Goal: Task Accomplishment & Management: Complete application form

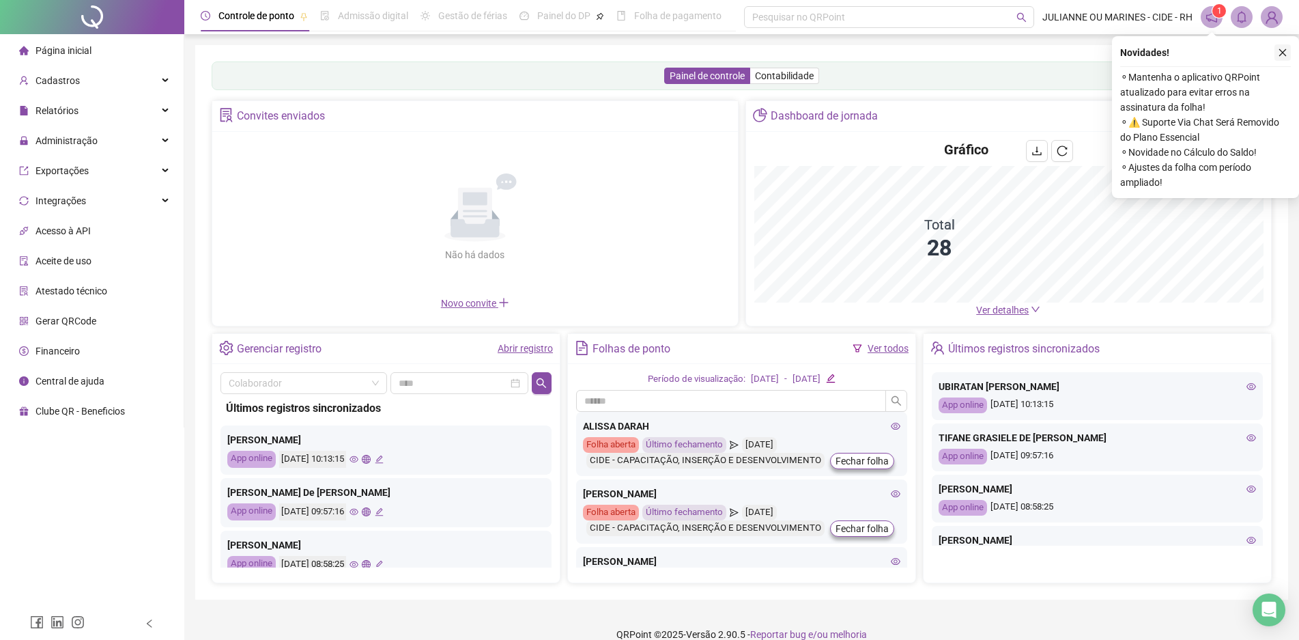
click at [1279, 56] on icon "close" at bounding box center [1283, 53] width 10 height 10
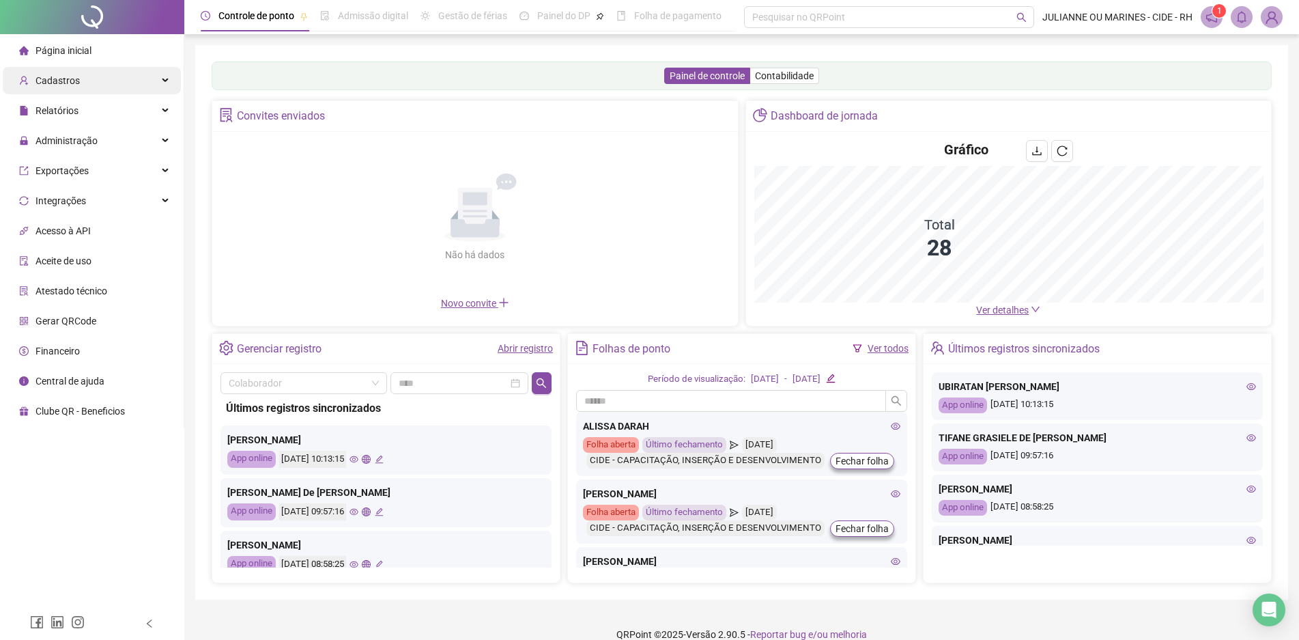
click at [94, 81] on div "Cadastros" at bounding box center [92, 80] width 178 height 27
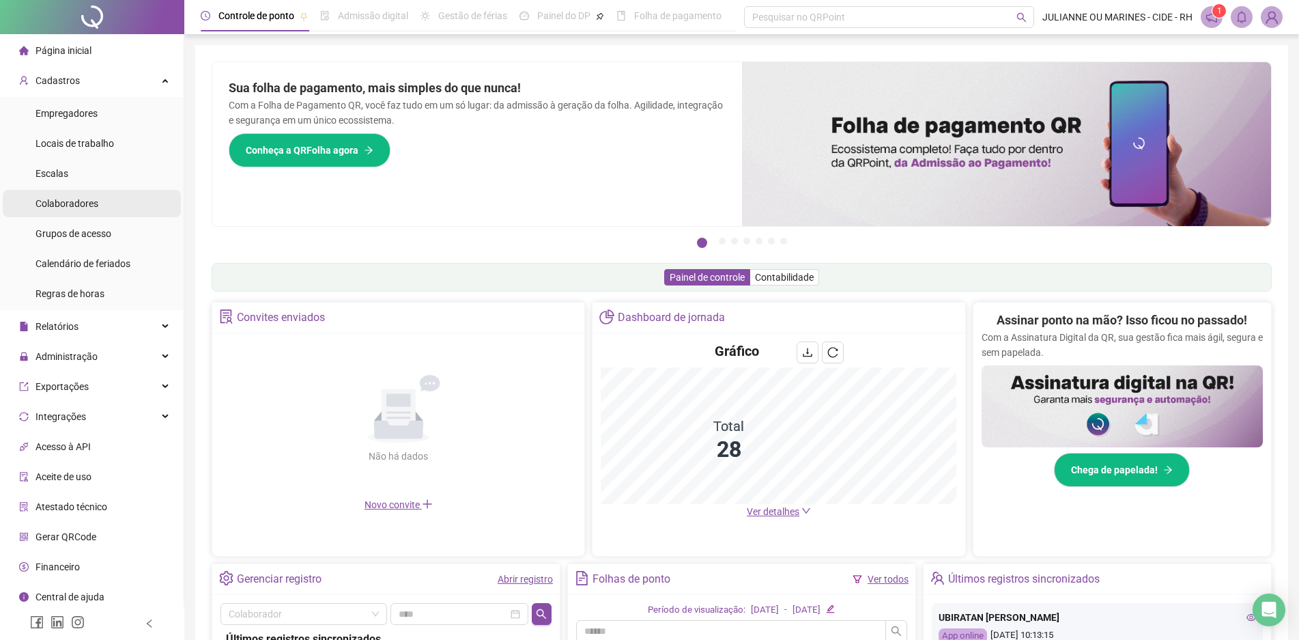
click at [70, 201] on span "Colaboradores" at bounding box center [67, 203] width 63 height 11
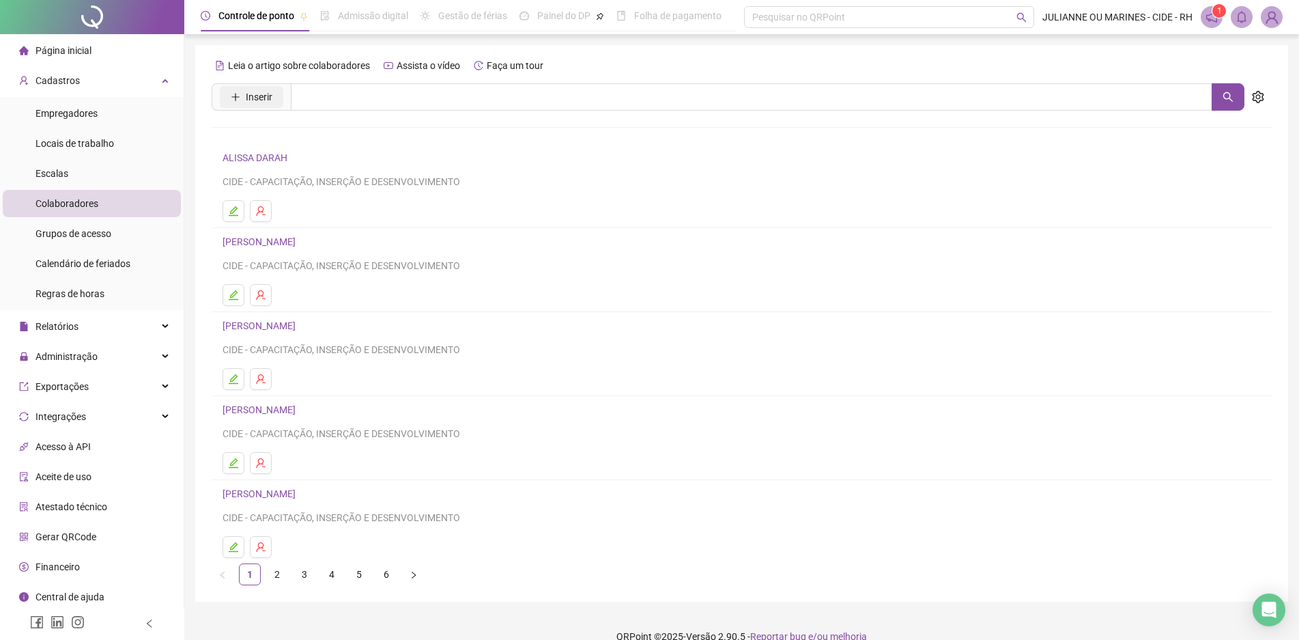
click at [246, 96] on span "Inserir" at bounding box center [259, 96] width 27 height 15
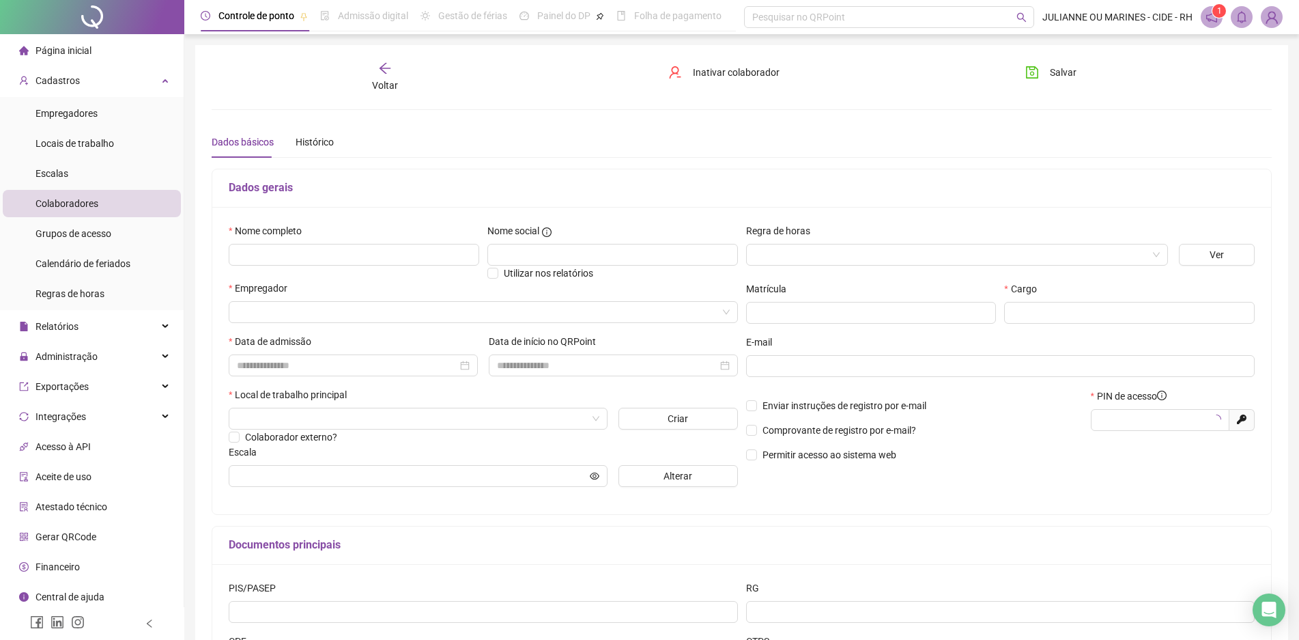
type input "*****"
click at [364, 247] on input "text" at bounding box center [354, 255] width 251 height 22
type input "**********"
click at [350, 320] on input "search" at bounding box center [477, 312] width 481 height 20
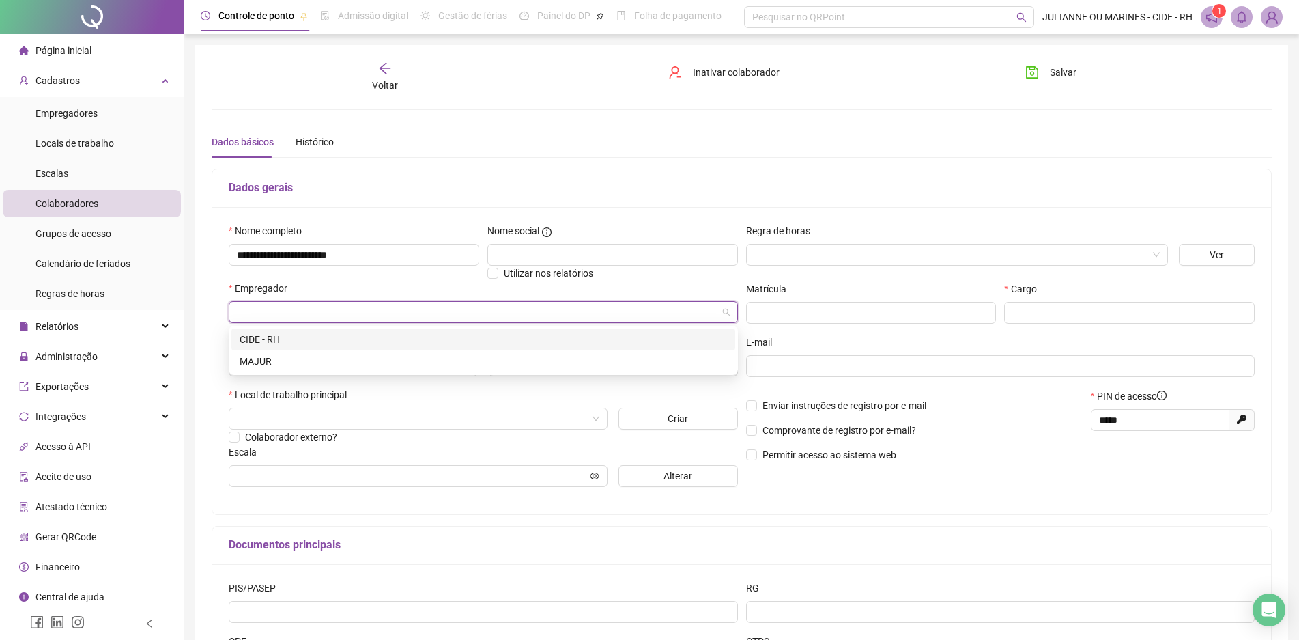
click at [300, 339] on div "CIDE - RH" at bounding box center [484, 339] width 488 height 15
click at [800, 249] on input "search" at bounding box center [952, 254] width 394 height 20
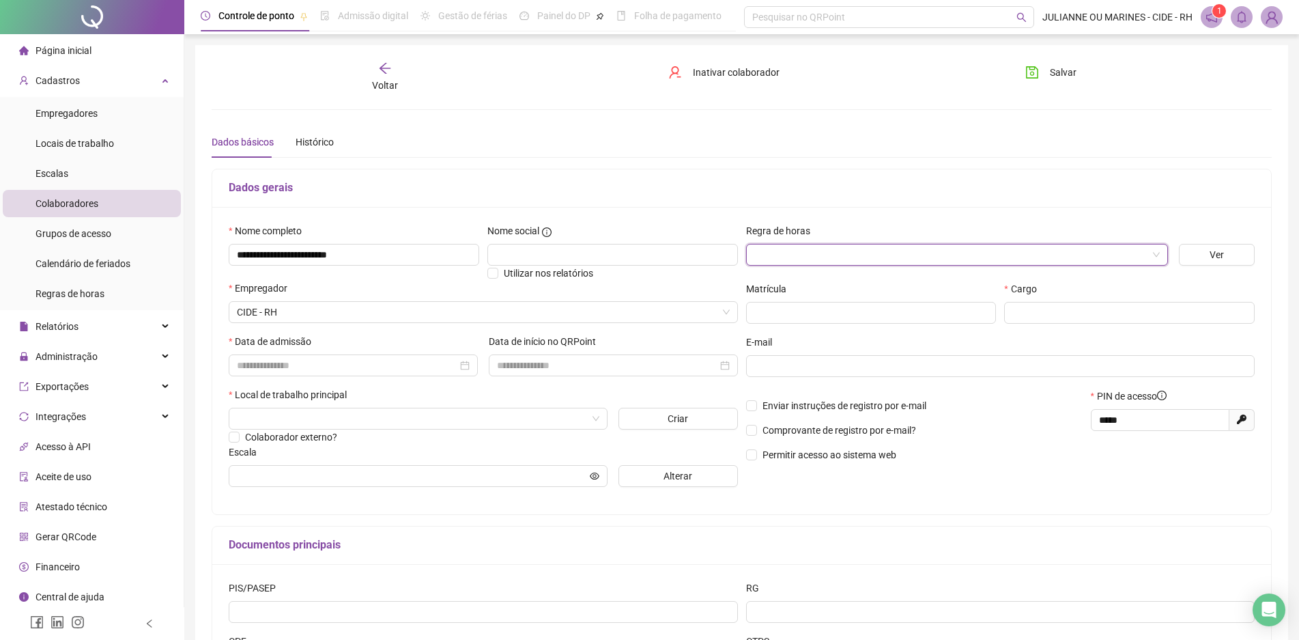
click at [800, 249] on input "search" at bounding box center [952, 254] width 394 height 20
click at [290, 367] on input at bounding box center [347, 365] width 221 height 15
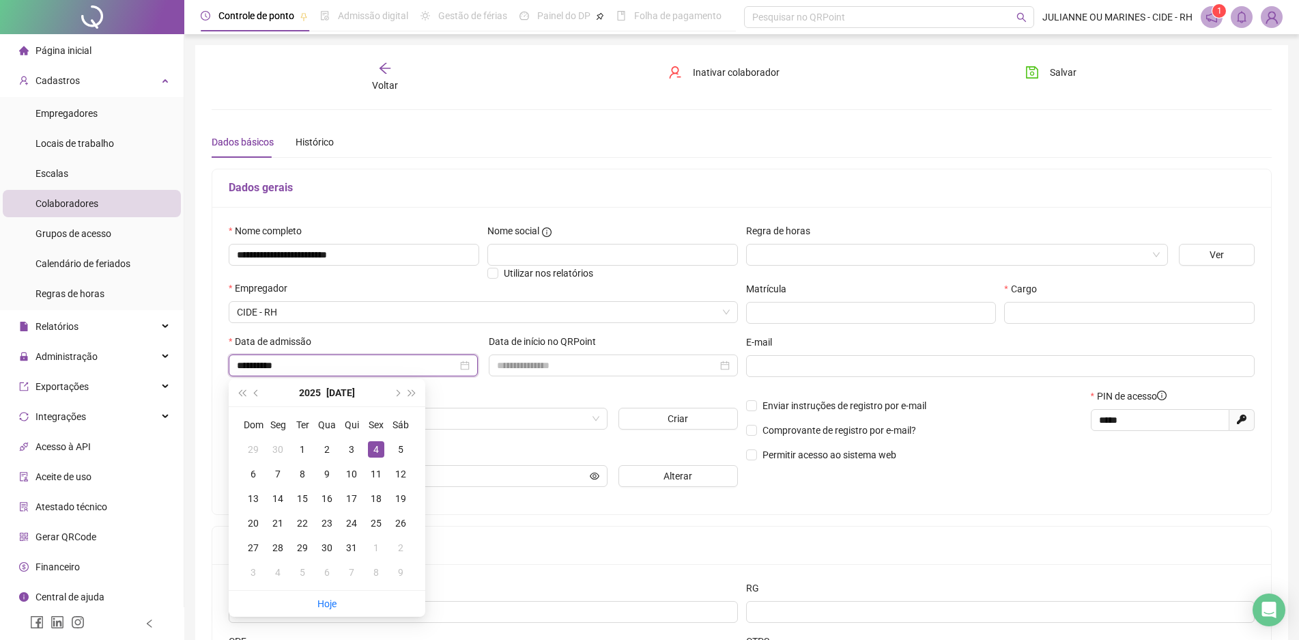
type input "**********"
click at [516, 397] on div "Local de trabalho principal" at bounding box center [483, 397] width 509 height 20
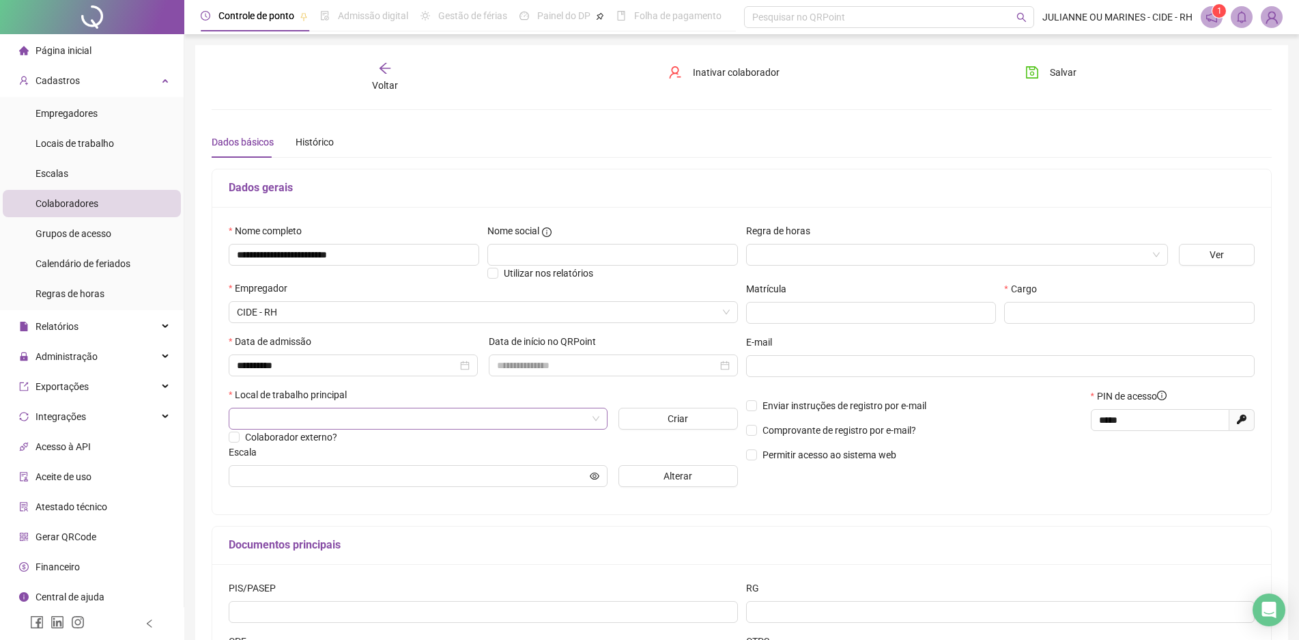
click at [432, 410] on input "search" at bounding box center [412, 418] width 350 height 20
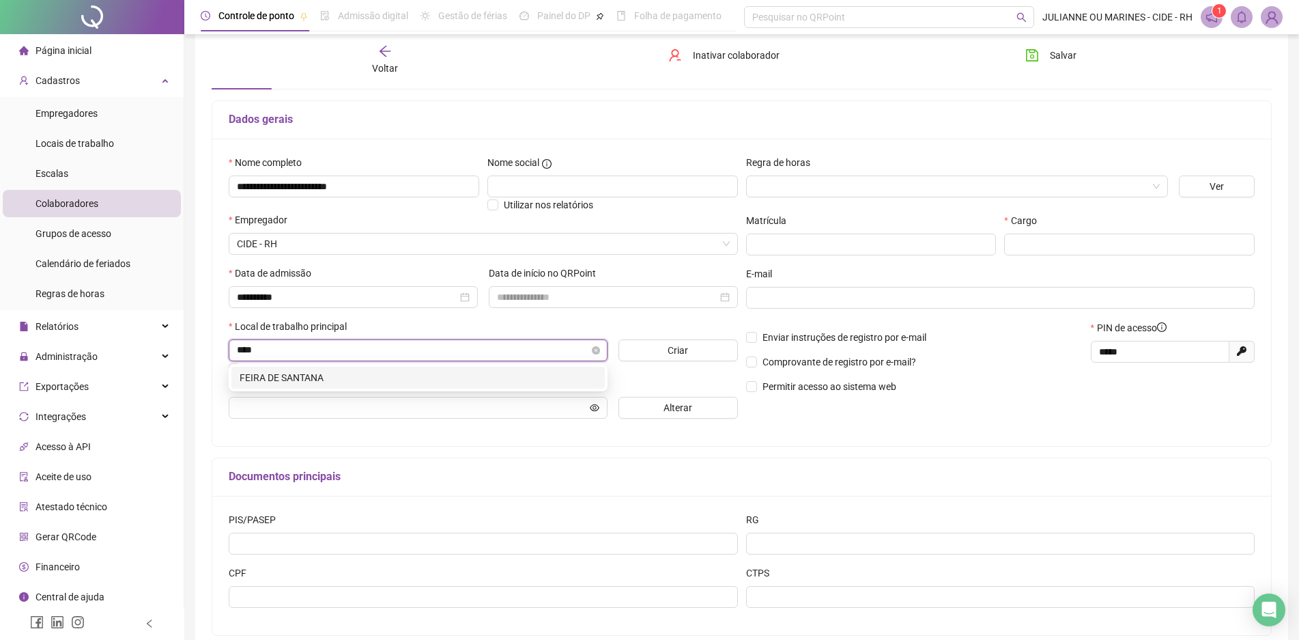
type input "*****"
click at [307, 378] on div "FEIRA DE SANTANA" at bounding box center [418, 377] width 357 height 15
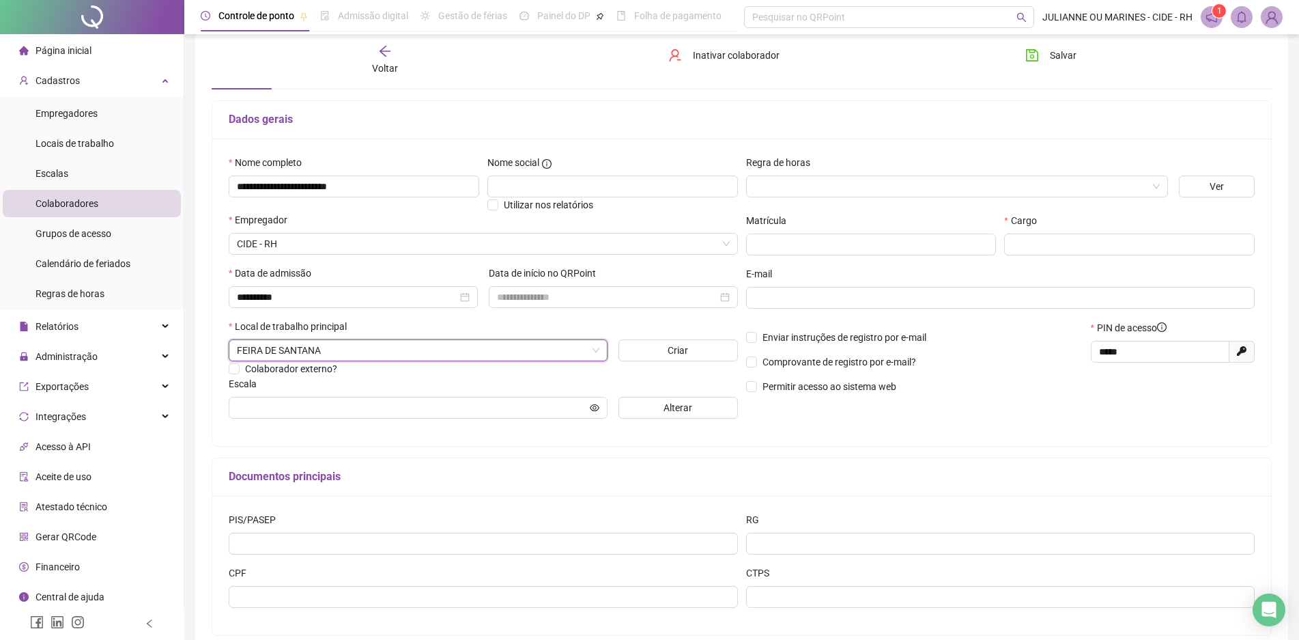
click at [209, 312] on div "**********" at bounding box center [741, 314] width 1093 height 675
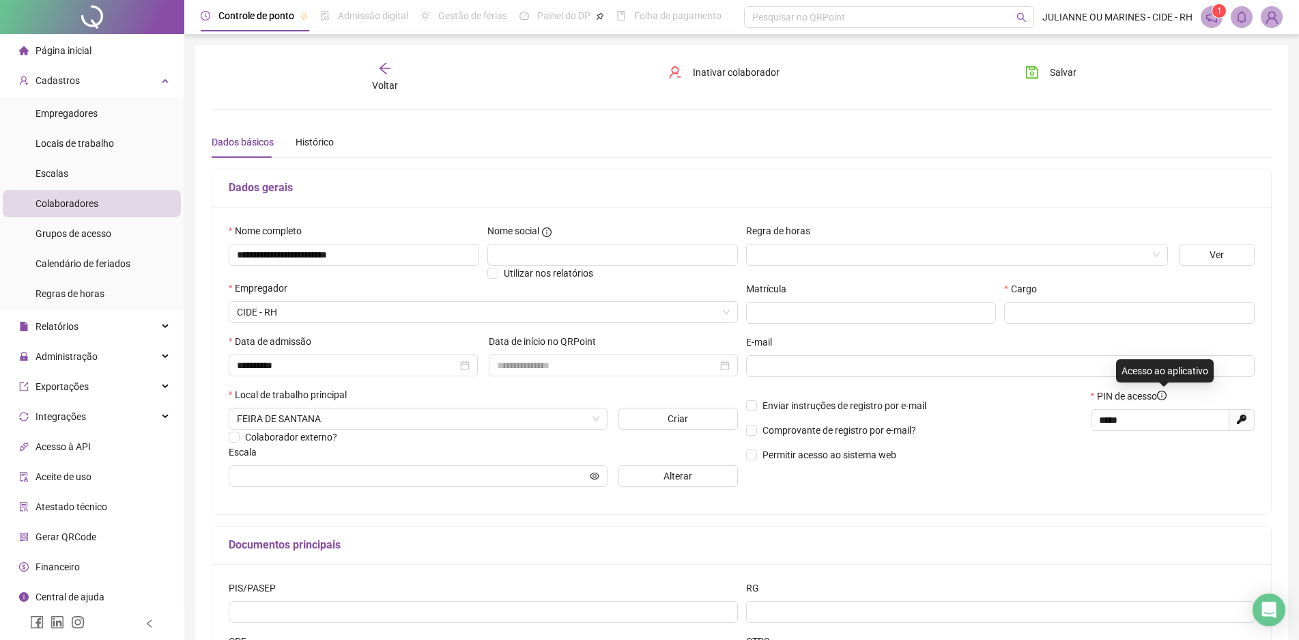
click at [1167, 393] on icon "info-circle" at bounding box center [1162, 396] width 10 height 10
click at [1019, 438] on div "Enviar instruções de registro por e-mail Comprovante de registro por e-mail? Pe…" at bounding box center [914, 430] width 345 height 83
click at [305, 139] on div "Histórico" at bounding box center [315, 142] width 38 height 15
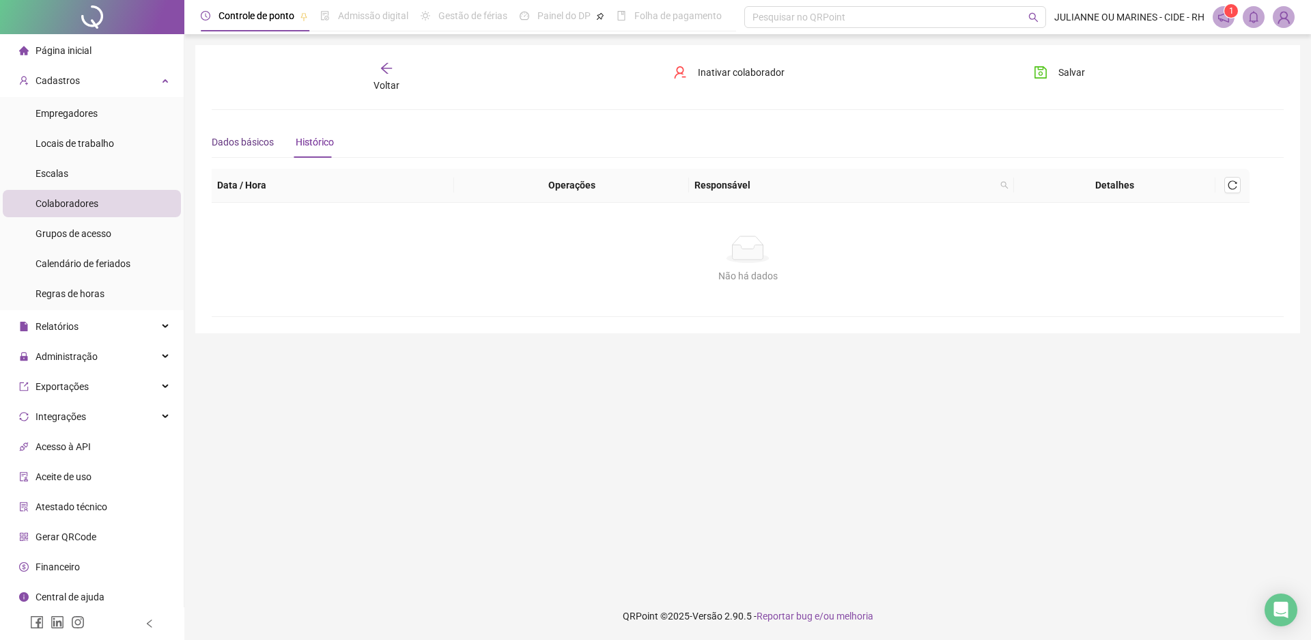
click at [242, 141] on div "Dados básicos" at bounding box center [243, 142] width 62 height 15
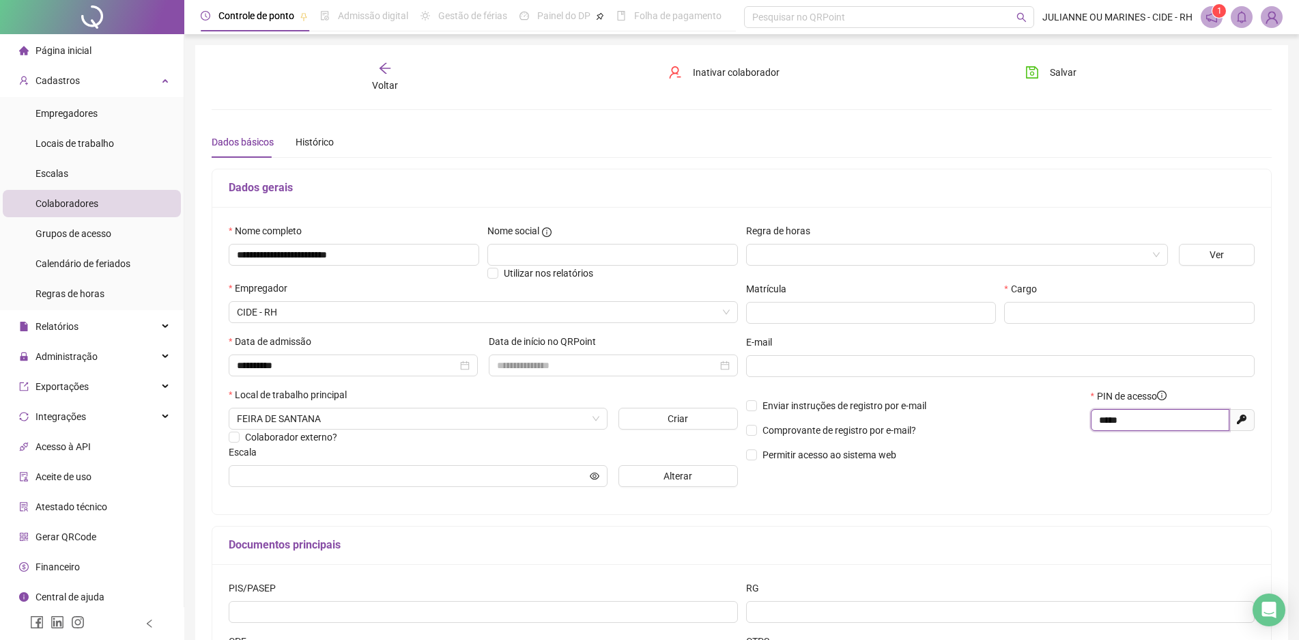
drag, startPoint x: 1130, startPoint y: 421, endPoint x: 1081, endPoint y: 416, distance: 49.4
click at [1081, 416] on div "Enviar instruções de registro por e-mail Comprovante de registro por e-mail? Pe…" at bounding box center [1001, 430] width 518 height 83
click at [1047, 470] on div "Enviar instruções de registro por e-mail Comprovante de registro por e-mail? Pe…" at bounding box center [914, 430] width 345 height 83
click at [1037, 73] on icon "save" at bounding box center [1033, 73] width 14 height 14
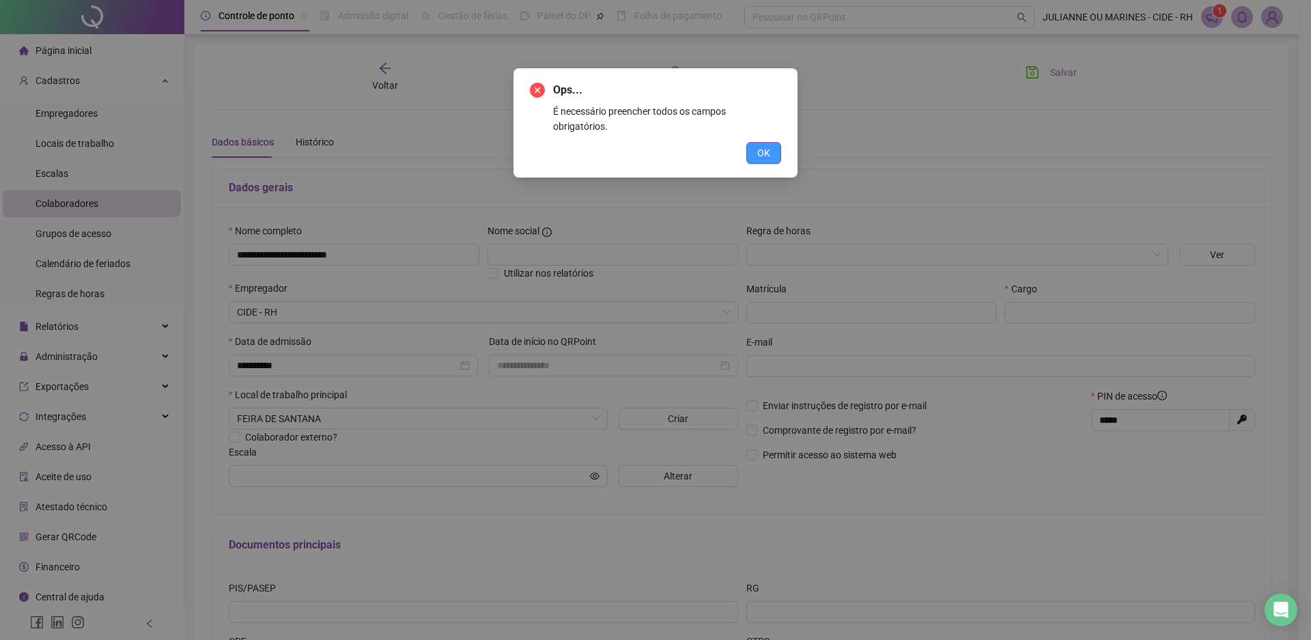
click at [755, 142] on button "OK" at bounding box center [763, 153] width 35 height 22
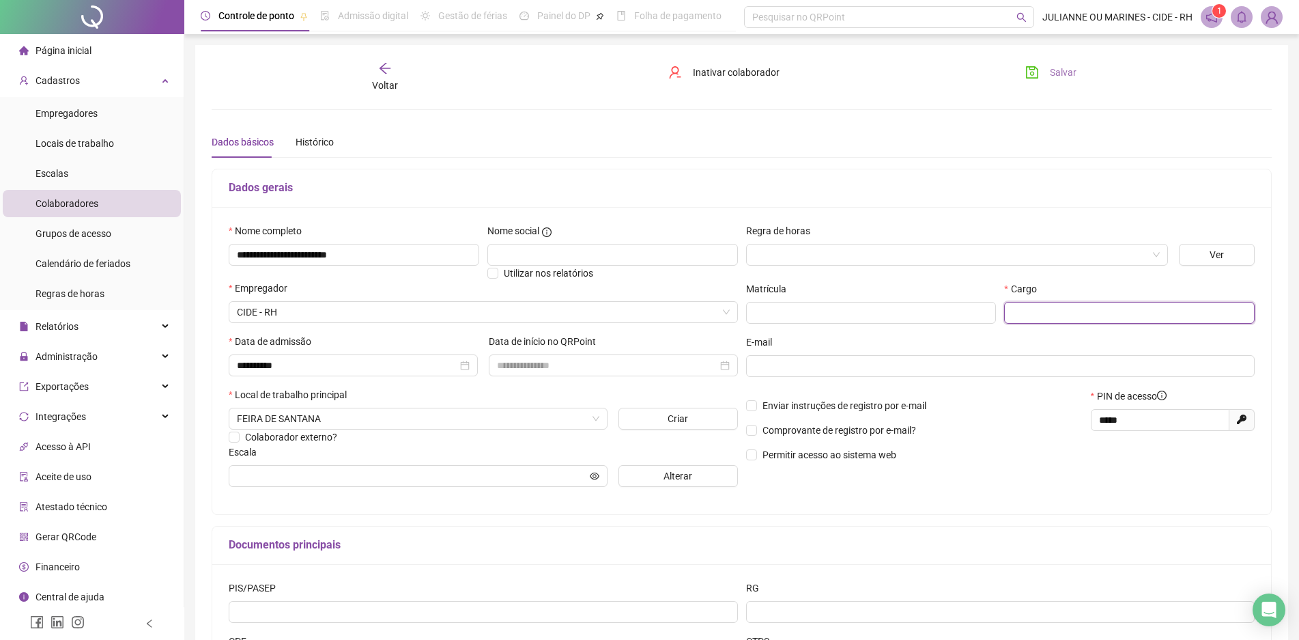
click at [1014, 314] on input "text" at bounding box center [1129, 313] width 251 height 22
type input "**********"
click at [1066, 72] on span "Salvar" at bounding box center [1063, 72] width 27 height 15
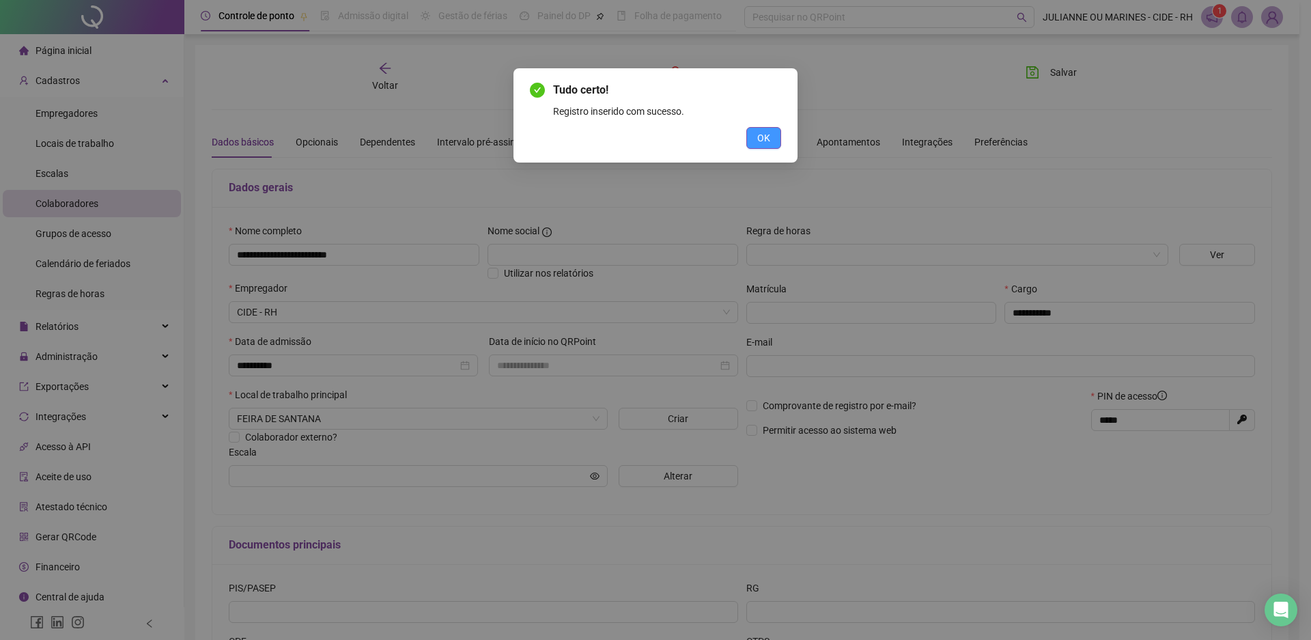
click at [756, 138] on button "OK" at bounding box center [763, 138] width 35 height 22
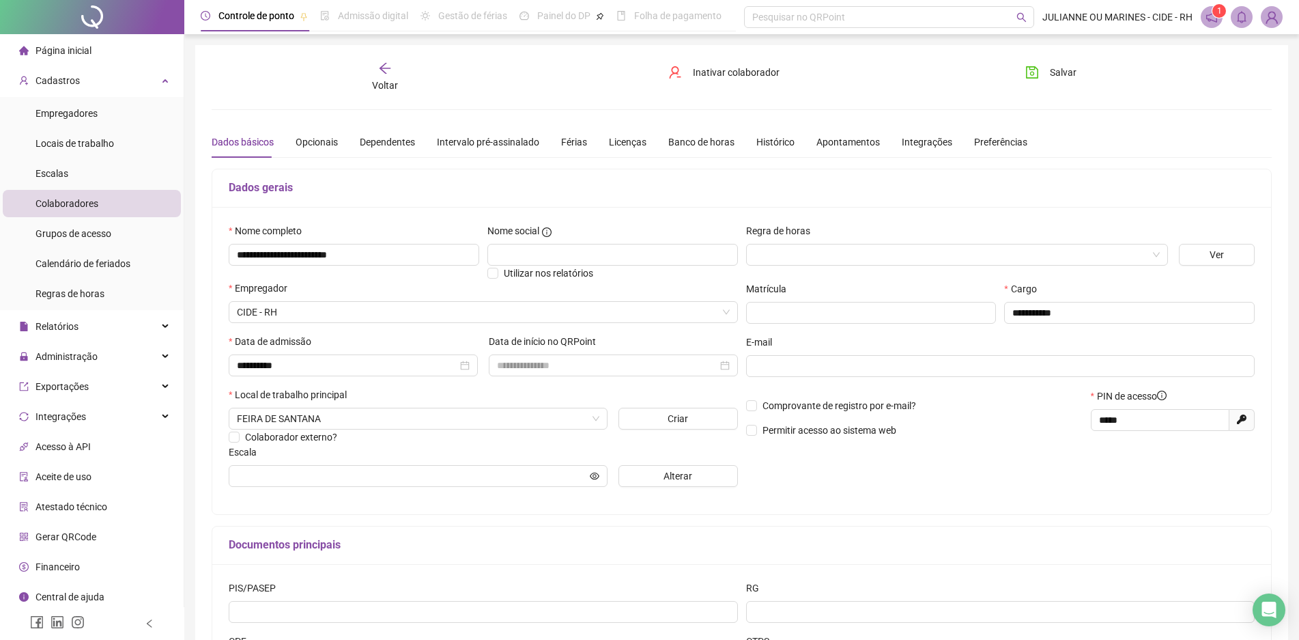
click at [382, 71] on icon "arrow-left" at bounding box center [385, 68] width 14 height 14
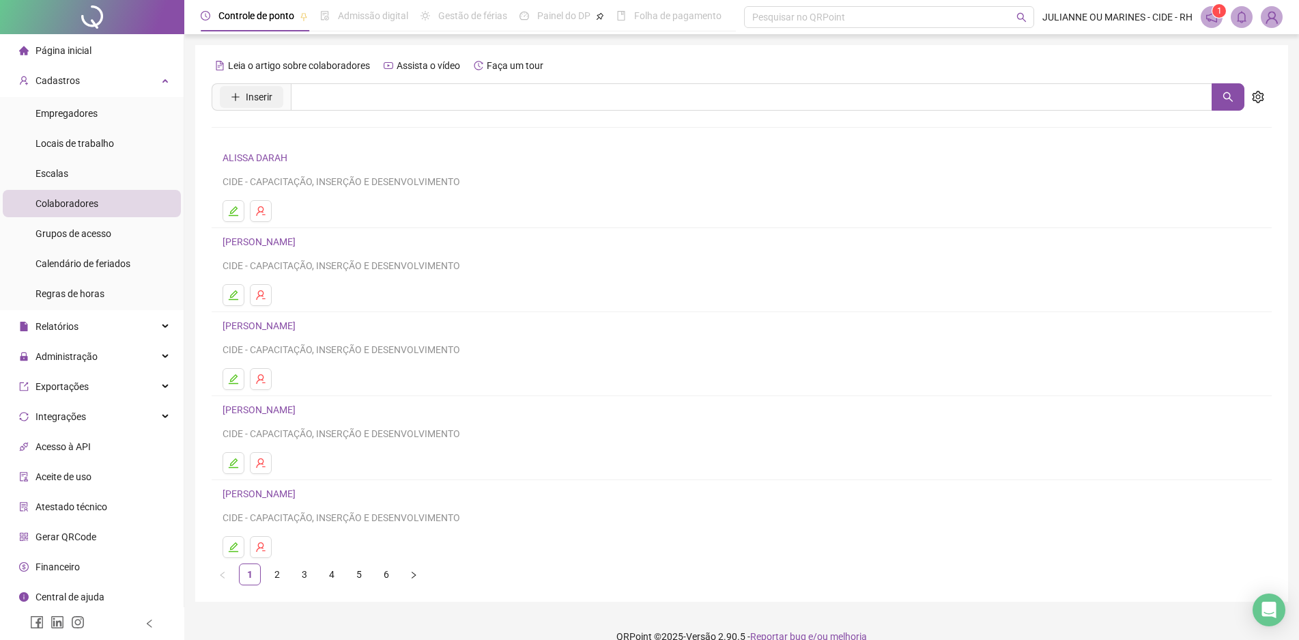
click at [253, 91] on span "Inserir" at bounding box center [259, 96] width 27 height 15
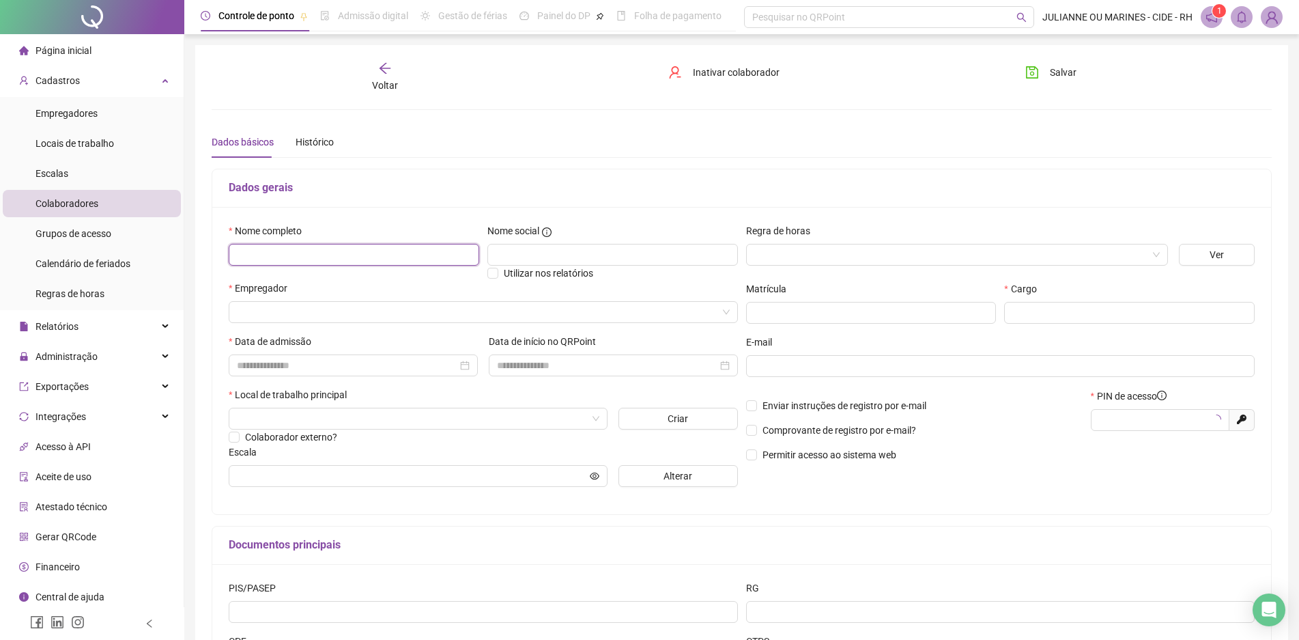
click at [339, 251] on input "text" at bounding box center [354, 255] width 251 height 22
type input "*****"
type input "**********"
click at [308, 310] on input "search" at bounding box center [477, 312] width 481 height 20
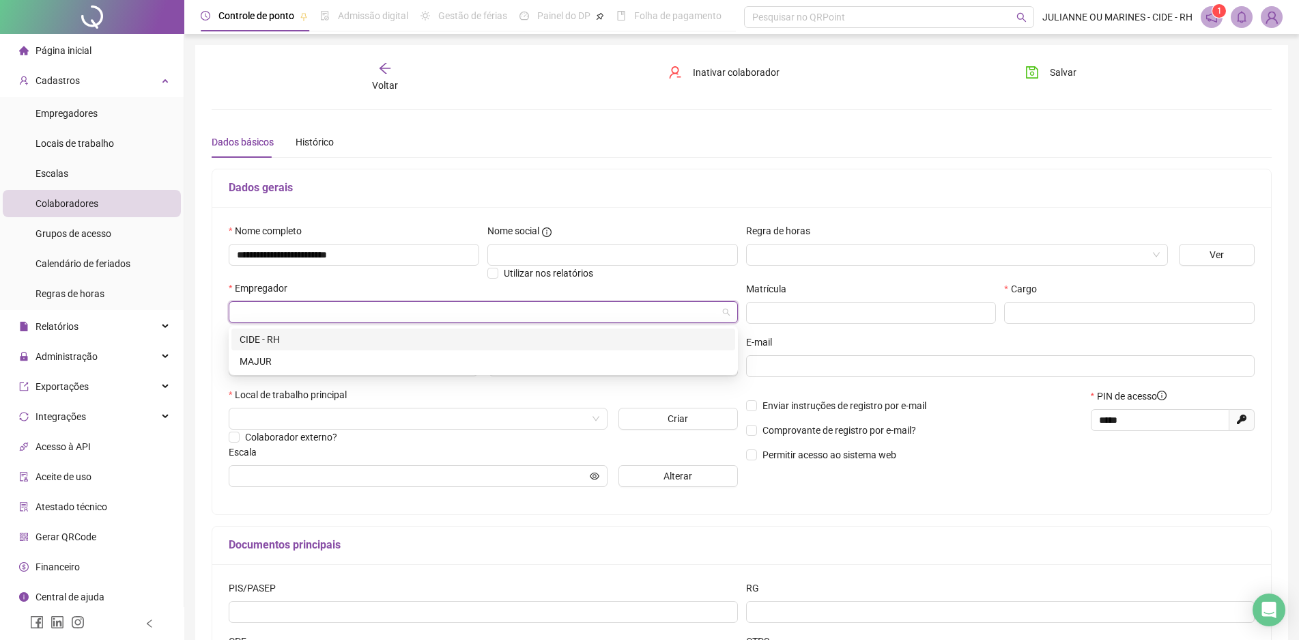
click at [287, 337] on div "CIDE - RH" at bounding box center [484, 339] width 488 height 15
click at [265, 367] on input at bounding box center [347, 365] width 221 height 15
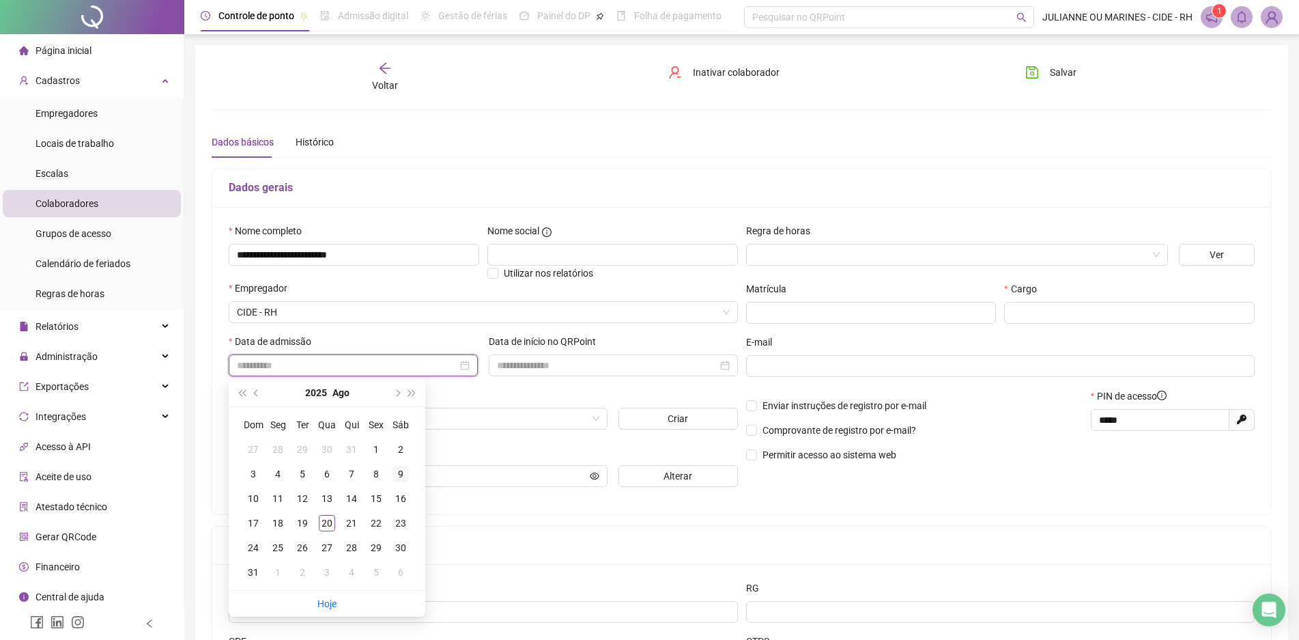
type input "**********"
click at [401, 473] on div "9" at bounding box center [401, 474] width 16 height 16
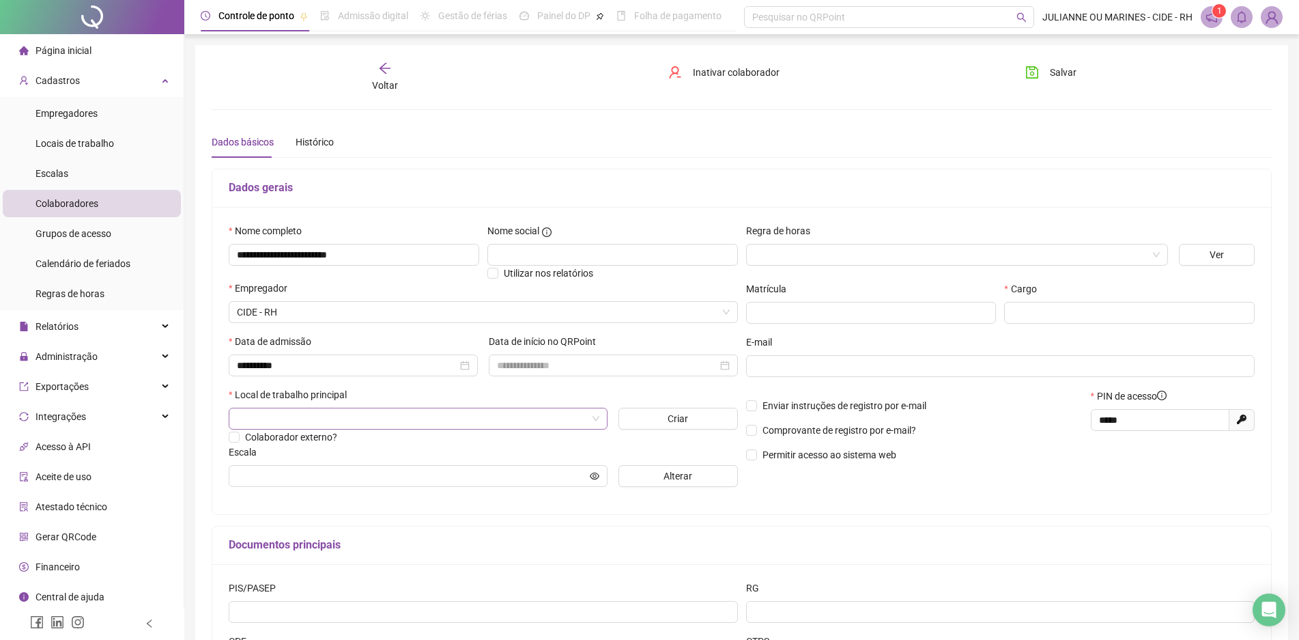
click at [361, 414] on input "search" at bounding box center [412, 418] width 350 height 20
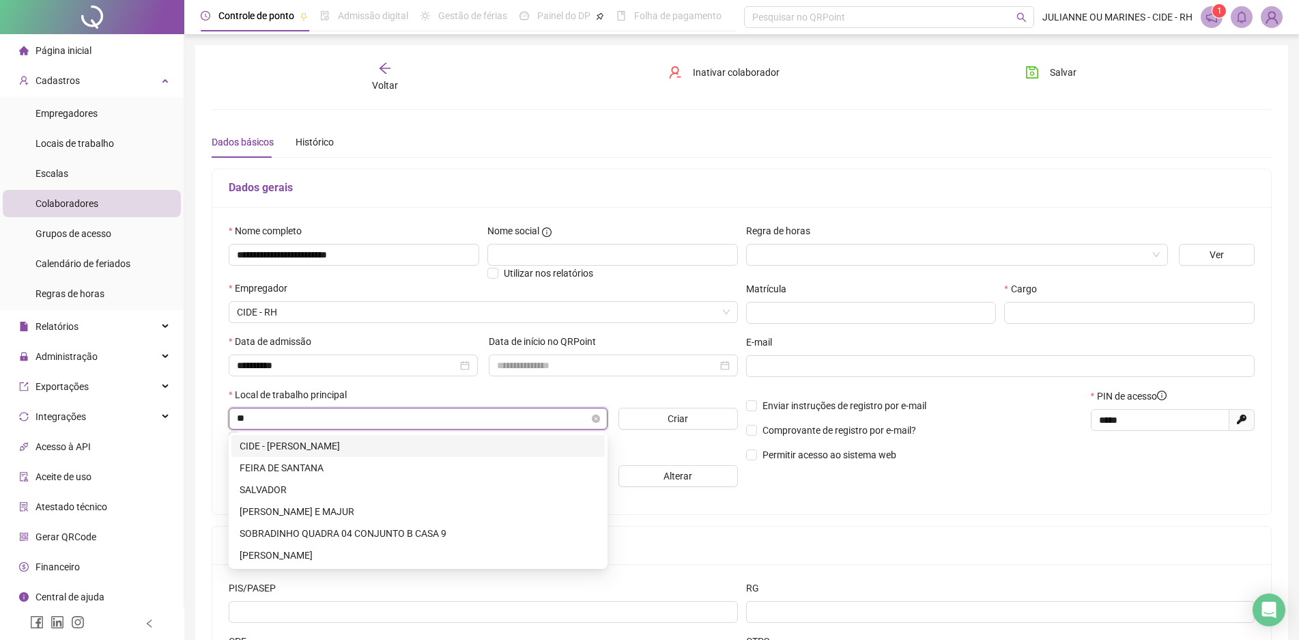
type input "***"
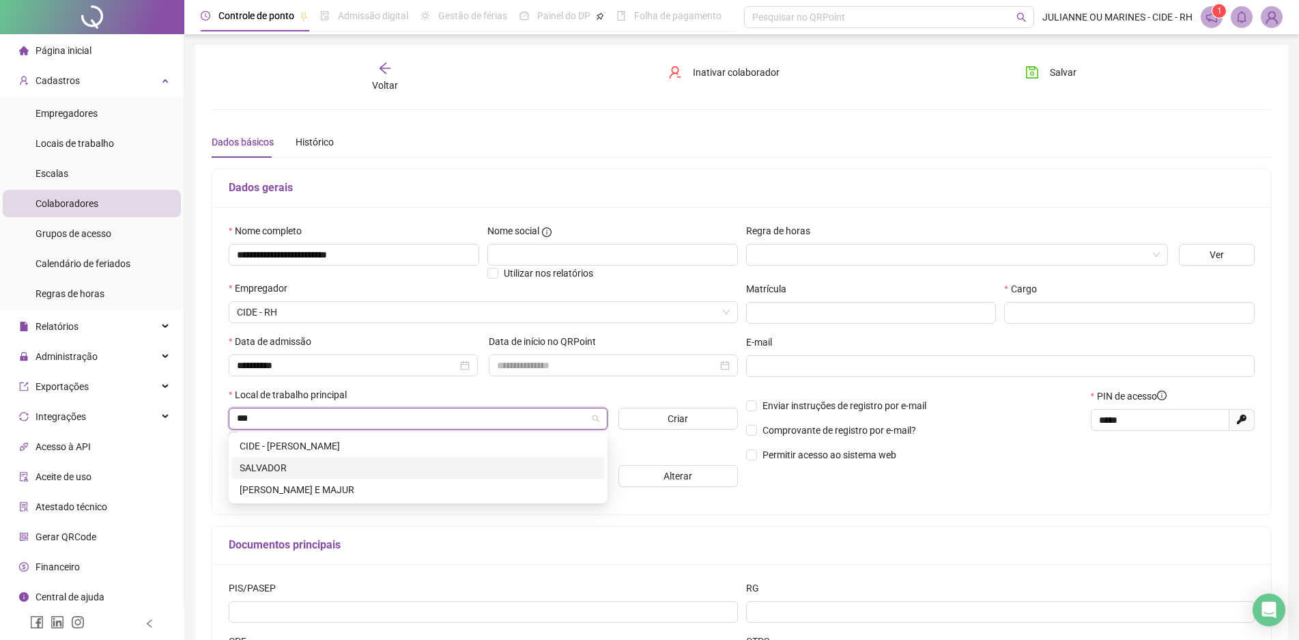
click at [273, 466] on div "SALVADOR" at bounding box center [418, 467] width 357 height 15
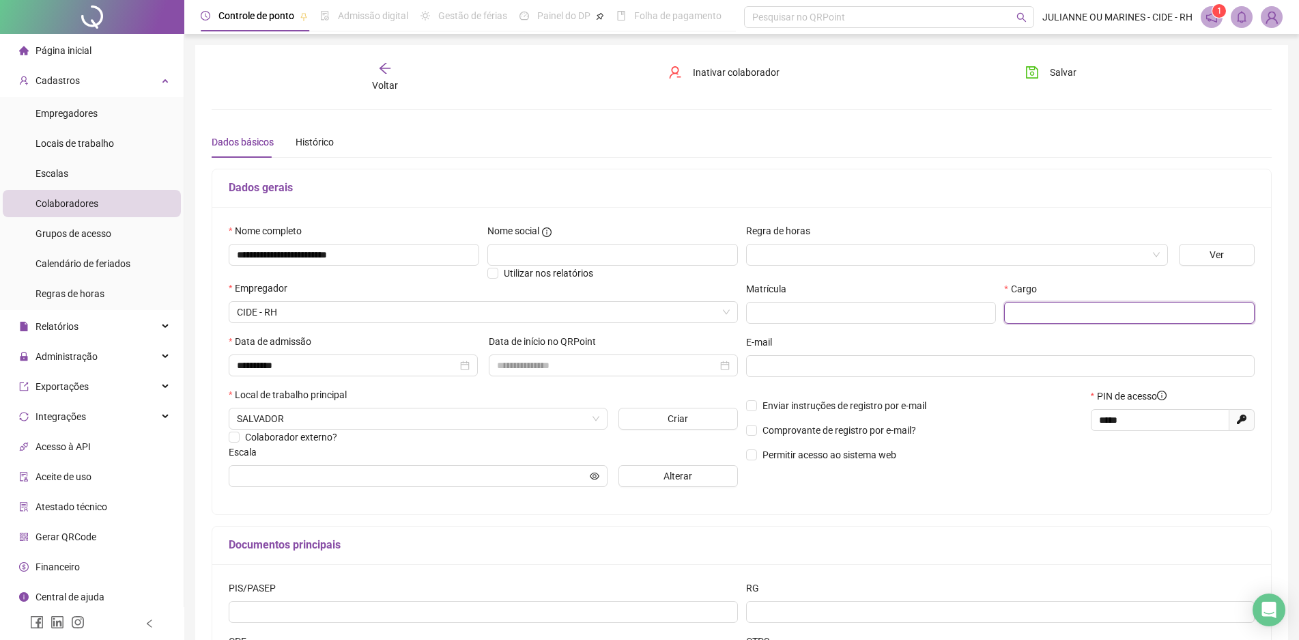
click at [1053, 311] on input "text" at bounding box center [1129, 313] width 251 height 22
type input "**********"
click at [1052, 68] on span "Salvar" at bounding box center [1063, 72] width 27 height 15
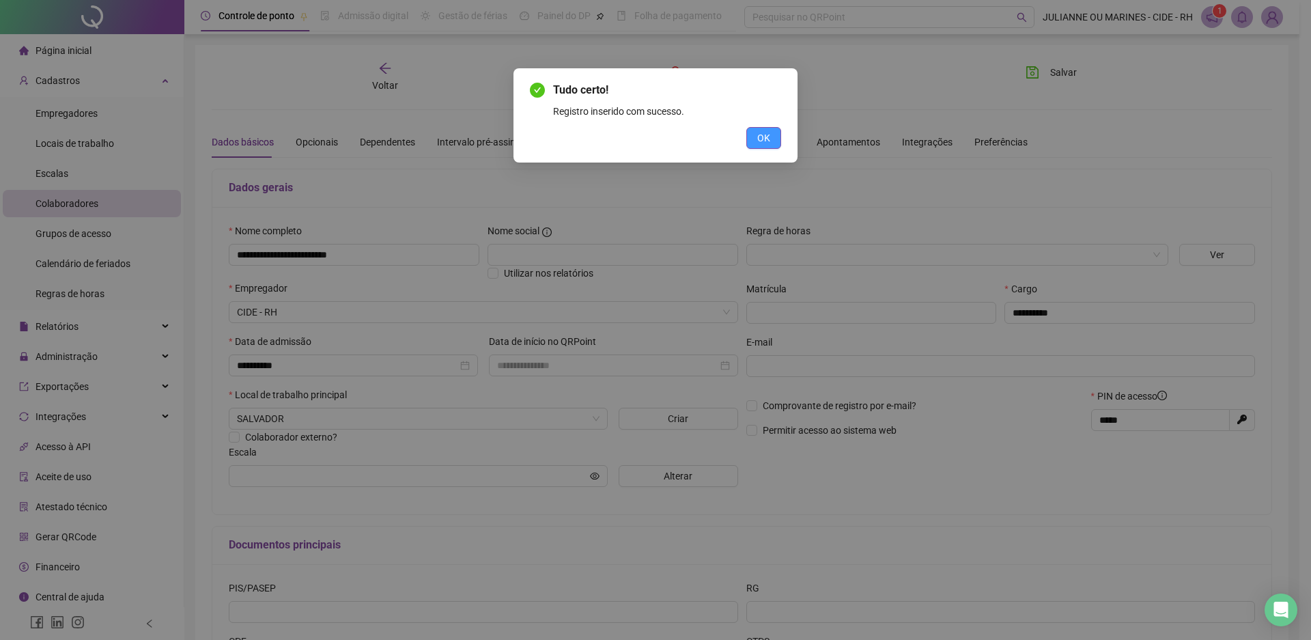
click at [763, 135] on span "OK" at bounding box center [763, 137] width 13 height 15
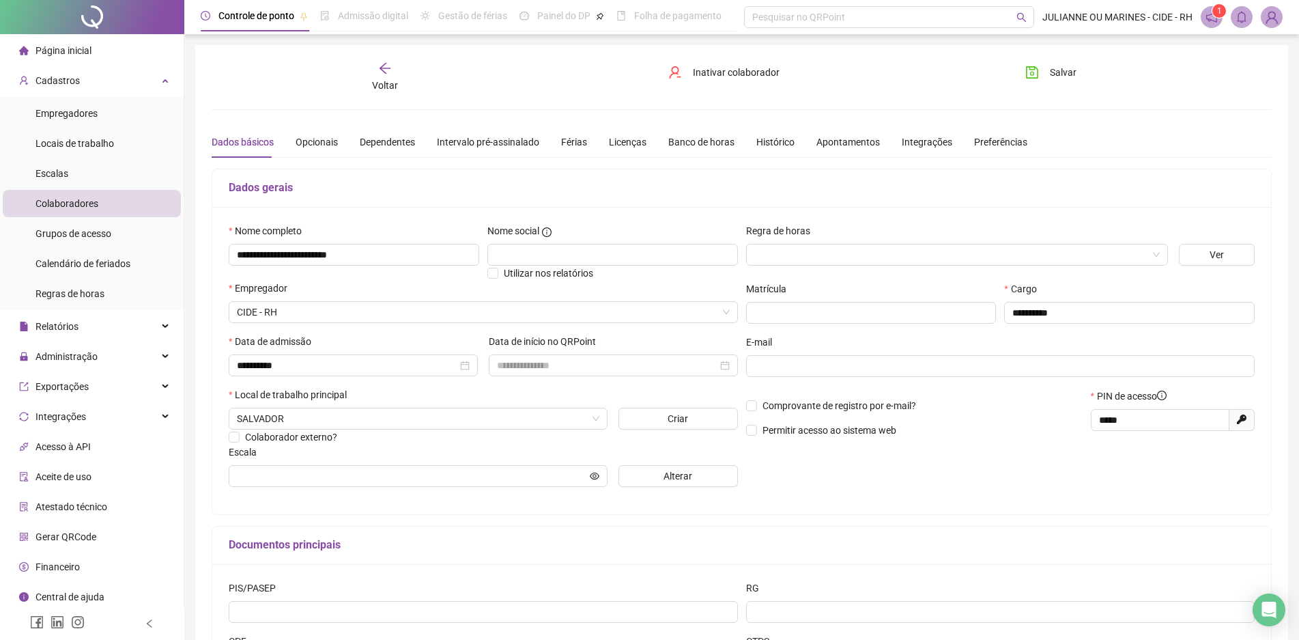
click at [376, 66] on div "Voltar" at bounding box center [385, 76] width 168 height 31
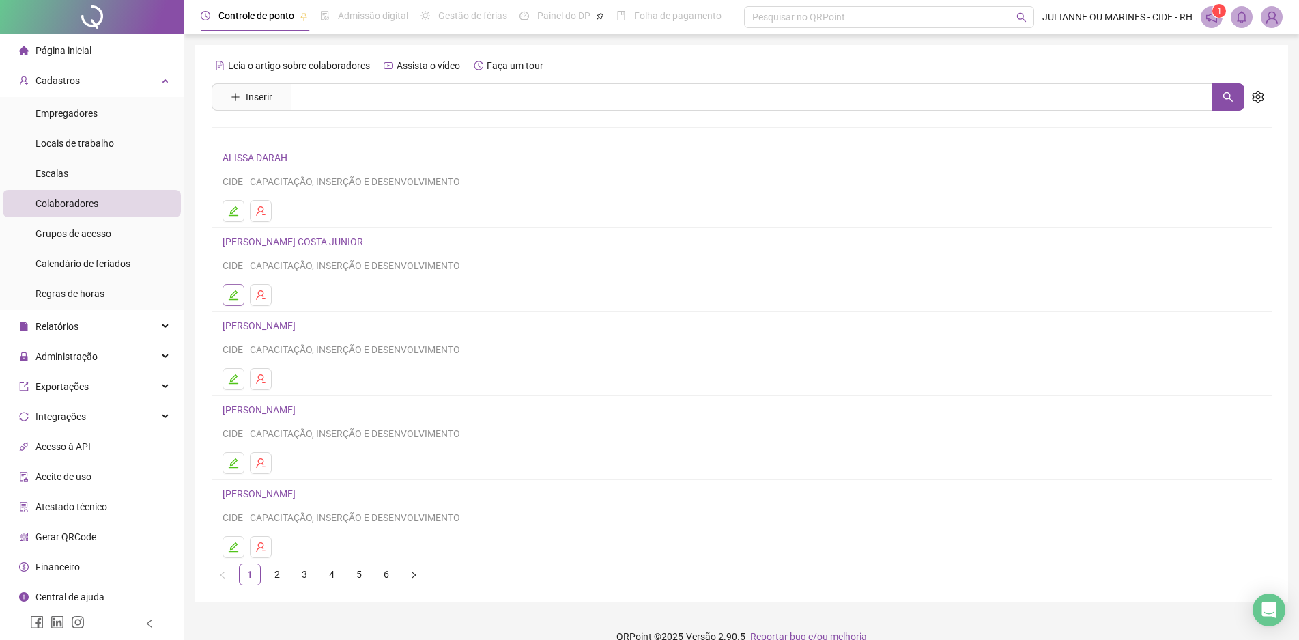
click at [235, 291] on icon "edit" at bounding box center [234, 295] width 10 height 10
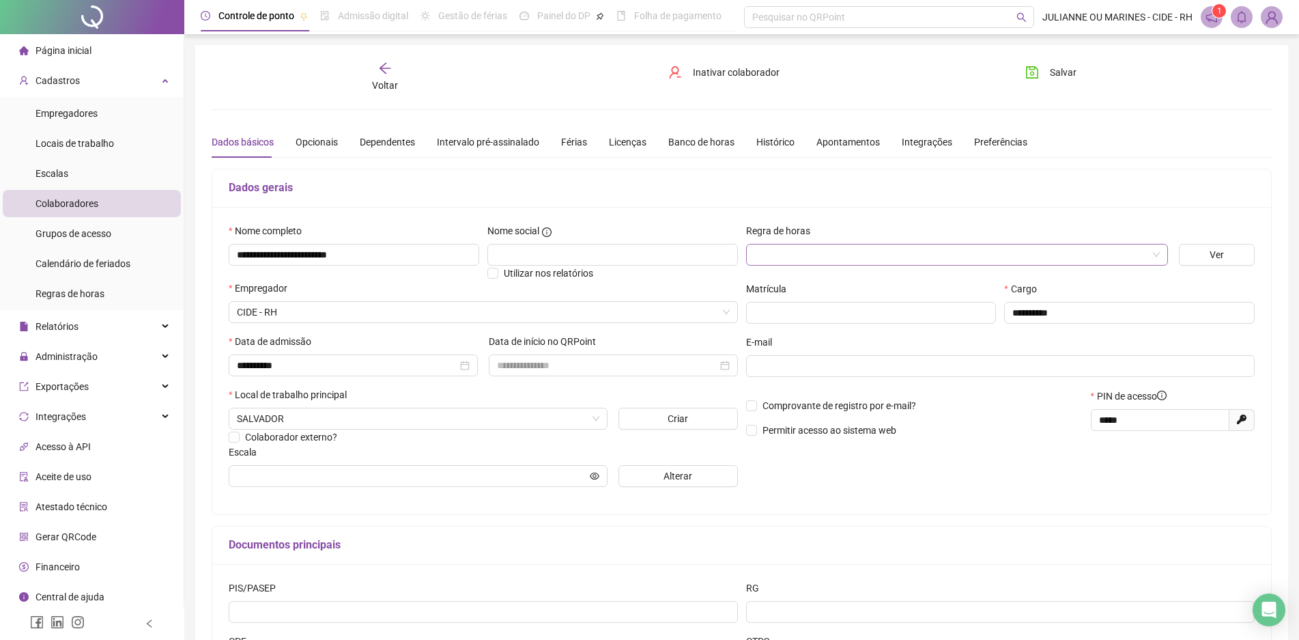
click at [820, 253] on input "search" at bounding box center [952, 254] width 394 height 20
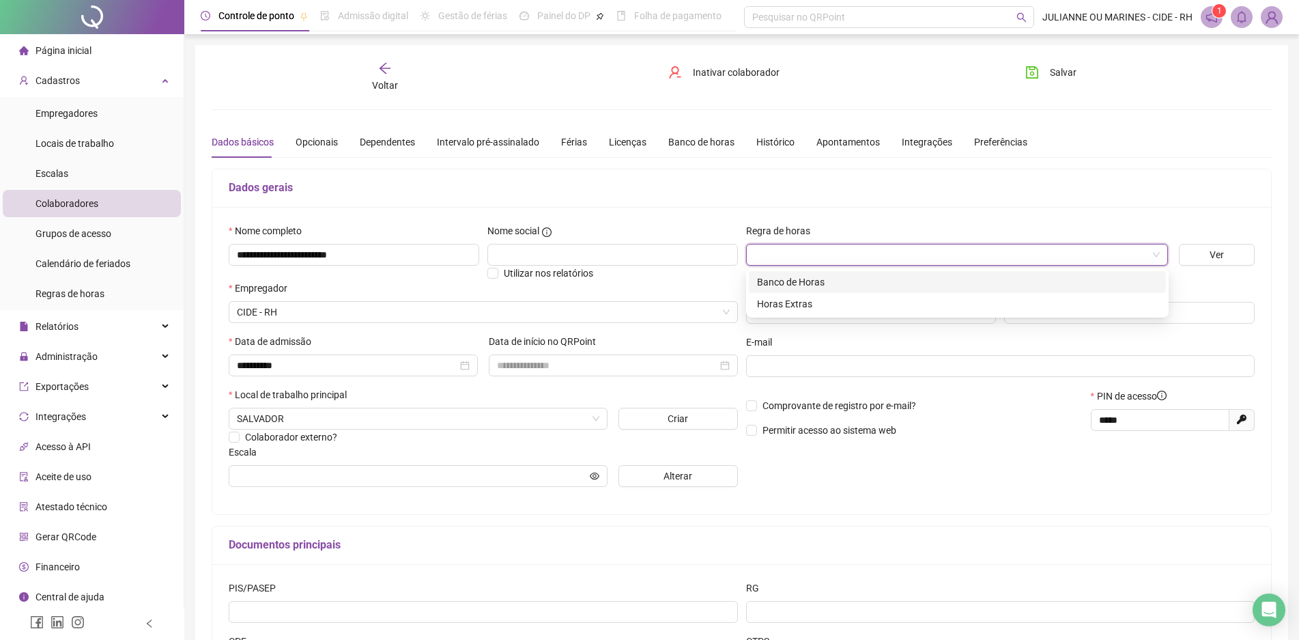
click at [810, 276] on div "Banco de Horas" at bounding box center [957, 282] width 401 height 15
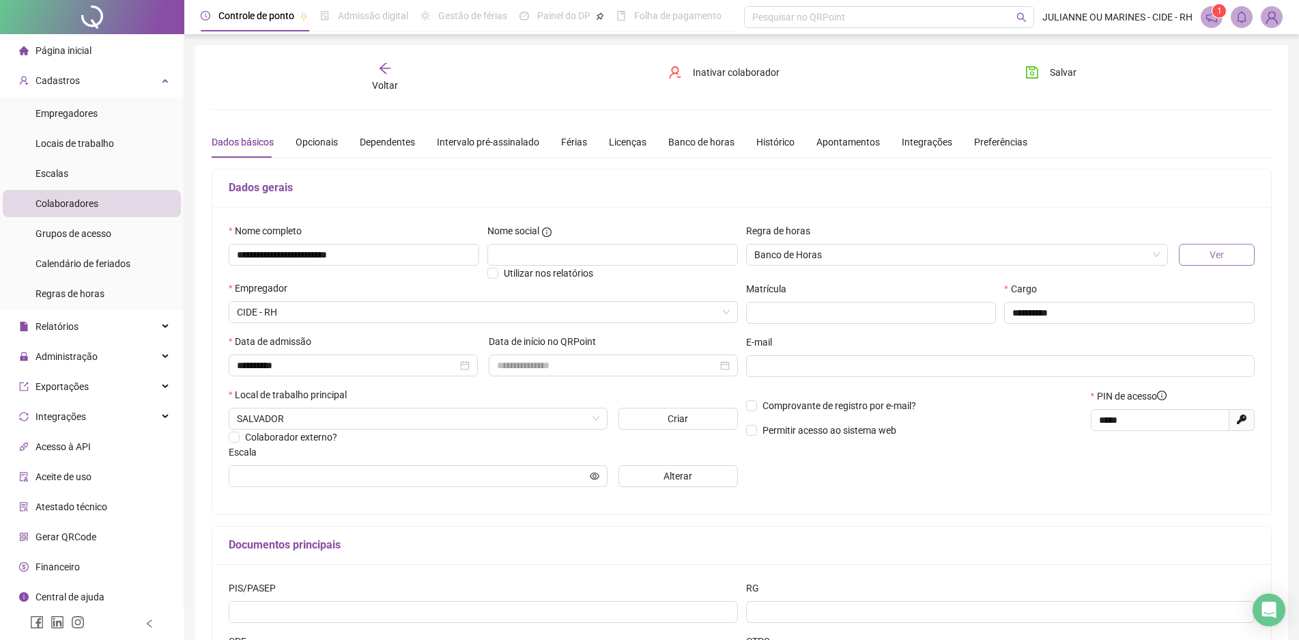
click at [1197, 252] on button "Ver" at bounding box center [1217, 255] width 76 height 22
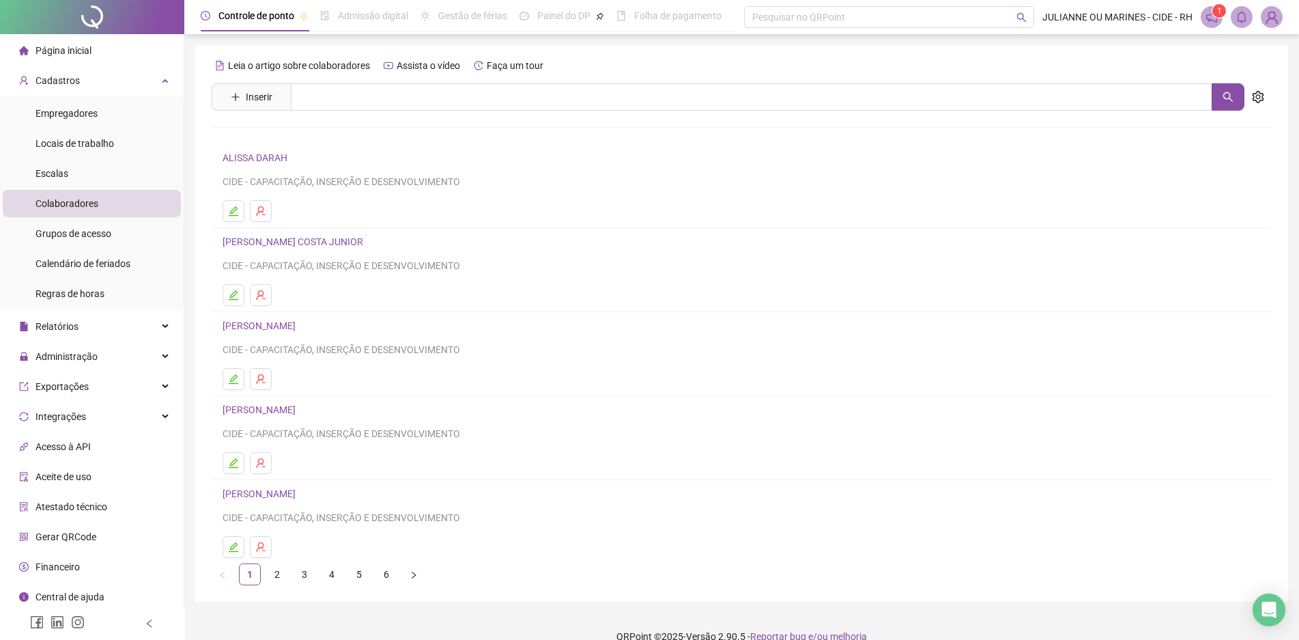
click at [349, 248] on h4 "[PERSON_NAME] COSTA JUNIOR" at bounding box center [742, 242] width 1039 height 16
click at [335, 242] on link "[PERSON_NAME] COSTA JUNIOR" at bounding box center [295, 241] width 145 height 11
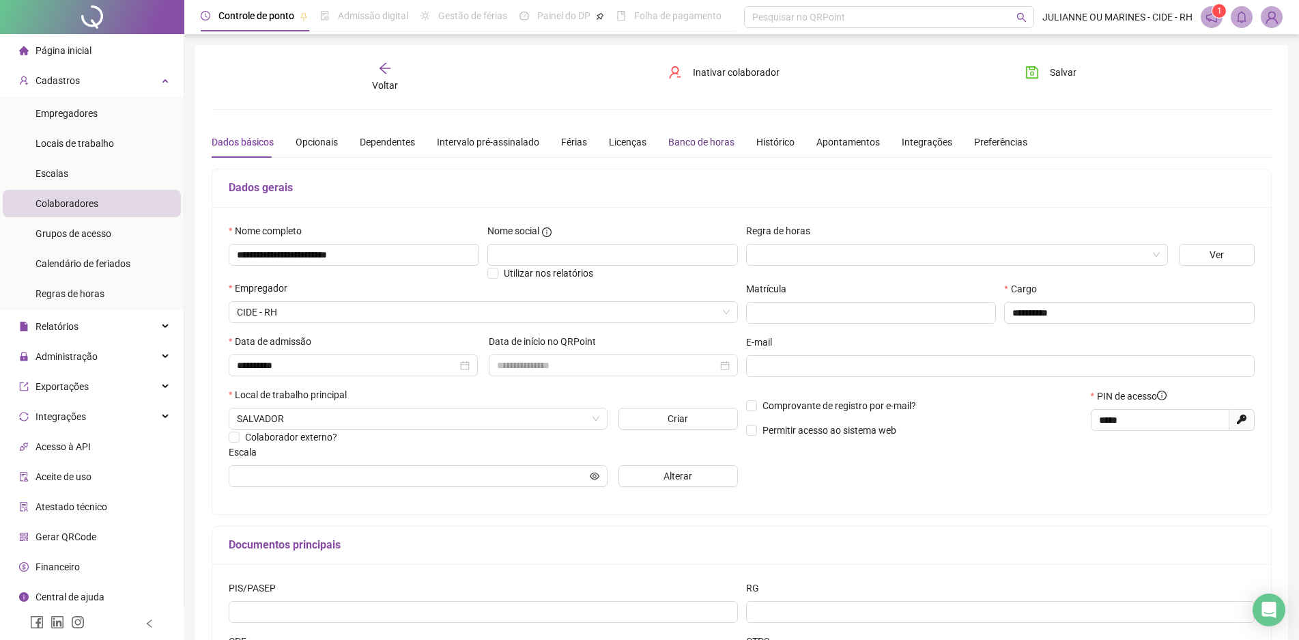
click at [694, 137] on div "Banco de horas" at bounding box center [702, 142] width 66 height 15
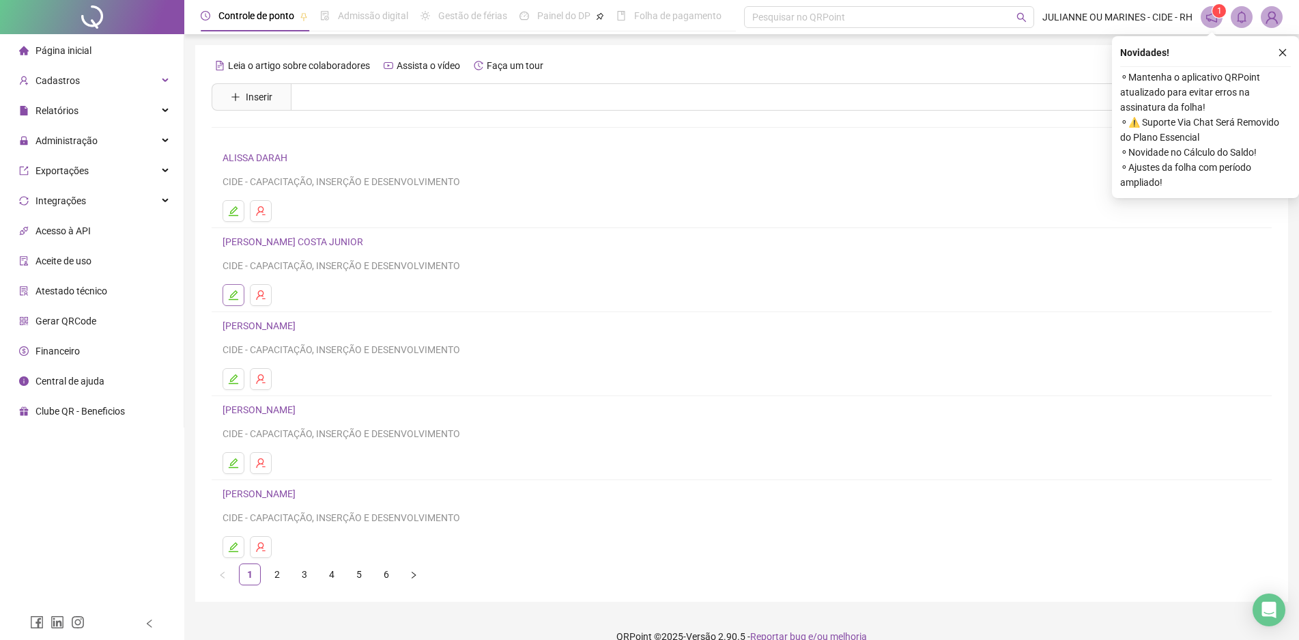
click at [228, 296] on icon "edit" at bounding box center [233, 295] width 11 height 11
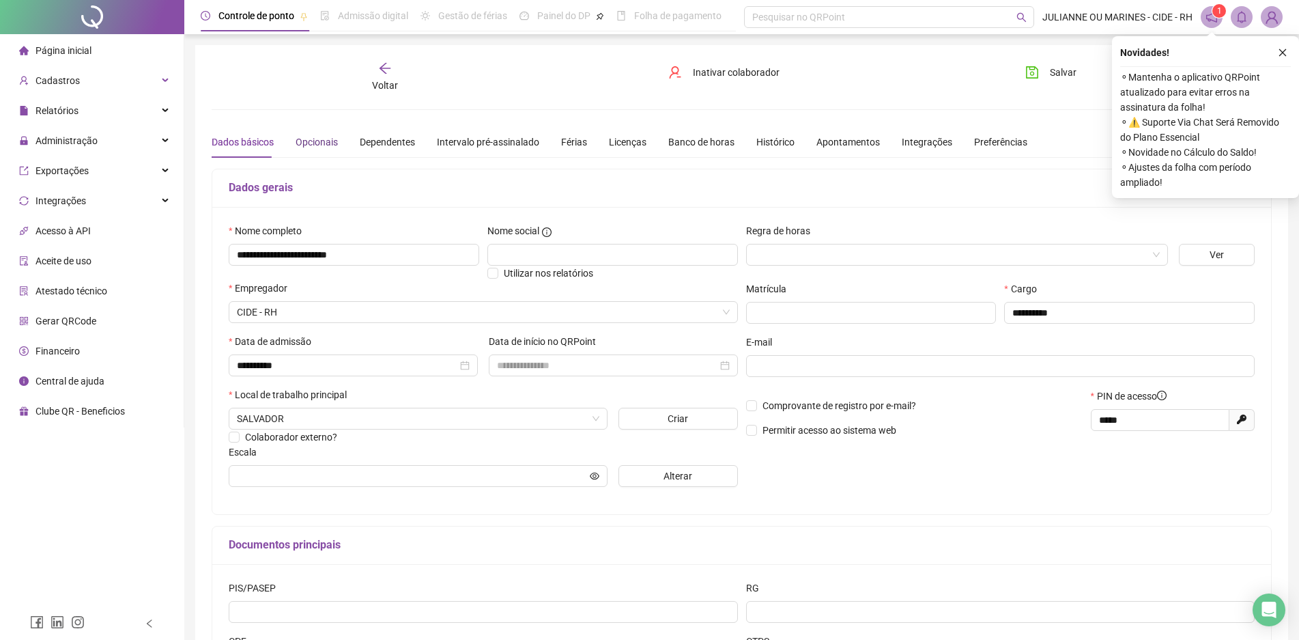
click at [320, 138] on div "Opcionais" at bounding box center [317, 142] width 42 height 15
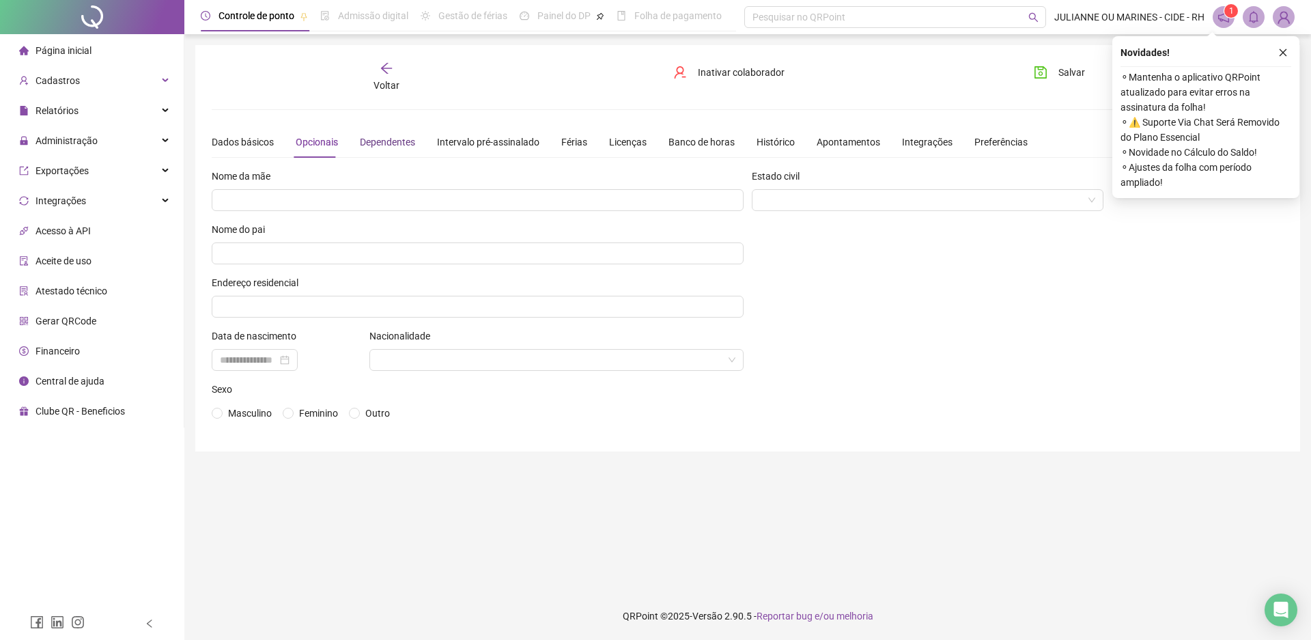
click at [389, 142] on div "Dependentes" at bounding box center [387, 142] width 55 height 15
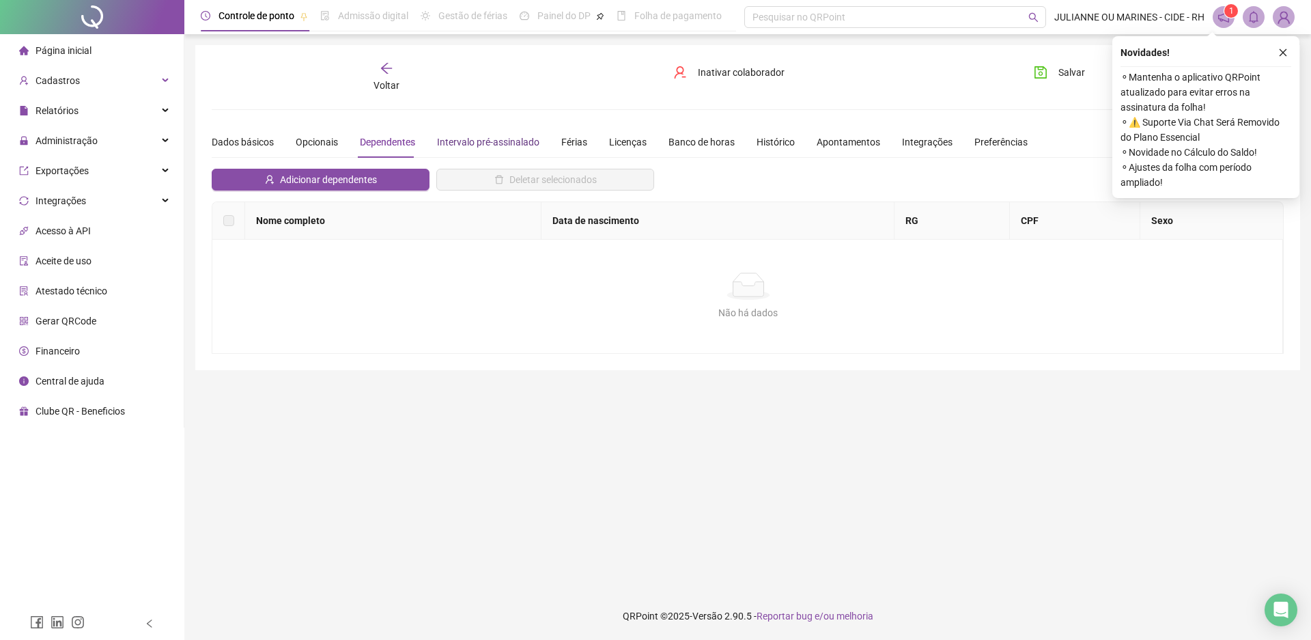
click at [517, 138] on div "Intervalo pré-assinalado" at bounding box center [488, 142] width 102 height 15
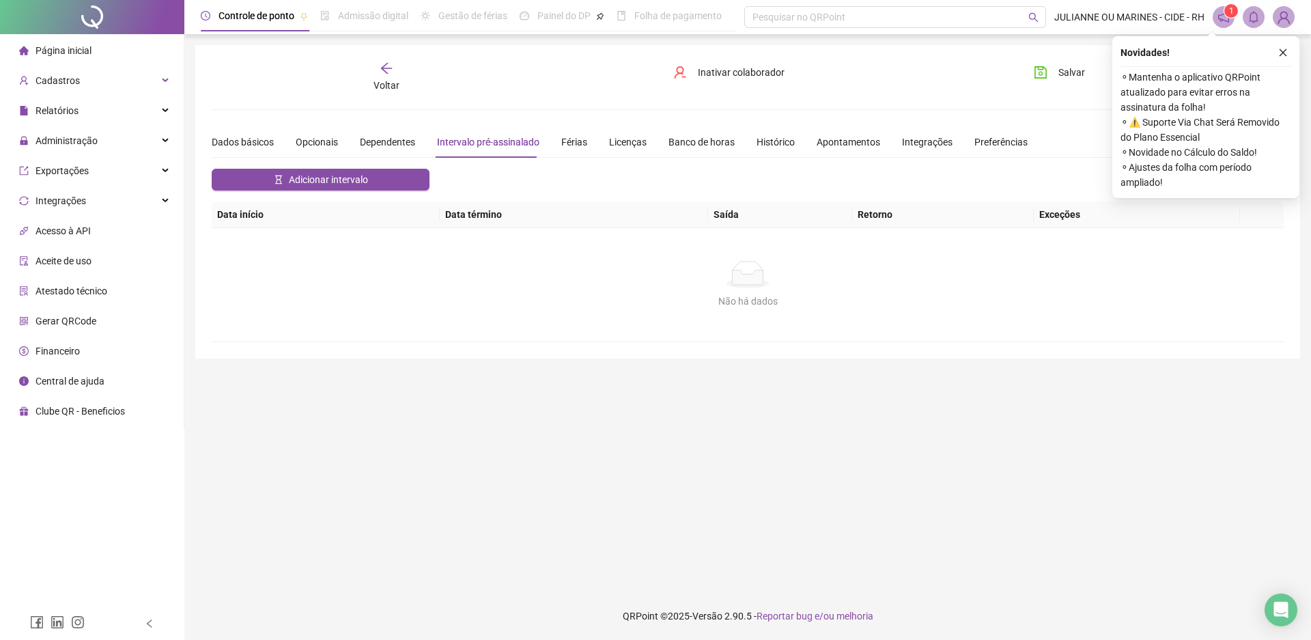
click at [1286, 46] on button "button" at bounding box center [1283, 52] width 16 height 16
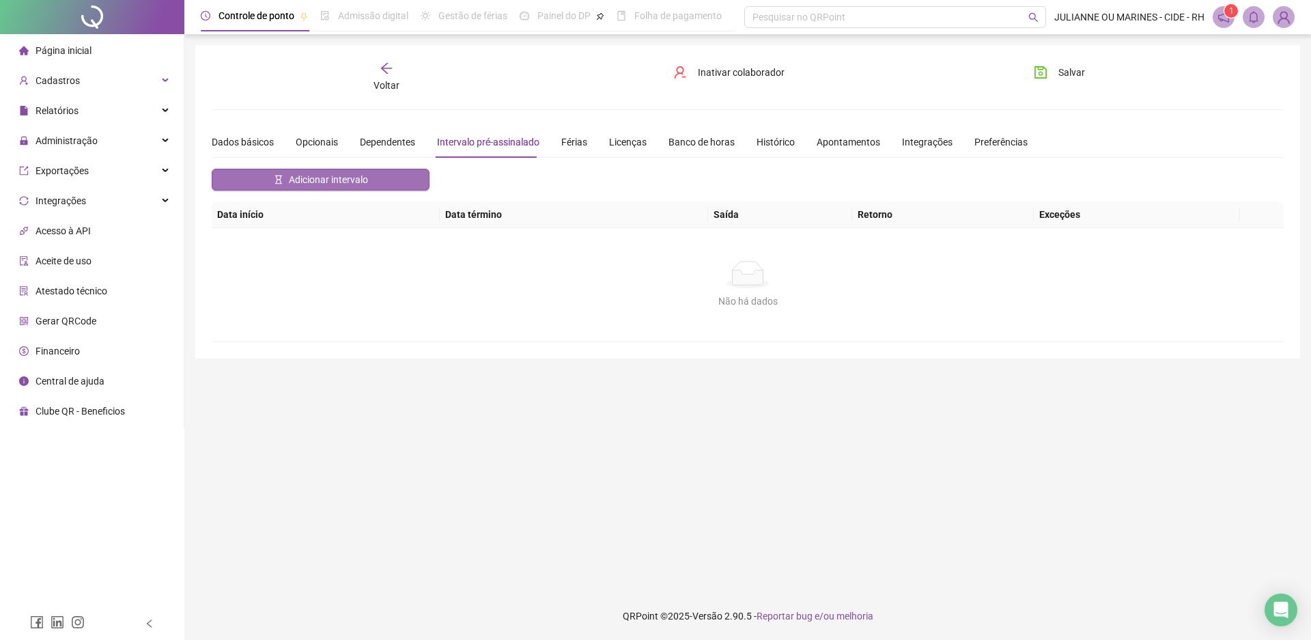
click at [330, 175] on span "Adicionar intervalo" at bounding box center [328, 179] width 79 height 15
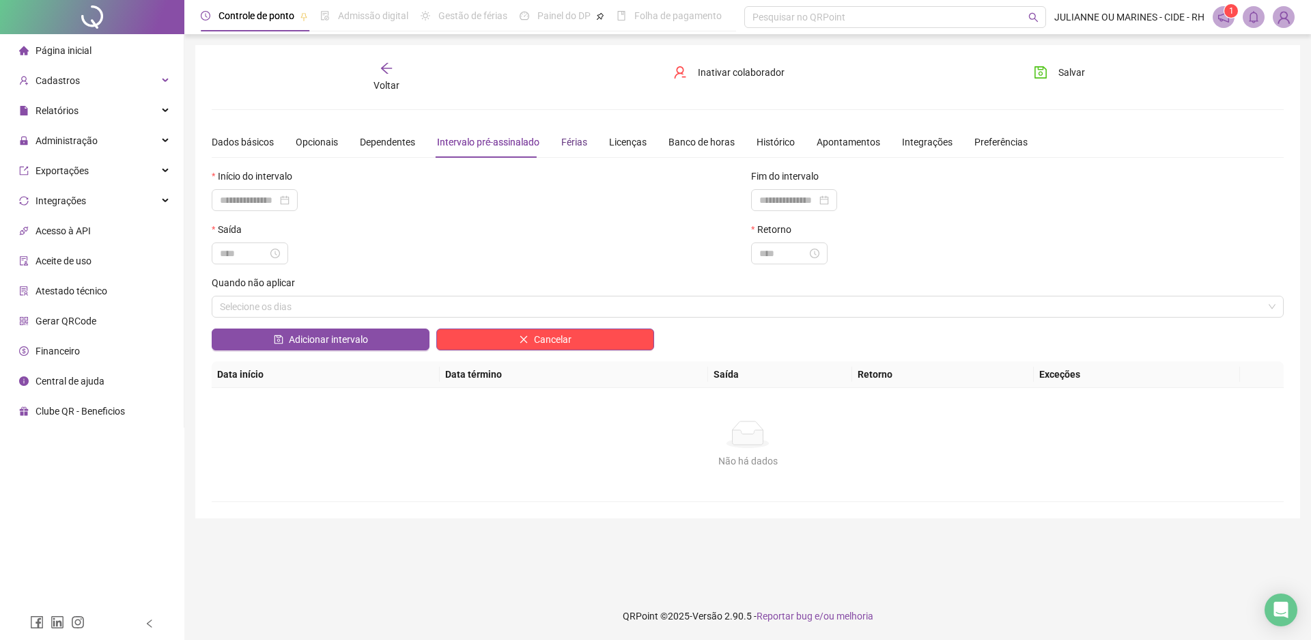
click at [561, 145] on div "Férias" at bounding box center [574, 142] width 26 height 15
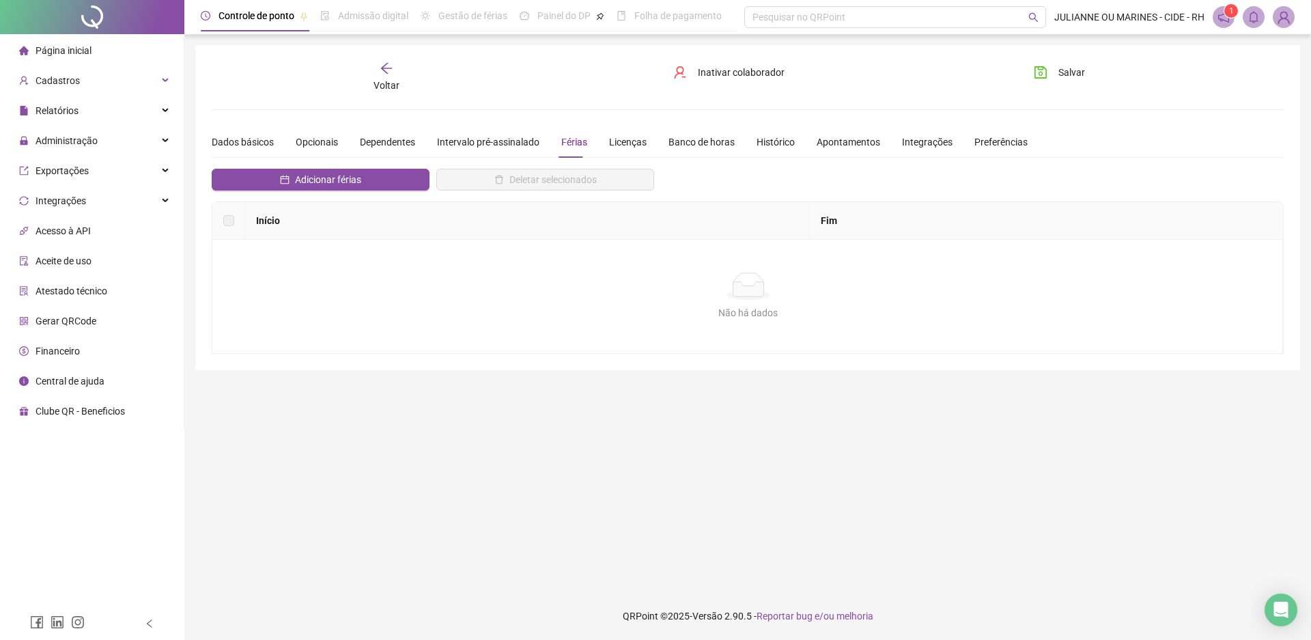
click at [743, 141] on div "Dados básicos Opcionais Dependentes Intervalo pré-assinalado Férias Licenças Ba…" at bounding box center [620, 141] width 816 height 31
click at [757, 145] on div "Histórico" at bounding box center [776, 142] width 38 height 15
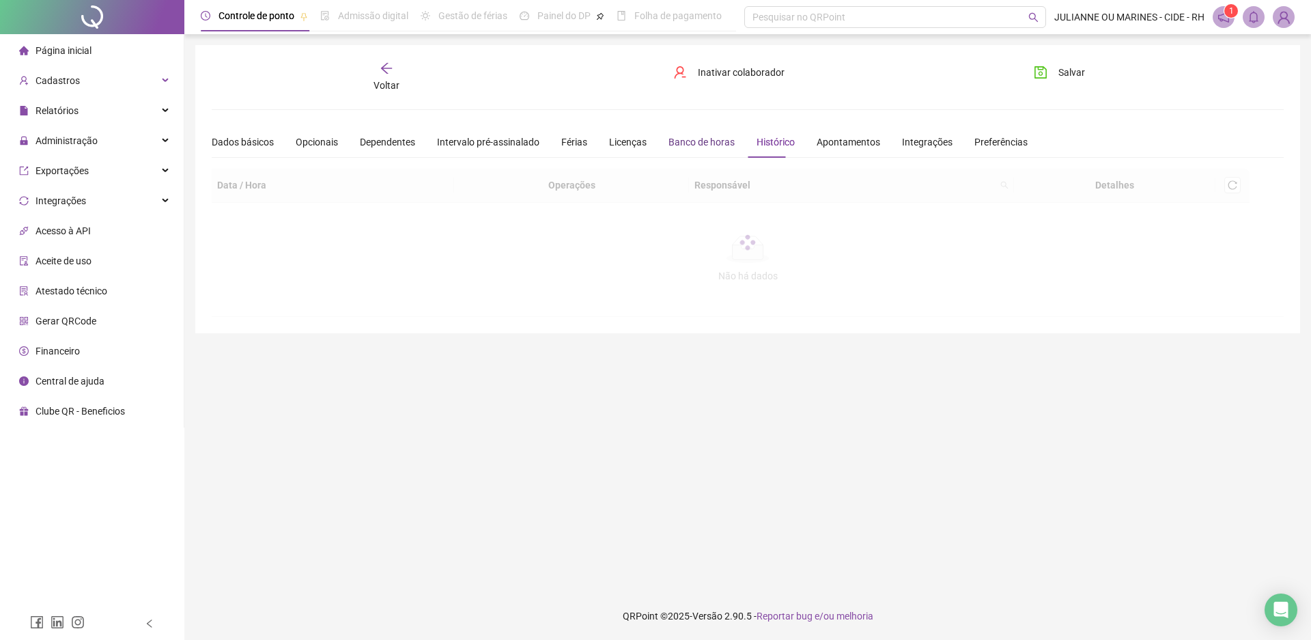
click at [691, 144] on div "Banco de horas" at bounding box center [702, 142] width 66 height 15
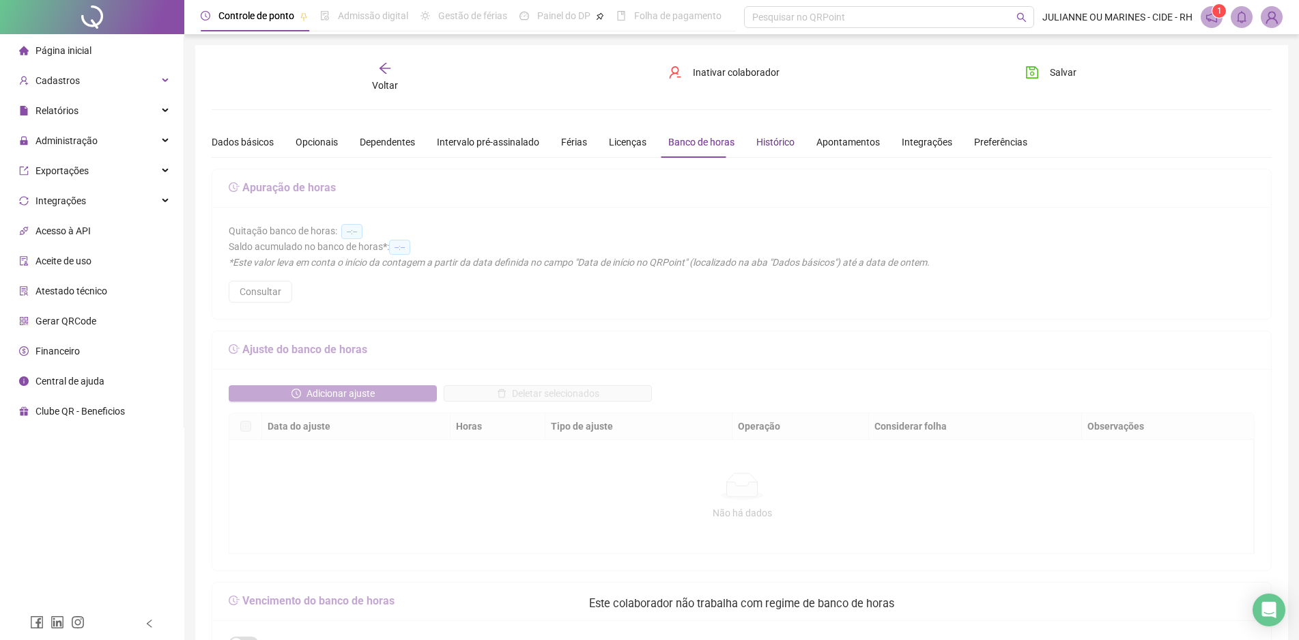
click at [769, 139] on div "Histórico" at bounding box center [776, 142] width 38 height 15
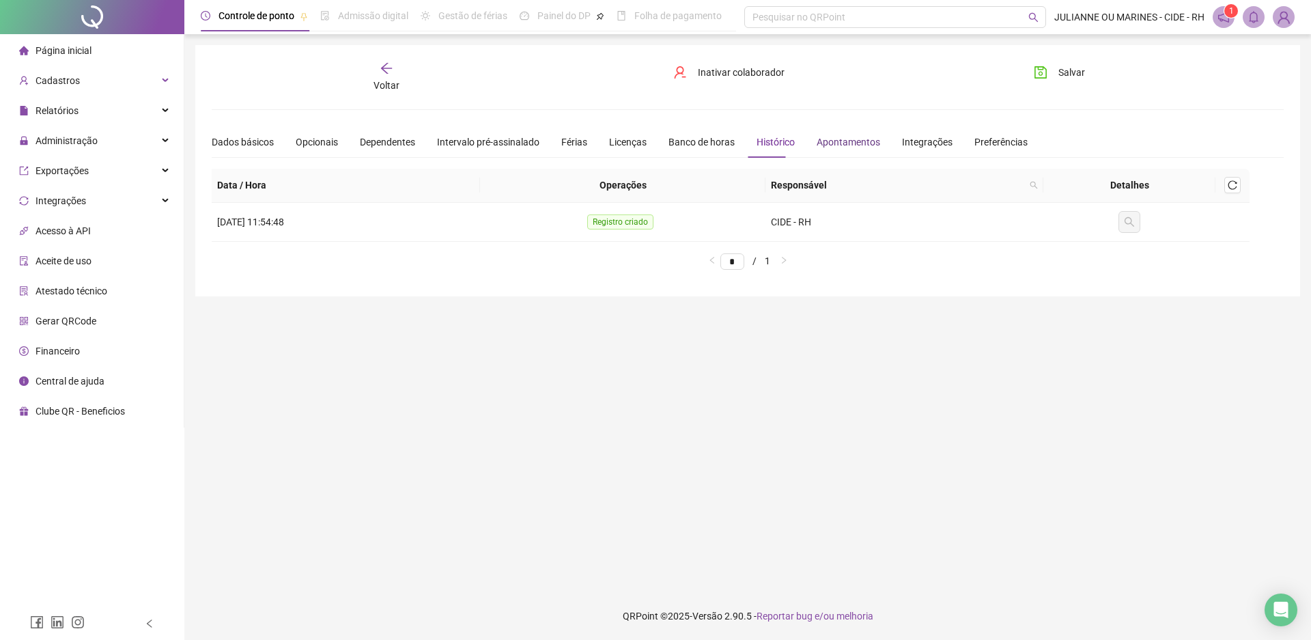
click at [844, 139] on div "Apontamentos" at bounding box center [849, 142] width 64 height 15
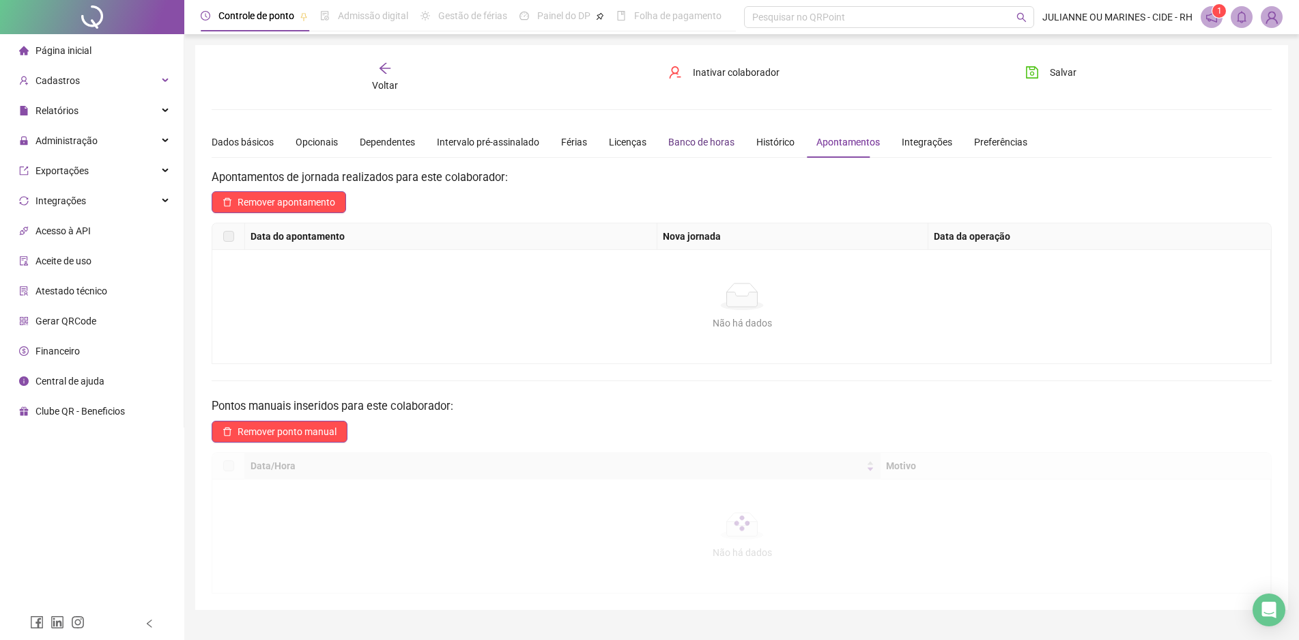
click at [724, 141] on div "Banco de horas" at bounding box center [702, 142] width 66 height 15
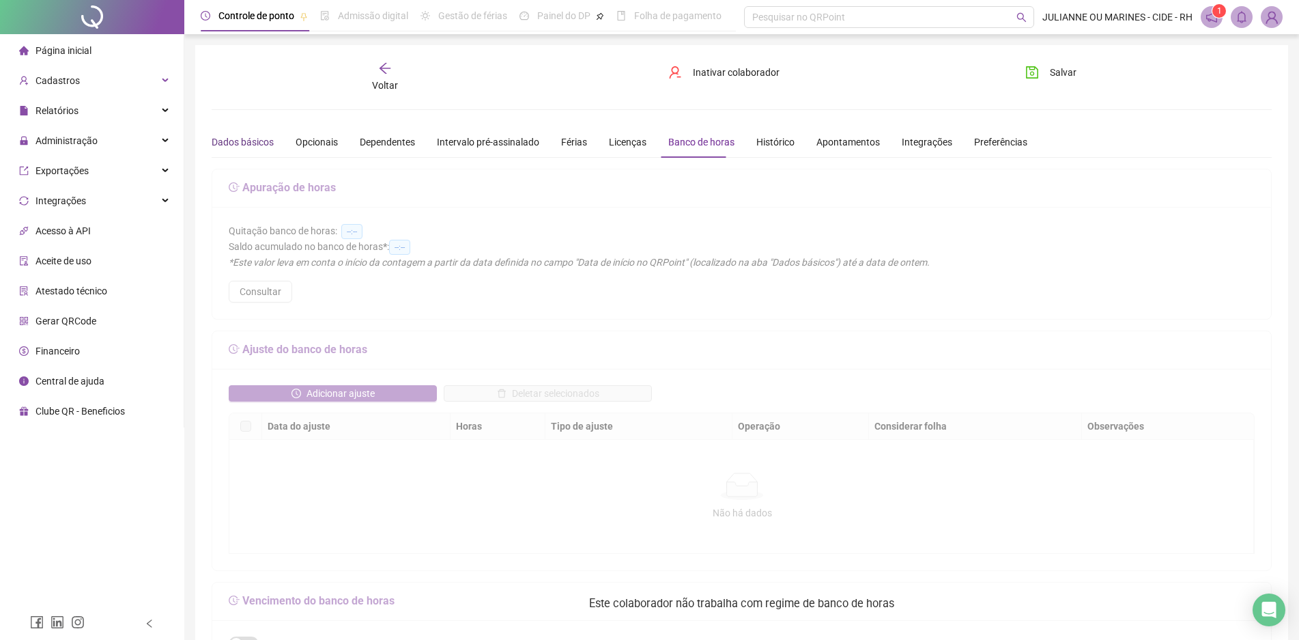
click at [244, 139] on div "Dados básicos" at bounding box center [243, 142] width 62 height 15
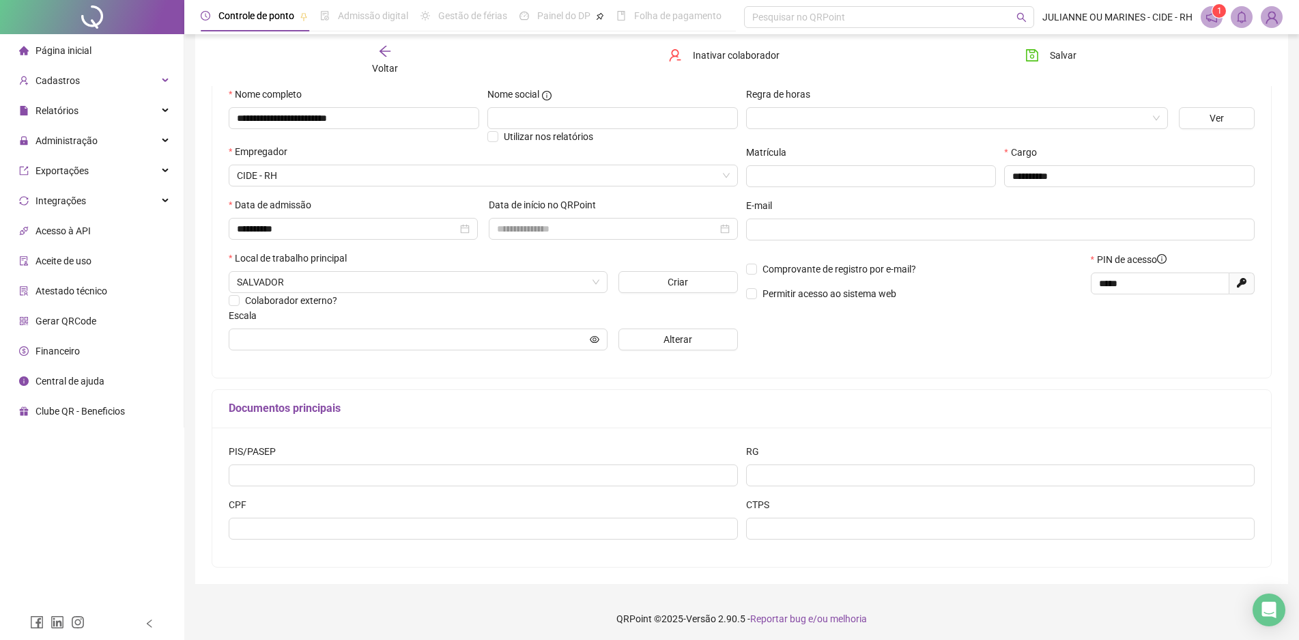
scroll to position [139, 0]
click at [625, 335] on button "Alterar" at bounding box center [678, 337] width 119 height 22
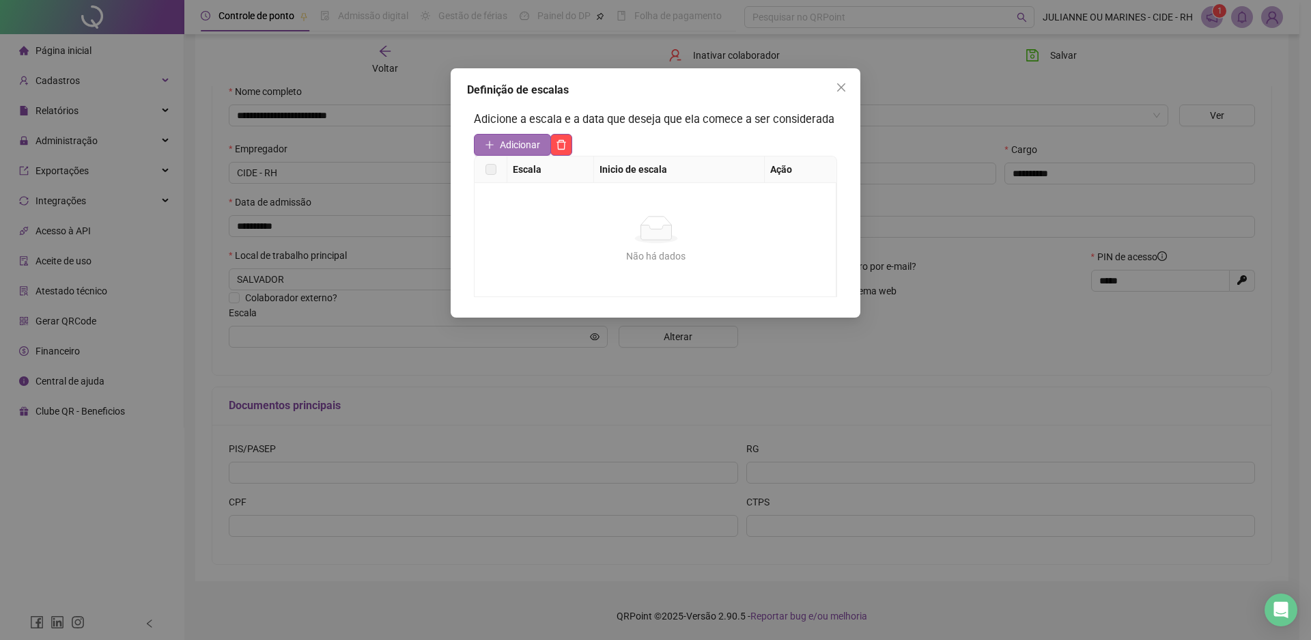
click at [517, 140] on span "Adicionar" at bounding box center [520, 144] width 40 height 15
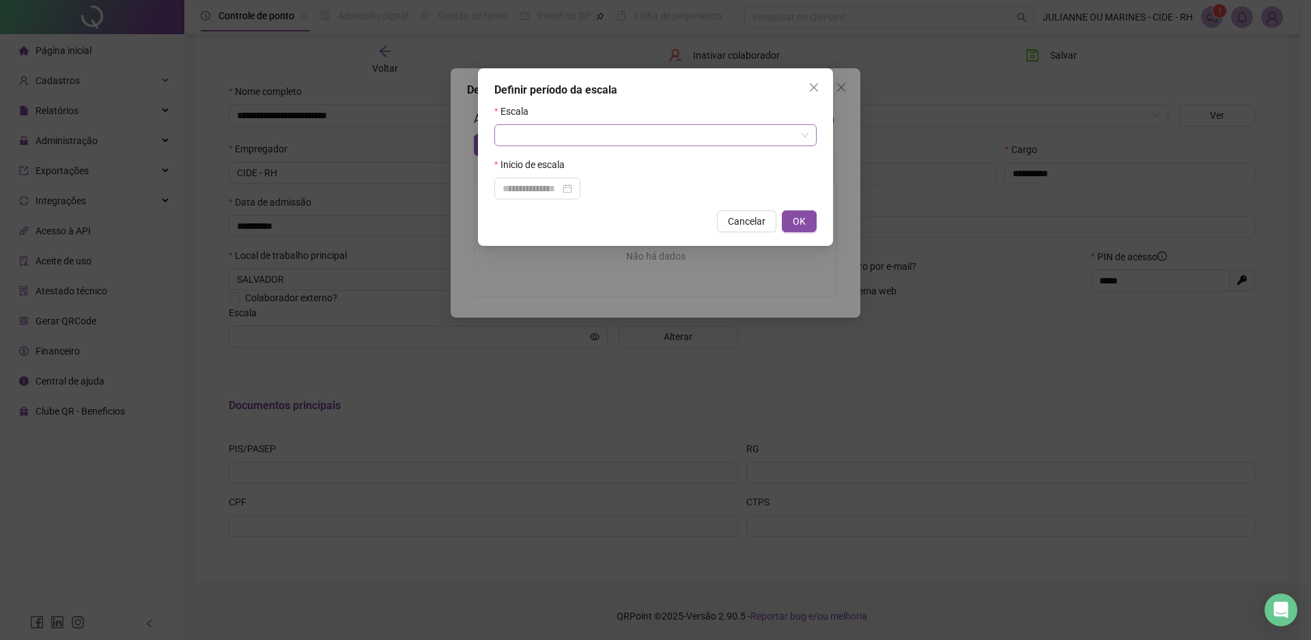
click at [567, 141] on input "search" at bounding box center [650, 135] width 294 height 20
type input "**"
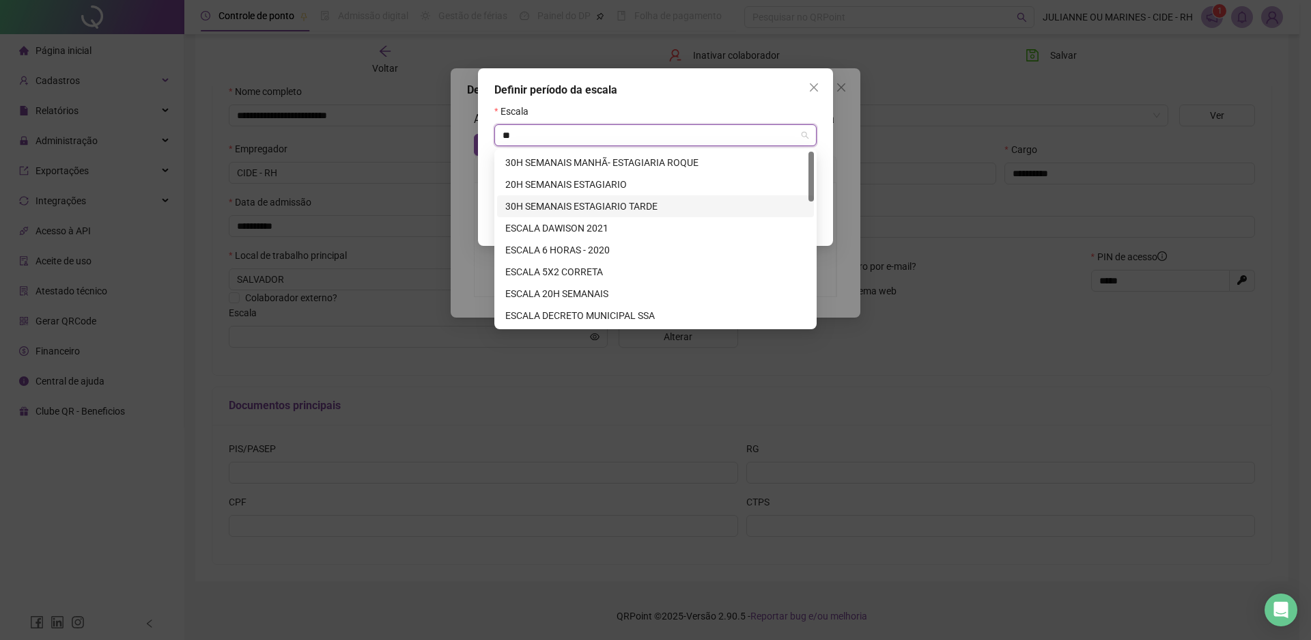
click at [586, 208] on div "30H SEMANAIS ESTAGIARIO TARDE" at bounding box center [655, 206] width 300 height 15
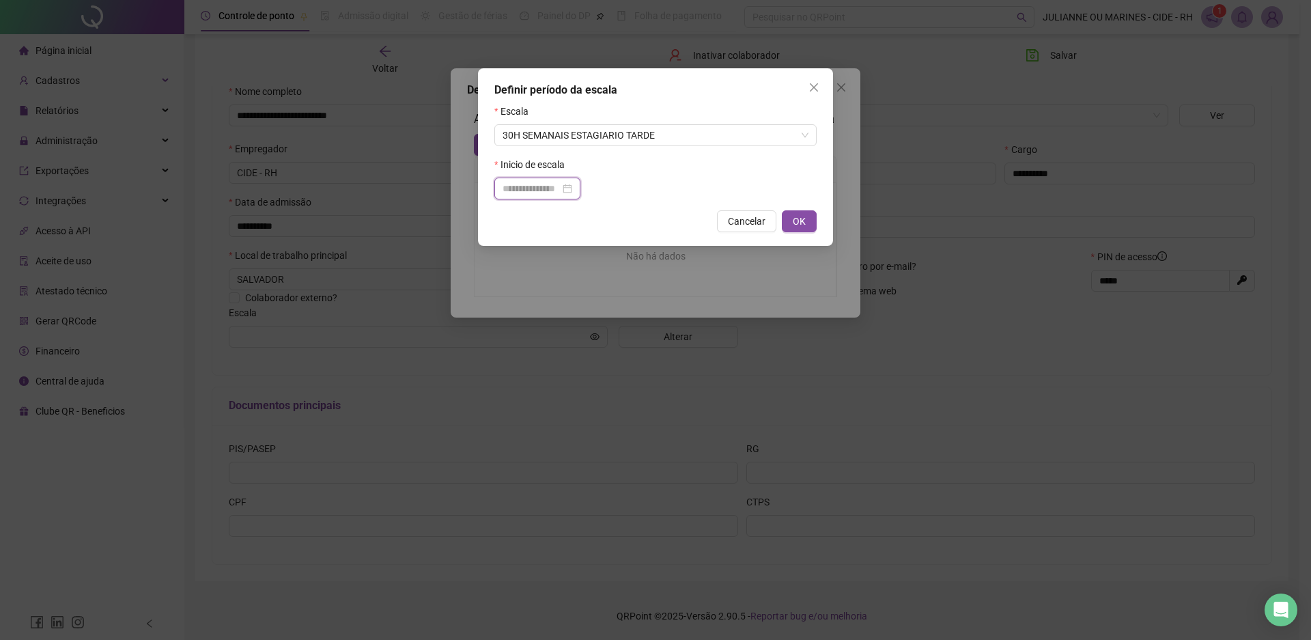
click at [556, 193] on input at bounding box center [531, 188] width 57 height 15
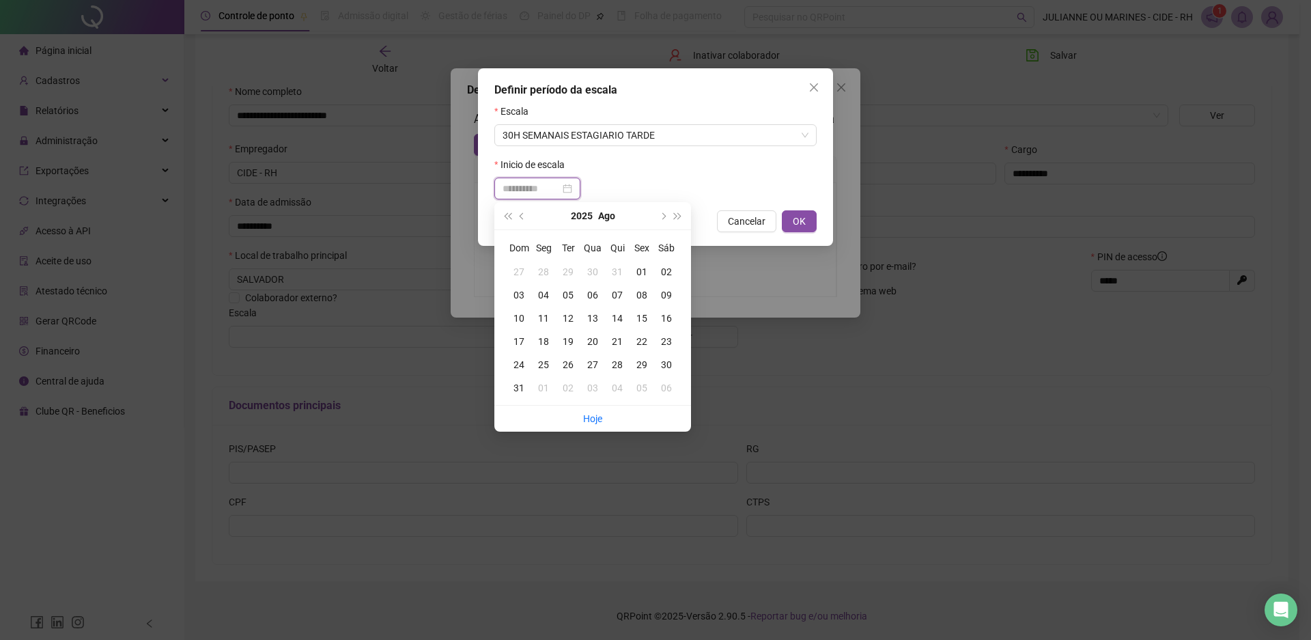
type input "**********"
click at [645, 270] on div "01" at bounding box center [642, 271] width 25 height 15
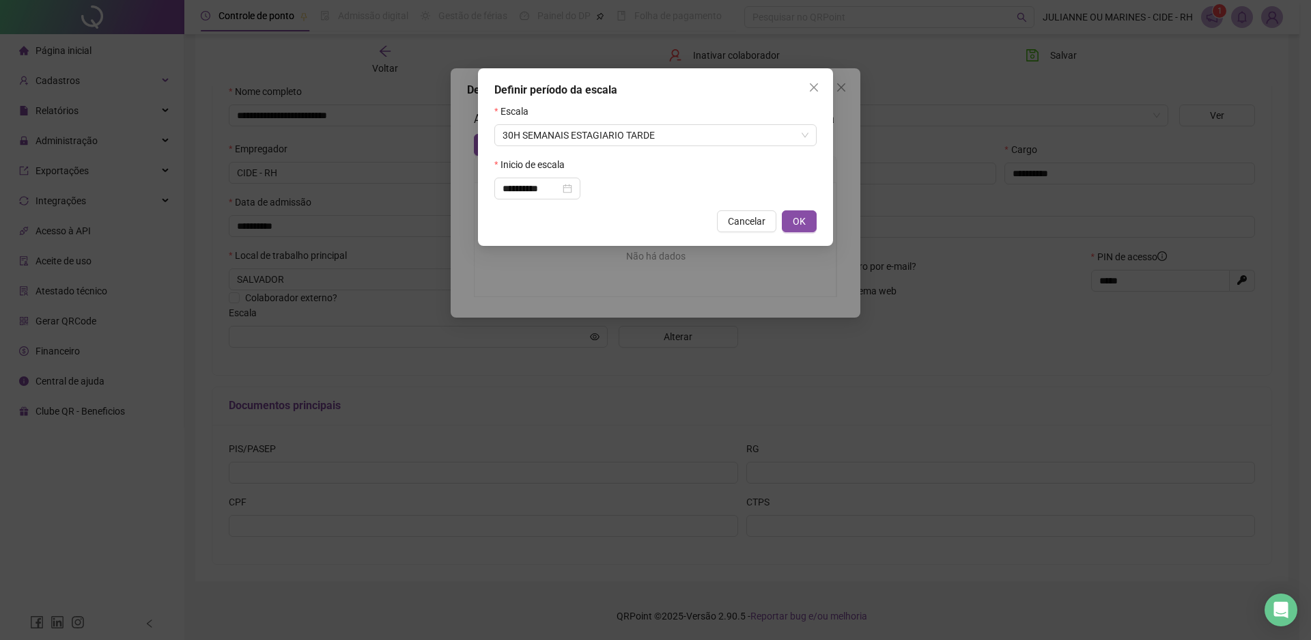
click at [811, 221] on button "OK" at bounding box center [799, 221] width 35 height 22
type input "**********"
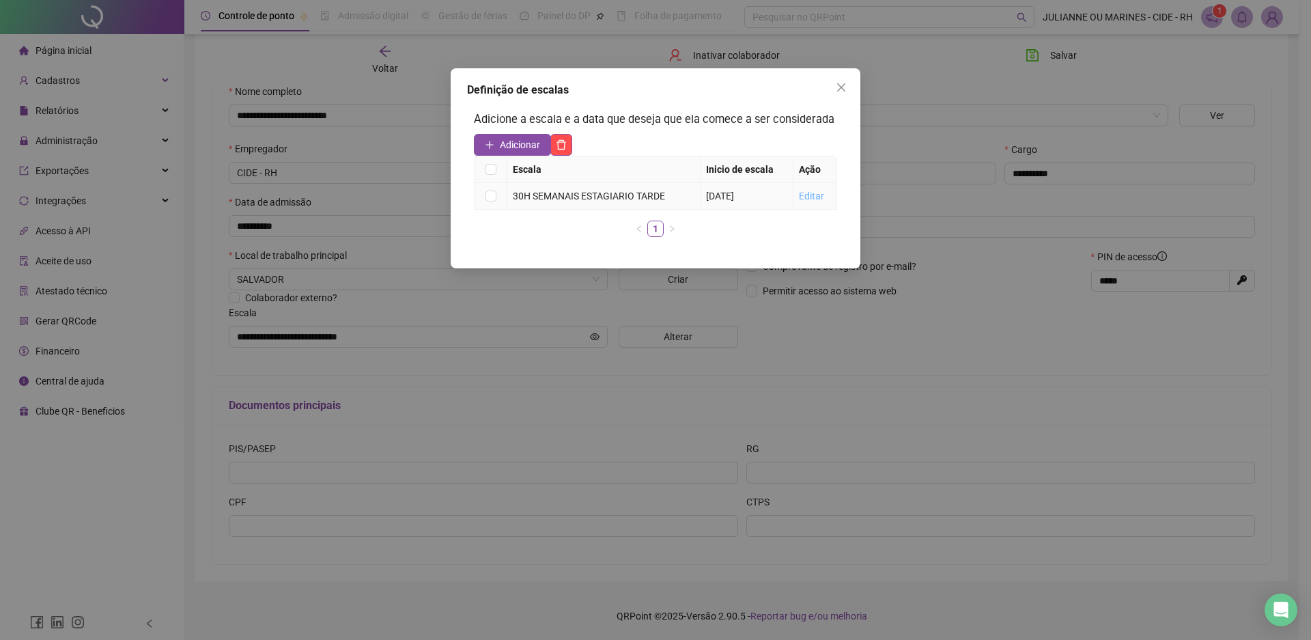
click at [821, 194] on link "Editar" at bounding box center [811, 196] width 25 height 11
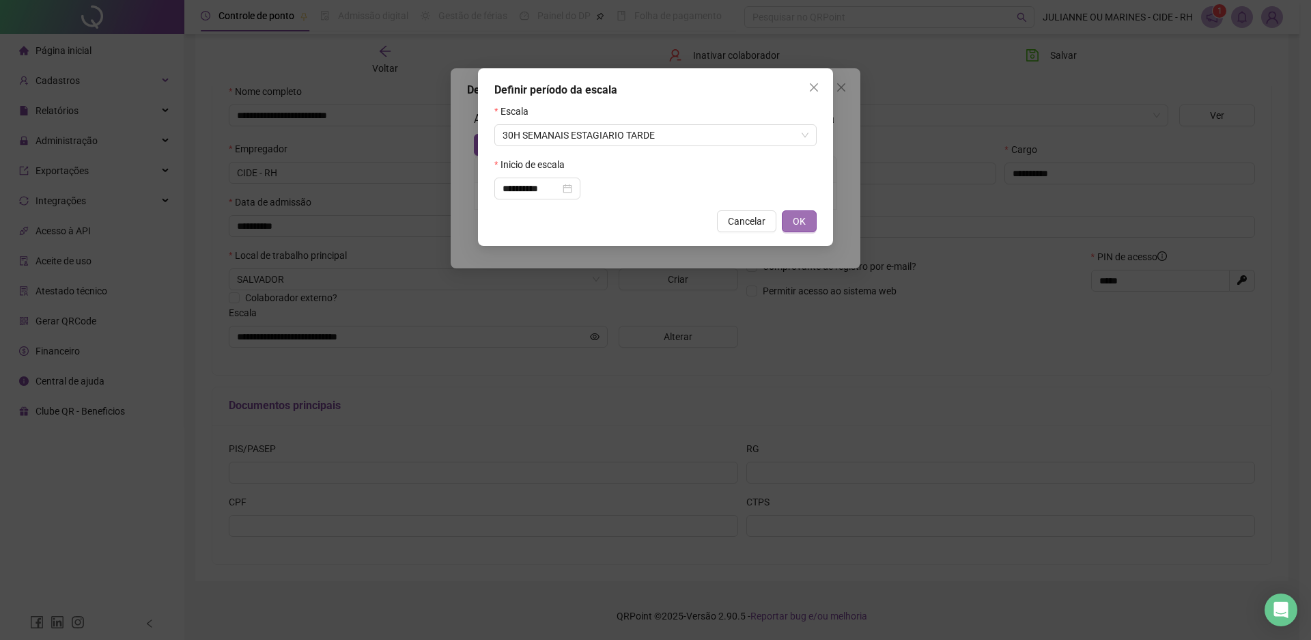
click at [801, 222] on span "OK" at bounding box center [799, 221] width 13 height 15
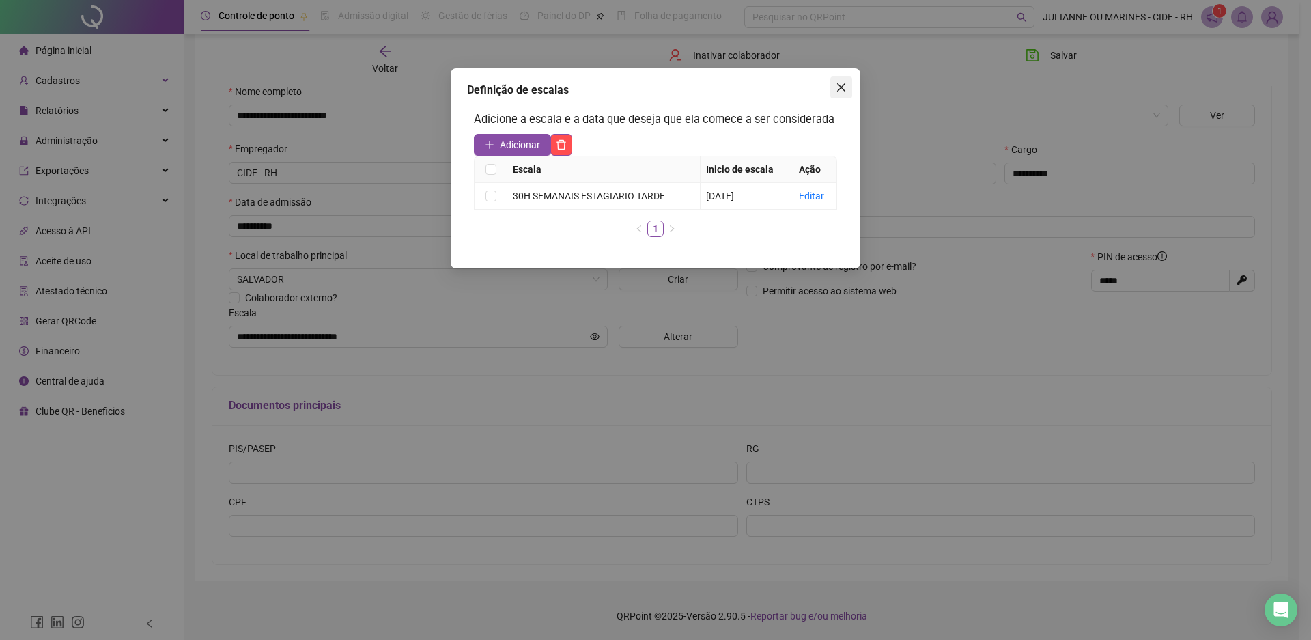
click at [845, 90] on icon "close" at bounding box center [841, 87] width 8 height 8
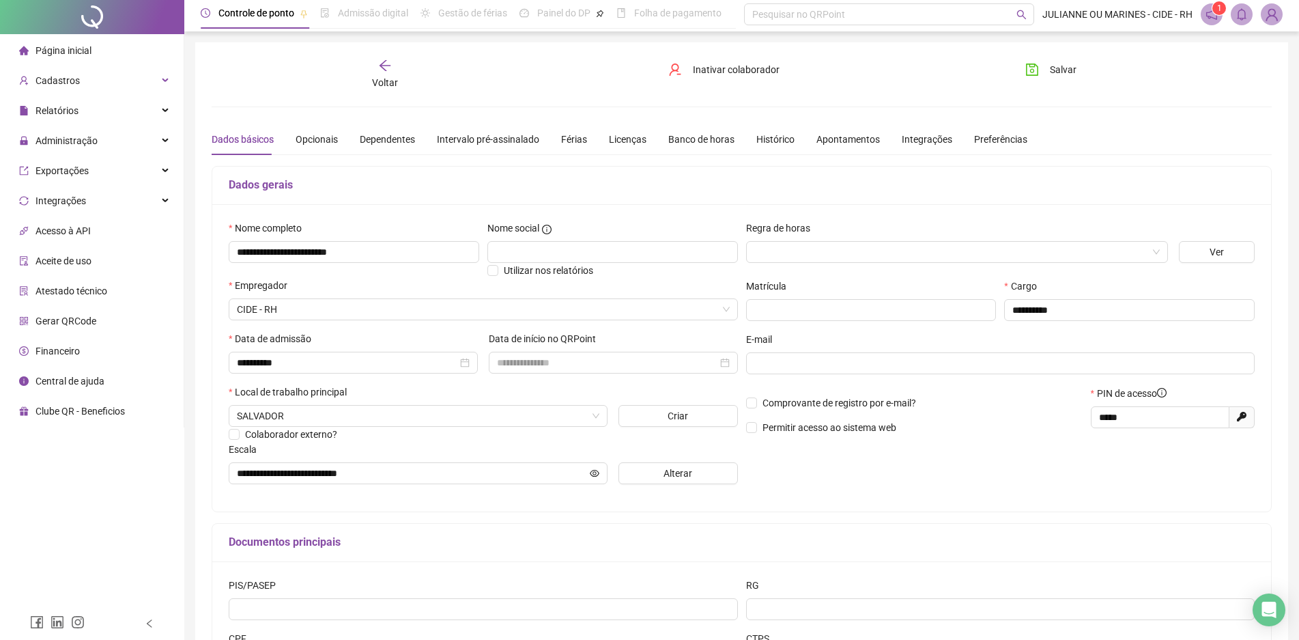
scroll to position [0, 0]
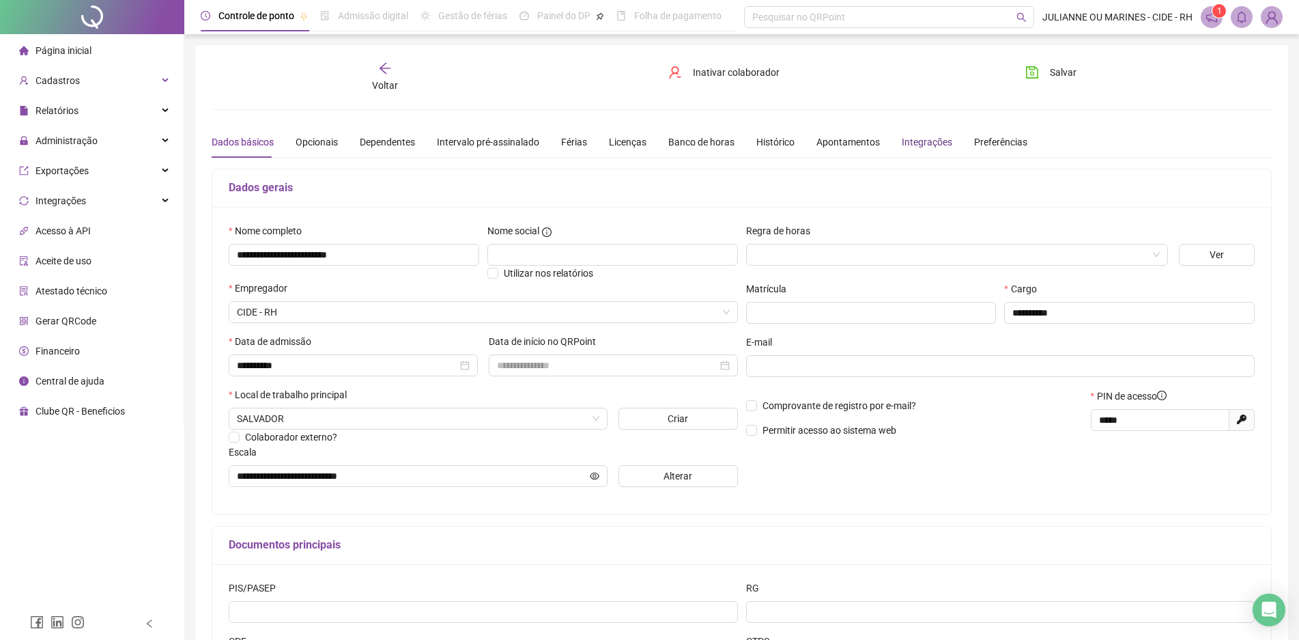
click at [933, 144] on div "Integrações" at bounding box center [927, 142] width 51 height 15
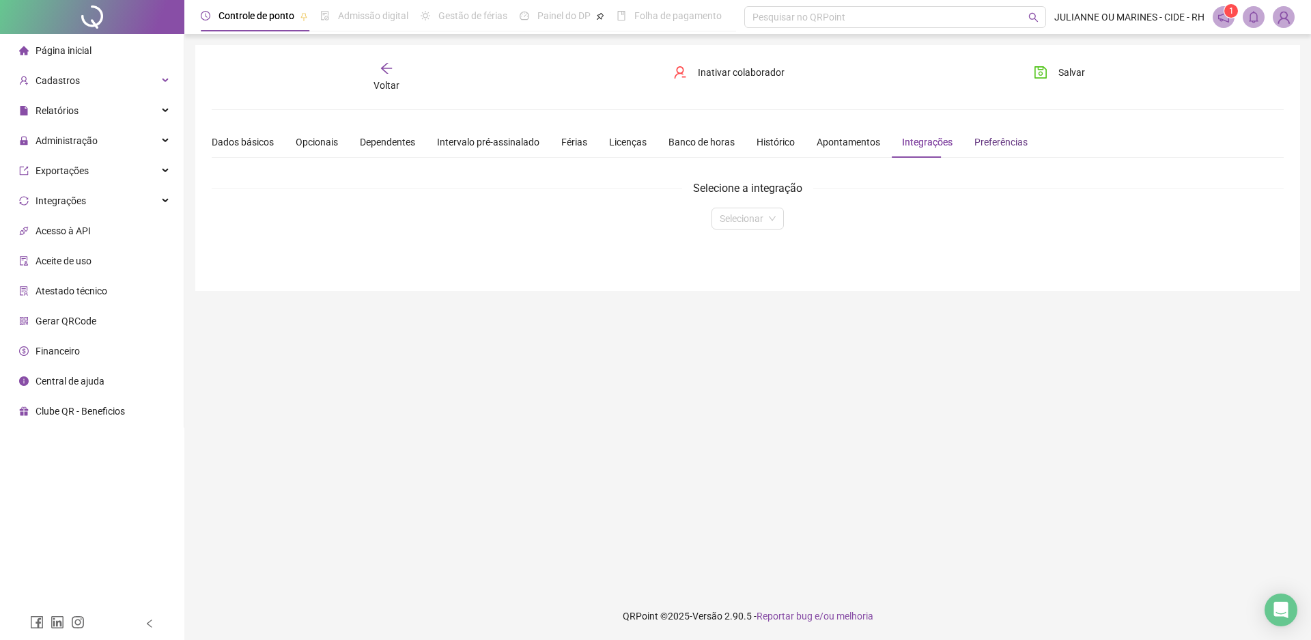
click at [1005, 139] on div "Preferências" at bounding box center [1000, 142] width 53 height 15
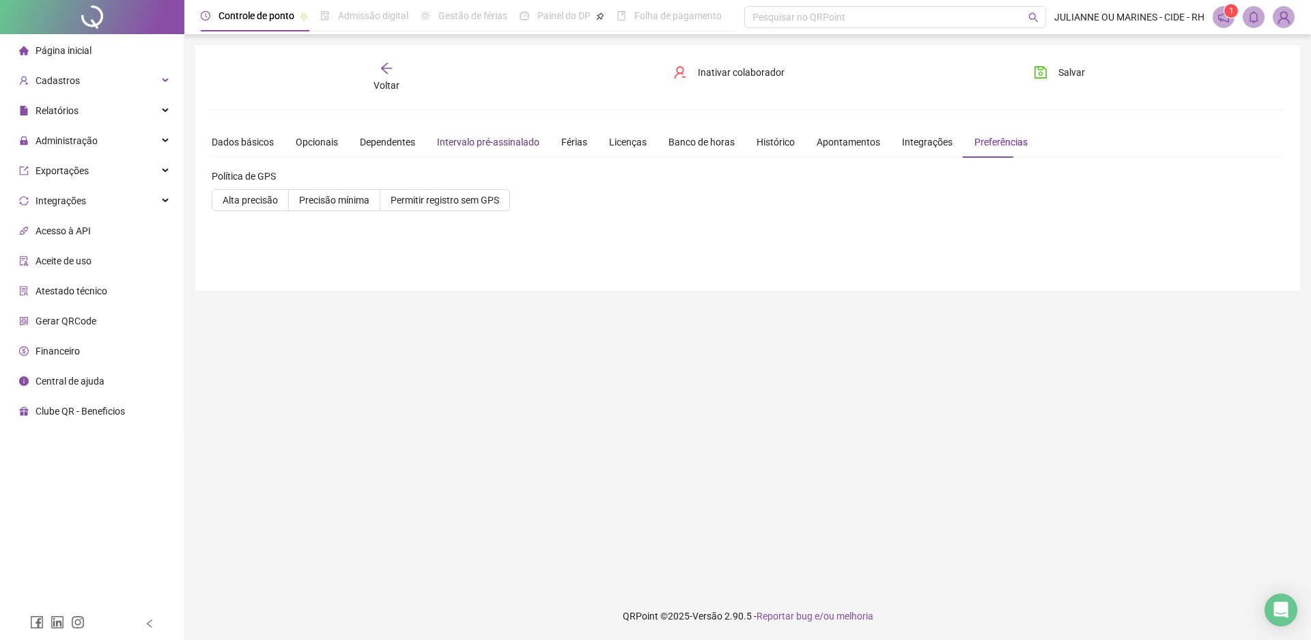
click at [476, 145] on div "Intervalo pré-assinalado" at bounding box center [488, 142] width 102 height 15
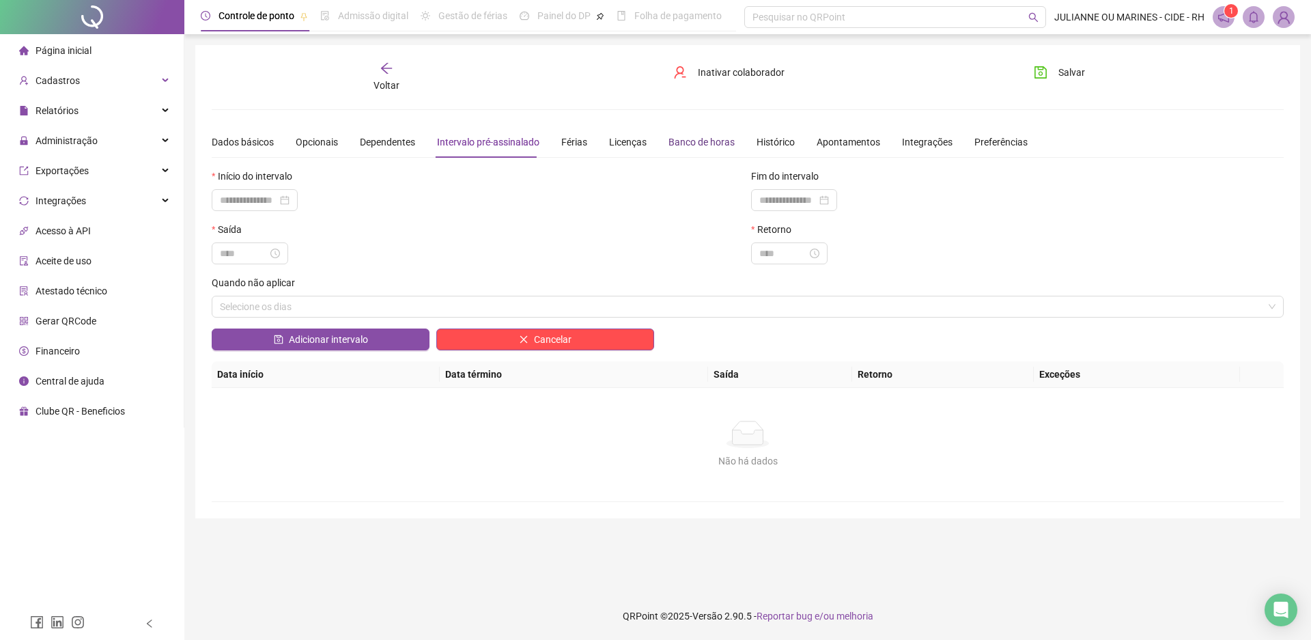
click at [690, 148] on div "Banco de horas" at bounding box center [702, 142] width 66 height 15
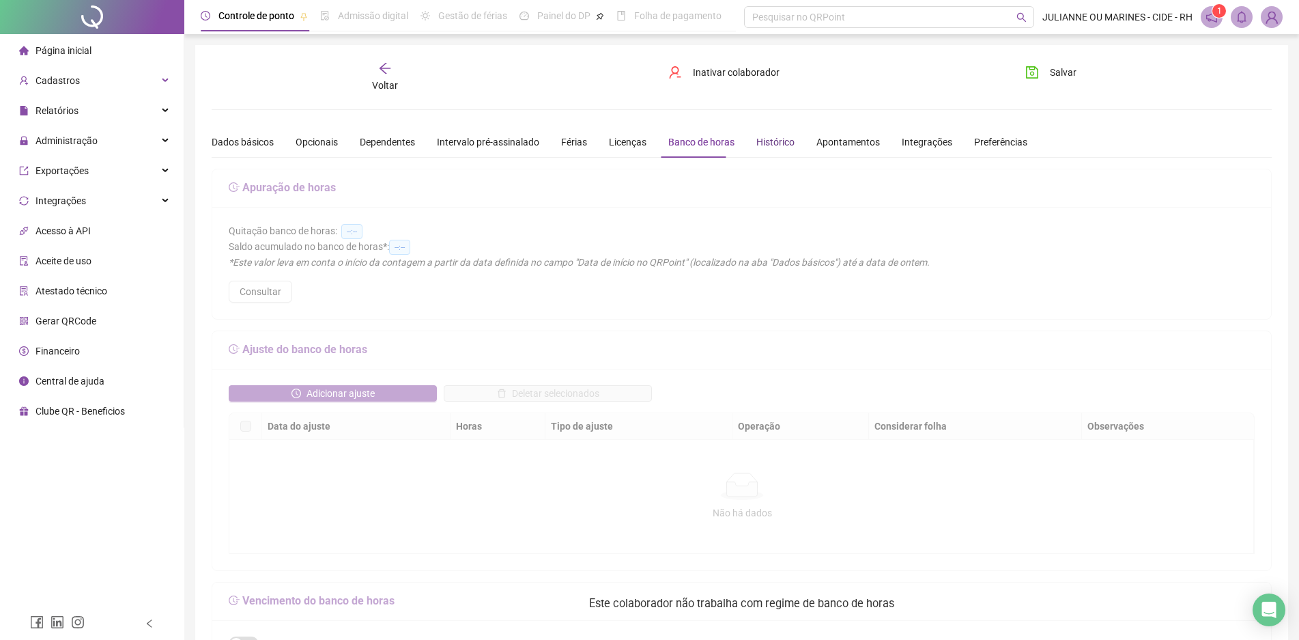
click at [769, 146] on div "Histórico" at bounding box center [776, 142] width 38 height 15
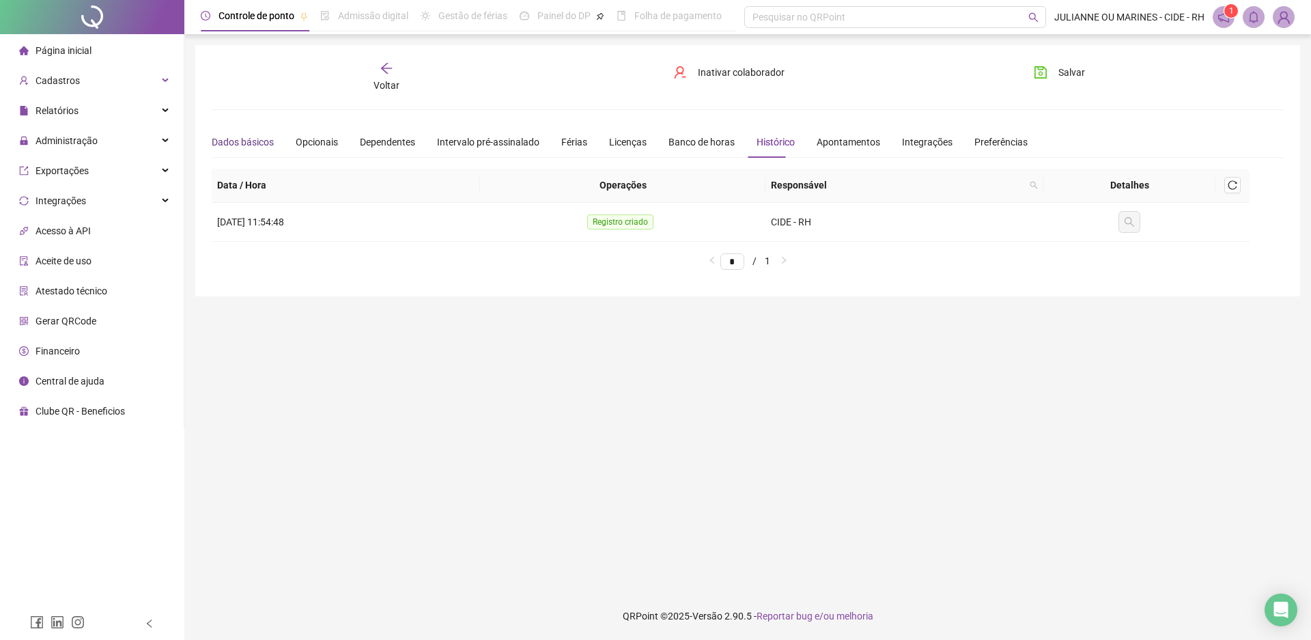
click at [236, 144] on div "Dados básicos" at bounding box center [243, 142] width 62 height 15
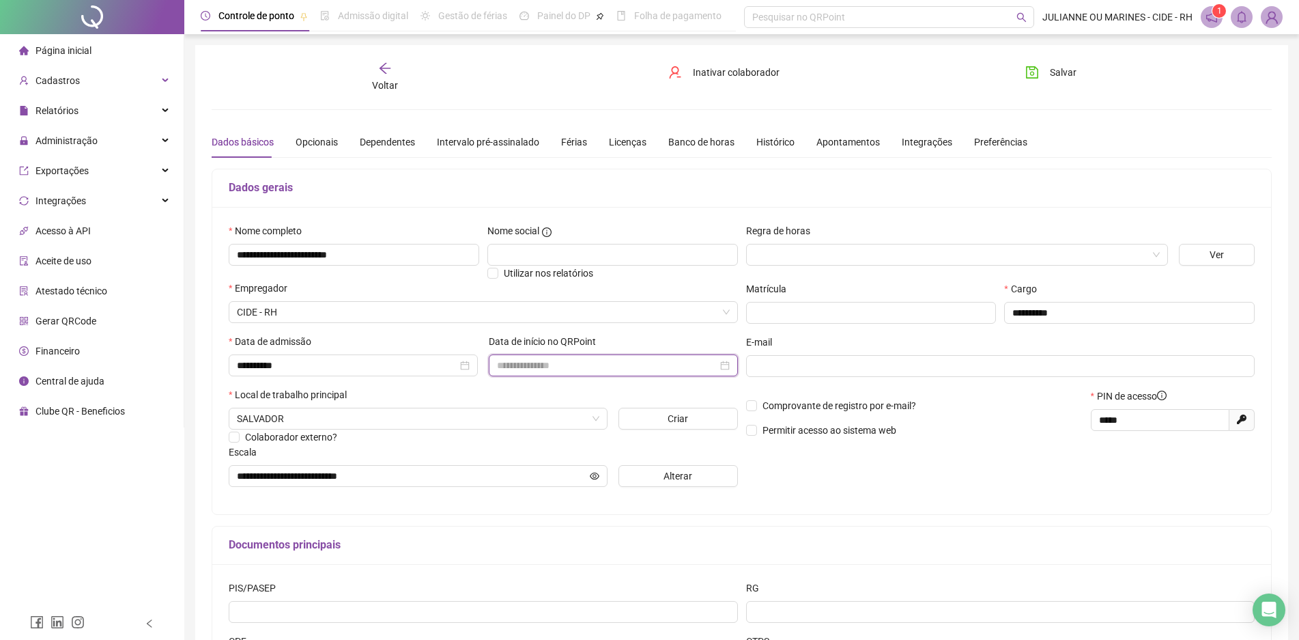
click at [630, 364] on input at bounding box center [607, 365] width 221 height 15
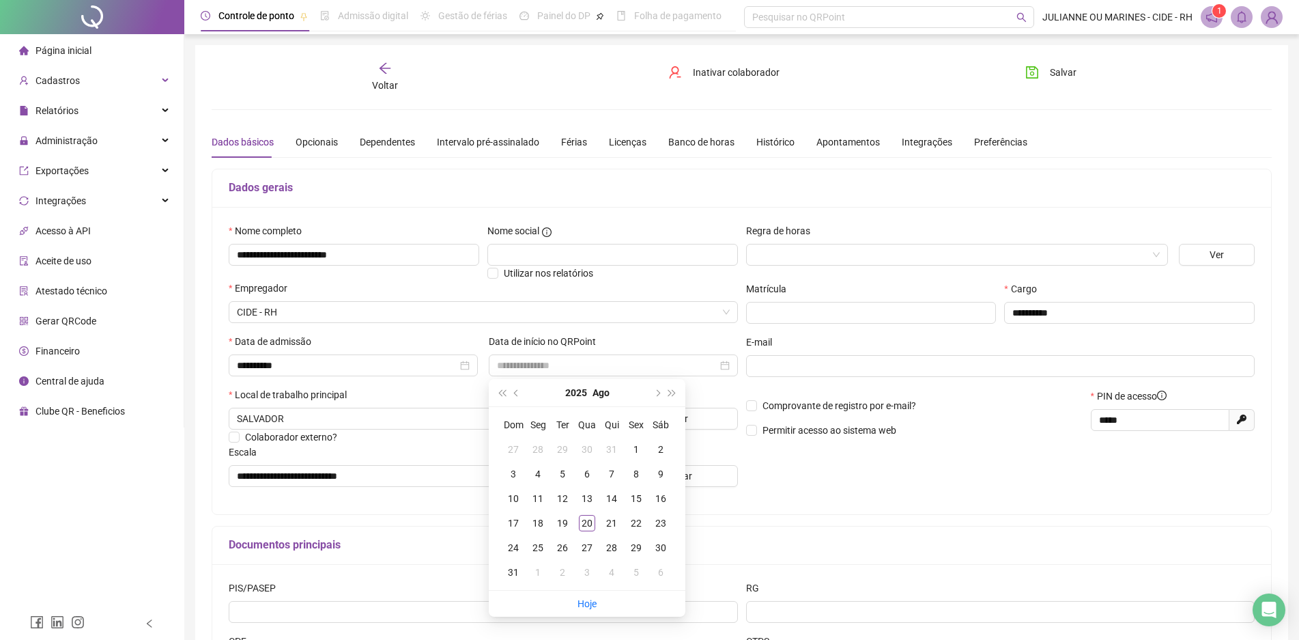
drag, startPoint x: 1157, startPoint y: 502, endPoint x: 1123, endPoint y: 485, distance: 38.8
click at [1156, 502] on div "**********" at bounding box center [741, 360] width 1059 height 307
click at [1157, 241] on div "Regra de horas" at bounding box center [957, 233] width 423 height 20
click at [1149, 253] on span at bounding box center [958, 254] width 406 height 20
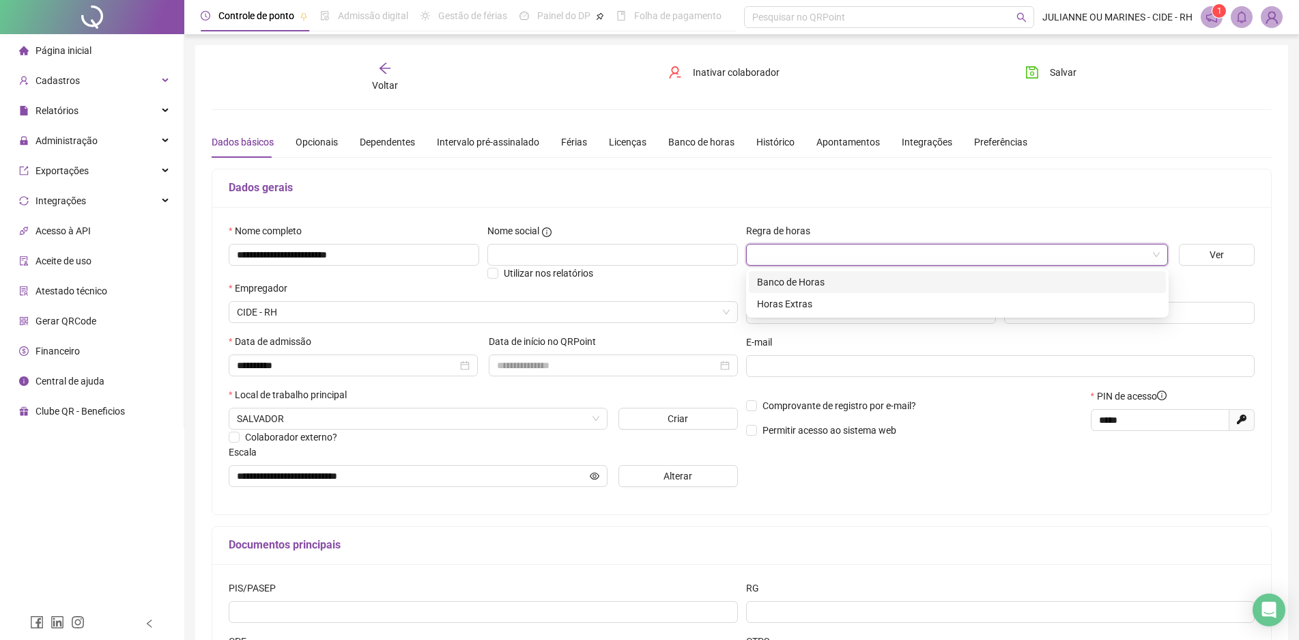
click at [792, 287] on div "Banco de Horas" at bounding box center [957, 282] width 401 height 15
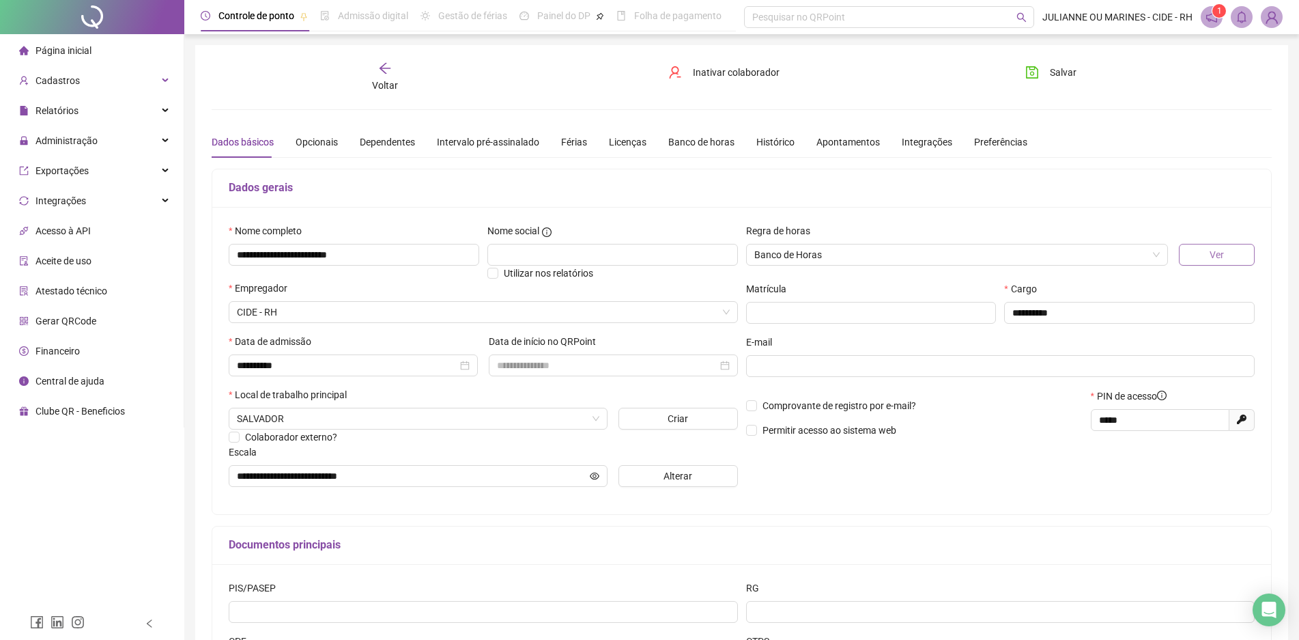
click at [1216, 250] on span "Ver" at bounding box center [1217, 254] width 14 height 15
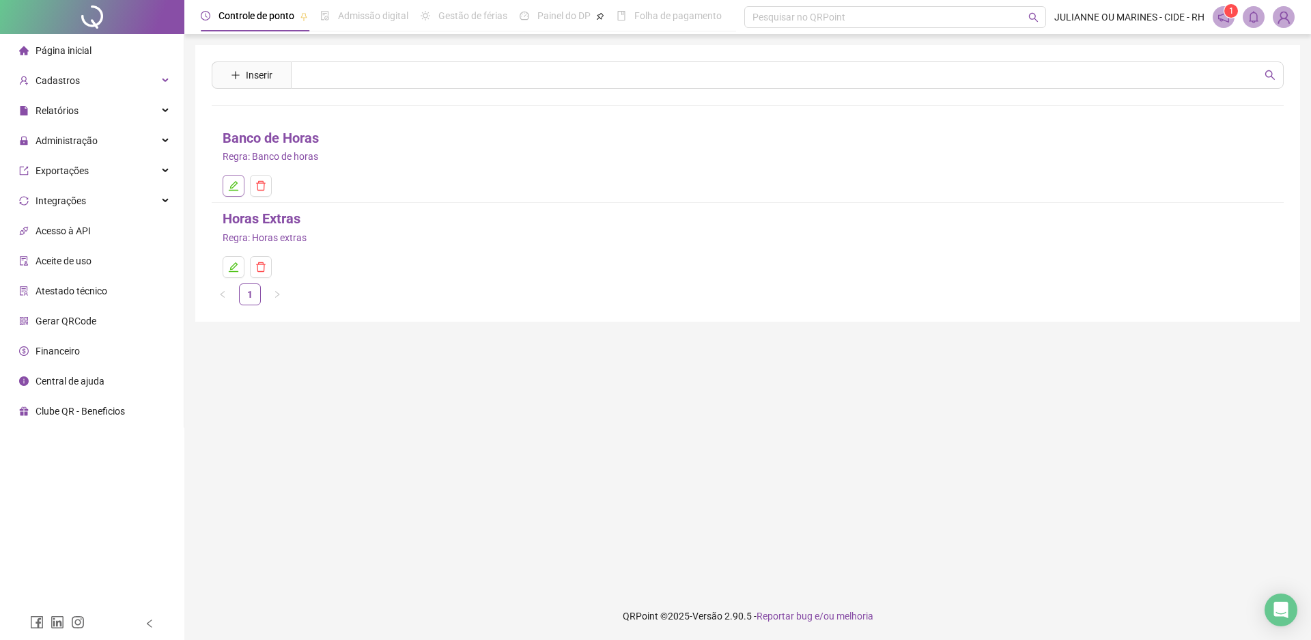
click at [235, 182] on icon "edit" at bounding box center [233, 185] width 11 height 11
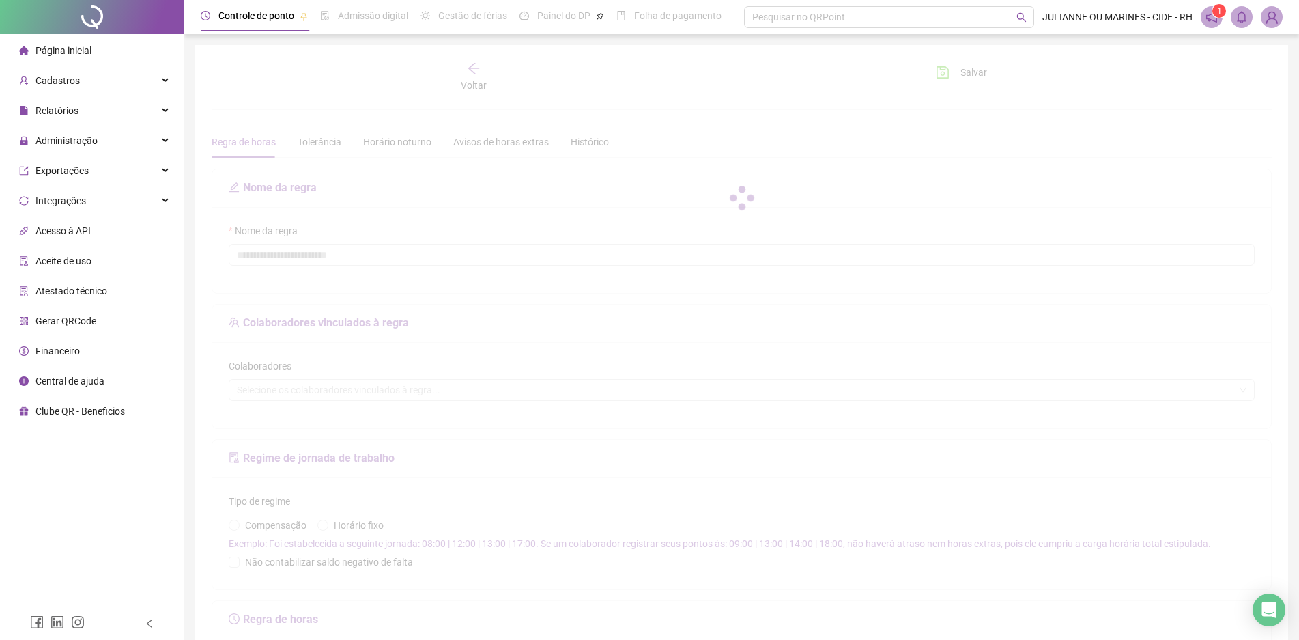
type input "**********"
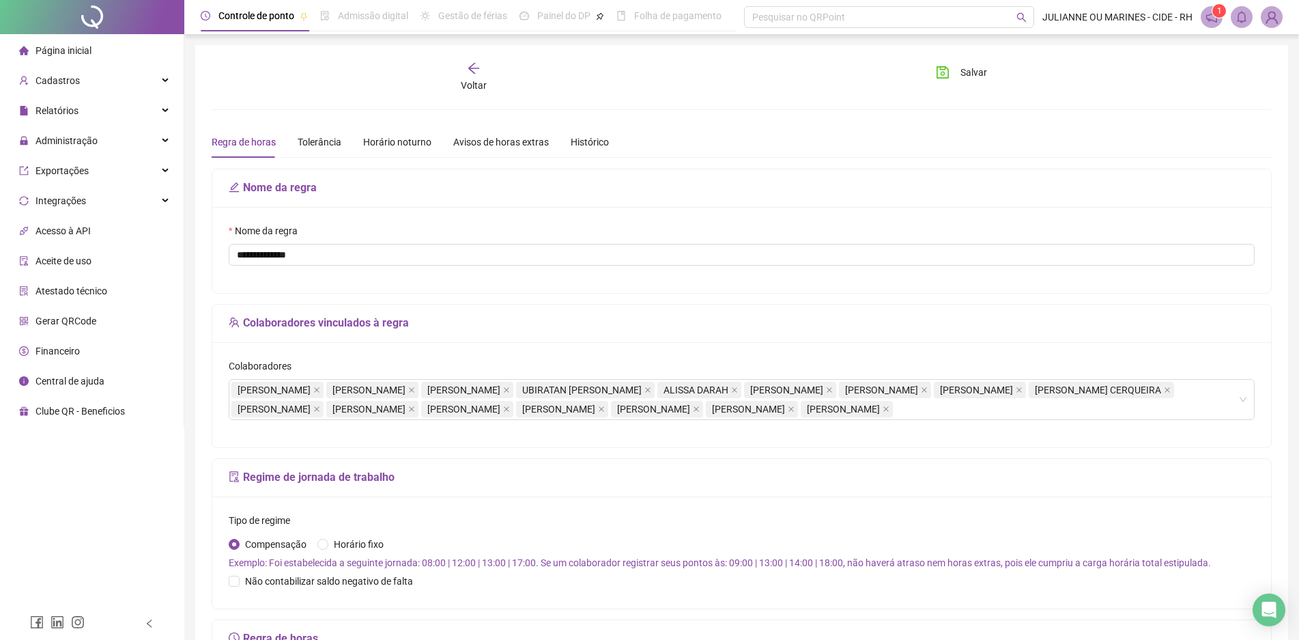
scroll to position [68, 0]
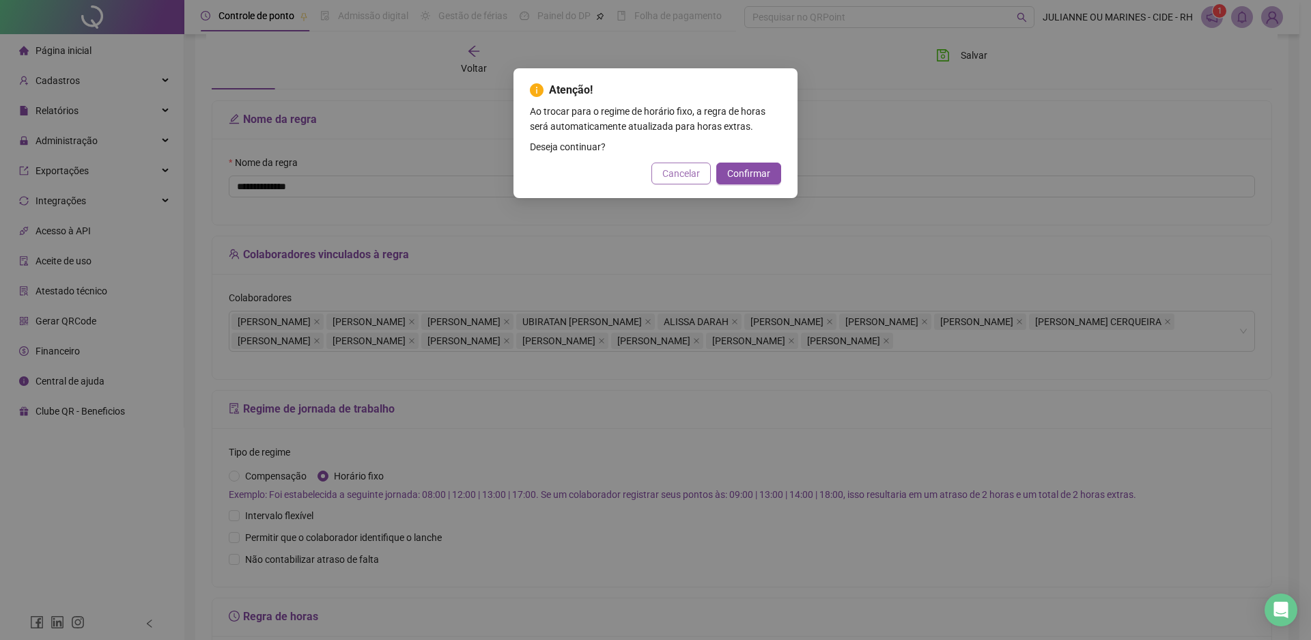
click at [679, 169] on span "Cancelar" at bounding box center [681, 173] width 38 height 15
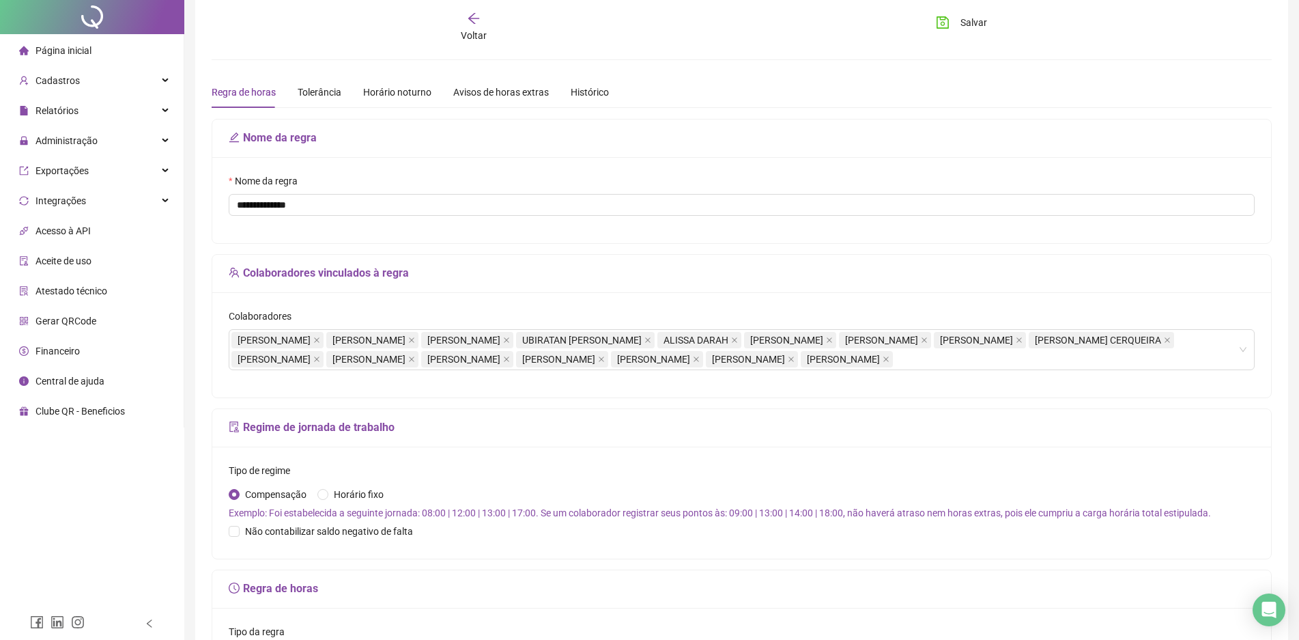
scroll to position [0, 0]
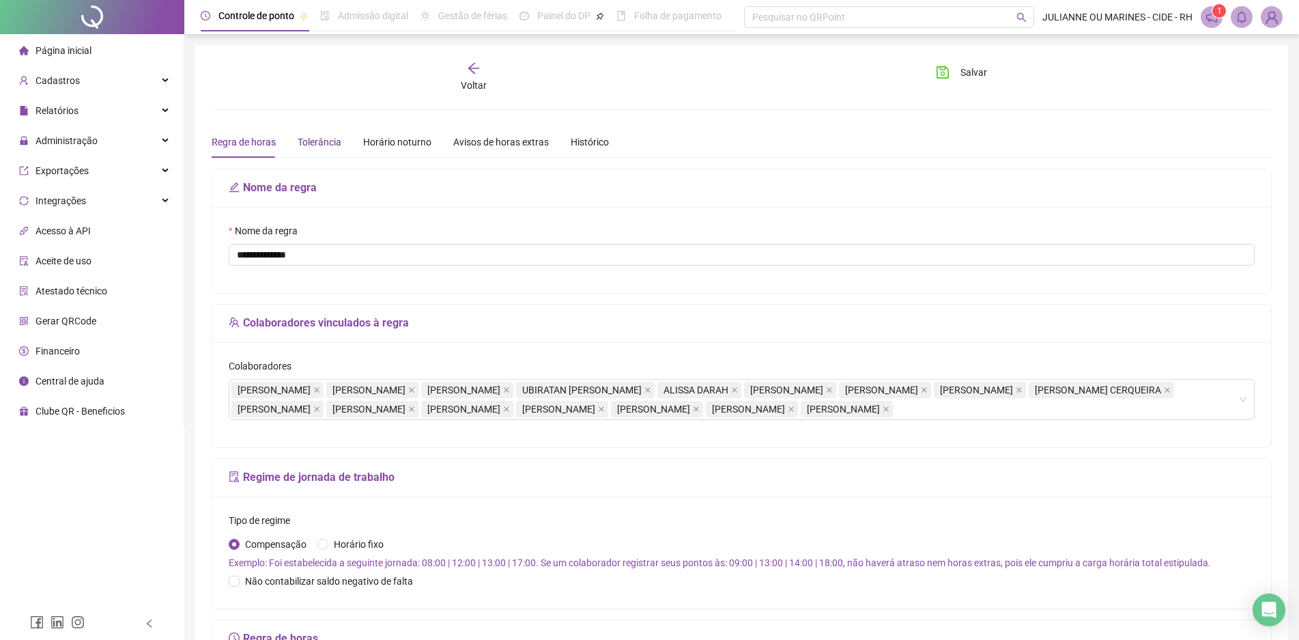
click at [333, 133] on div "Tolerância" at bounding box center [320, 141] width 44 height 31
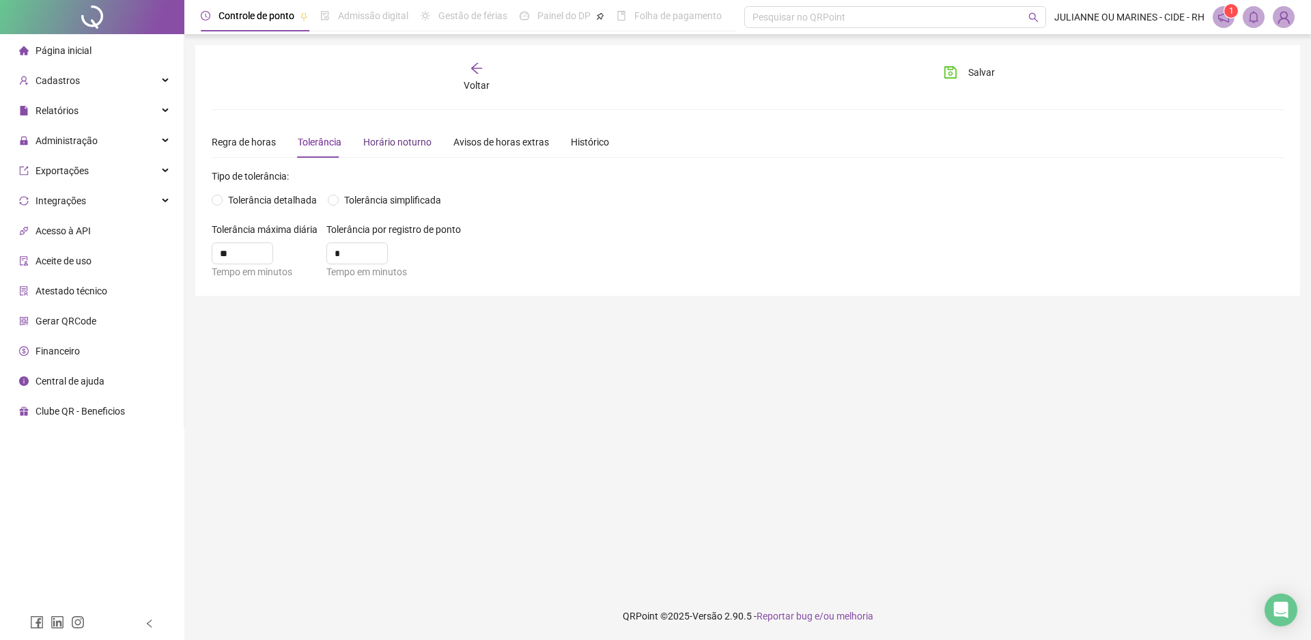
click at [407, 139] on div "Horário noturno" at bounding box center [397, 142] width 68 height 15
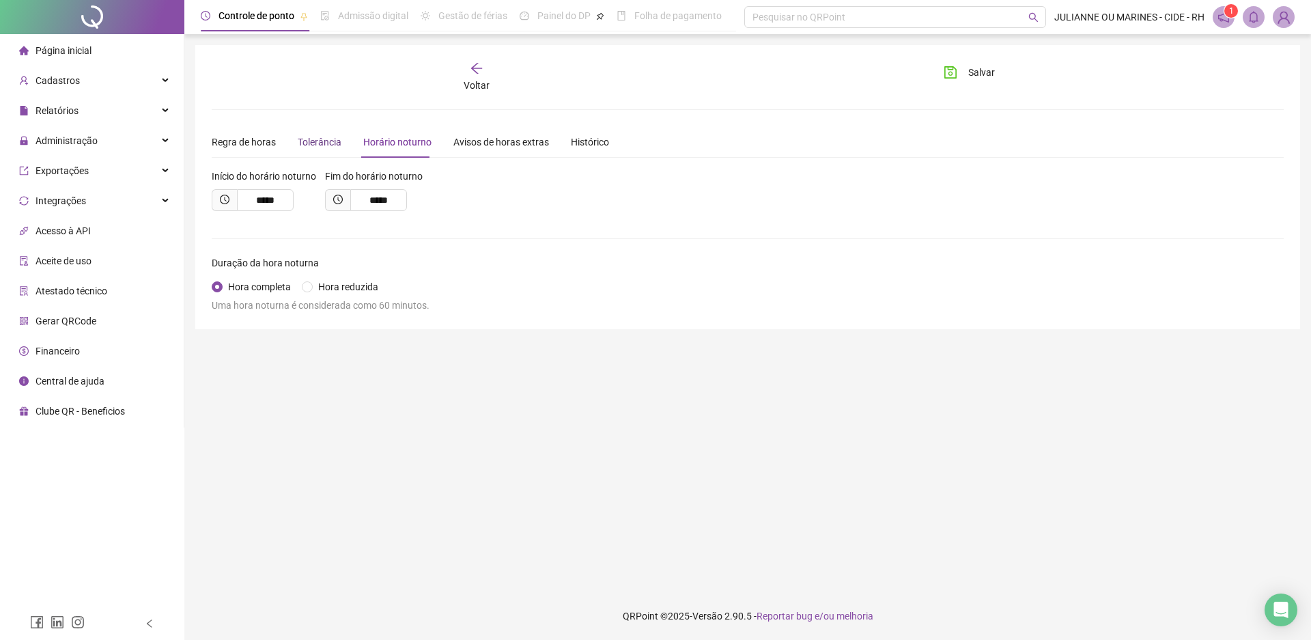
click at [307, 138] on div "Tolerância" at bounding box center [320, 142] width 44 height 15
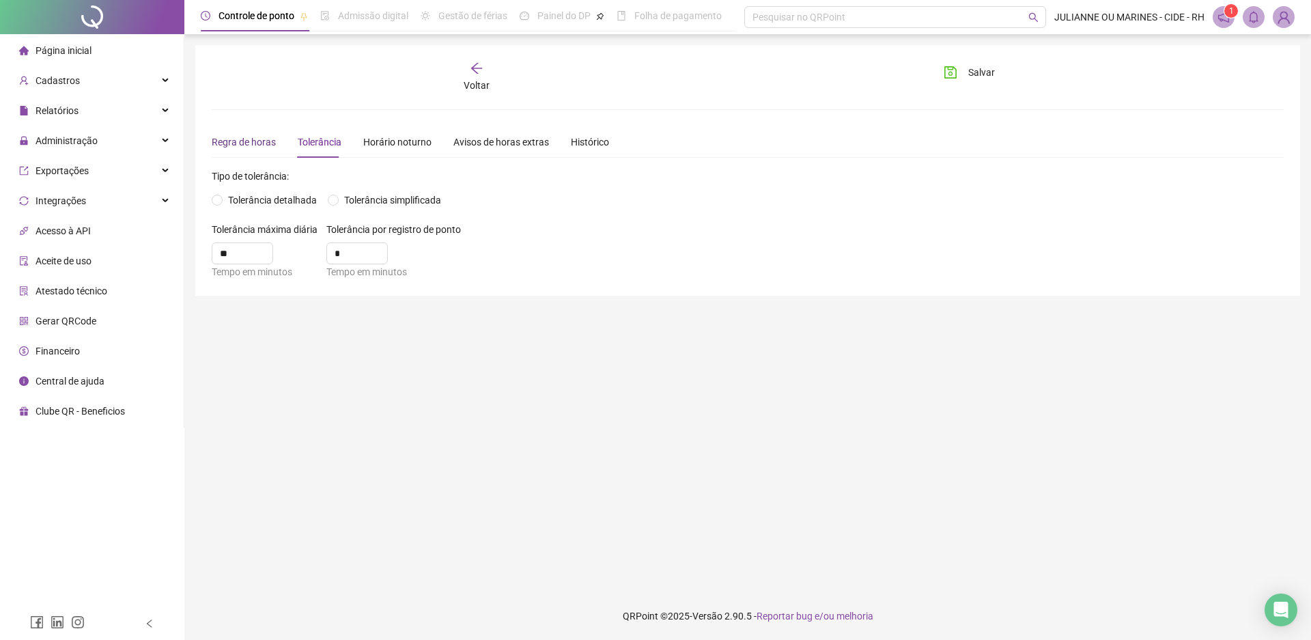
click at [257, 137] on div "Regra de horas" at bounding box center [244, 142] width 64 height 15
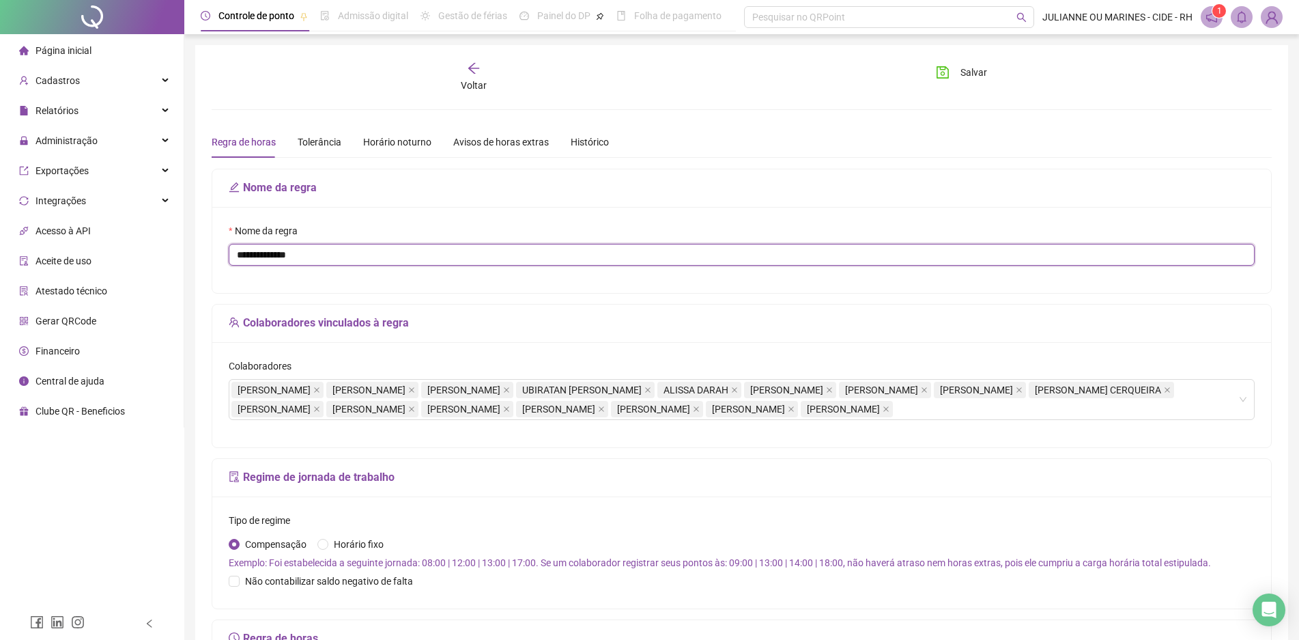
click at [447, 253] on input "**********" at bounding box center [742, 255] width 1026 height 22
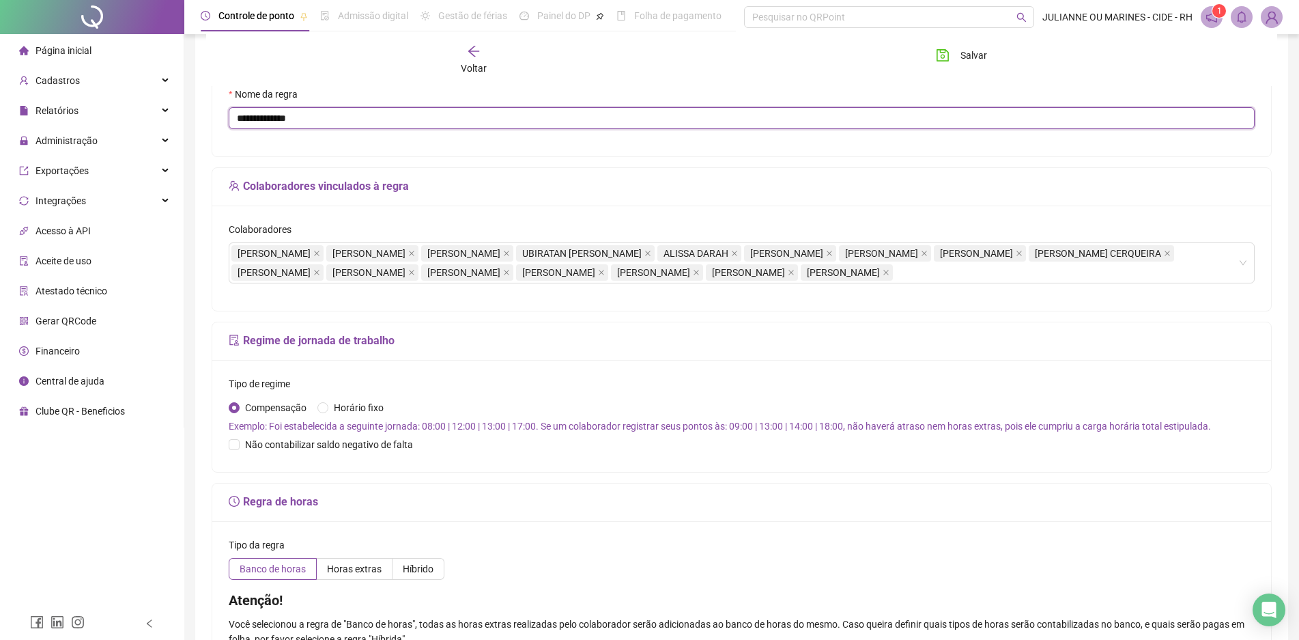
scroll to position [205, 0]
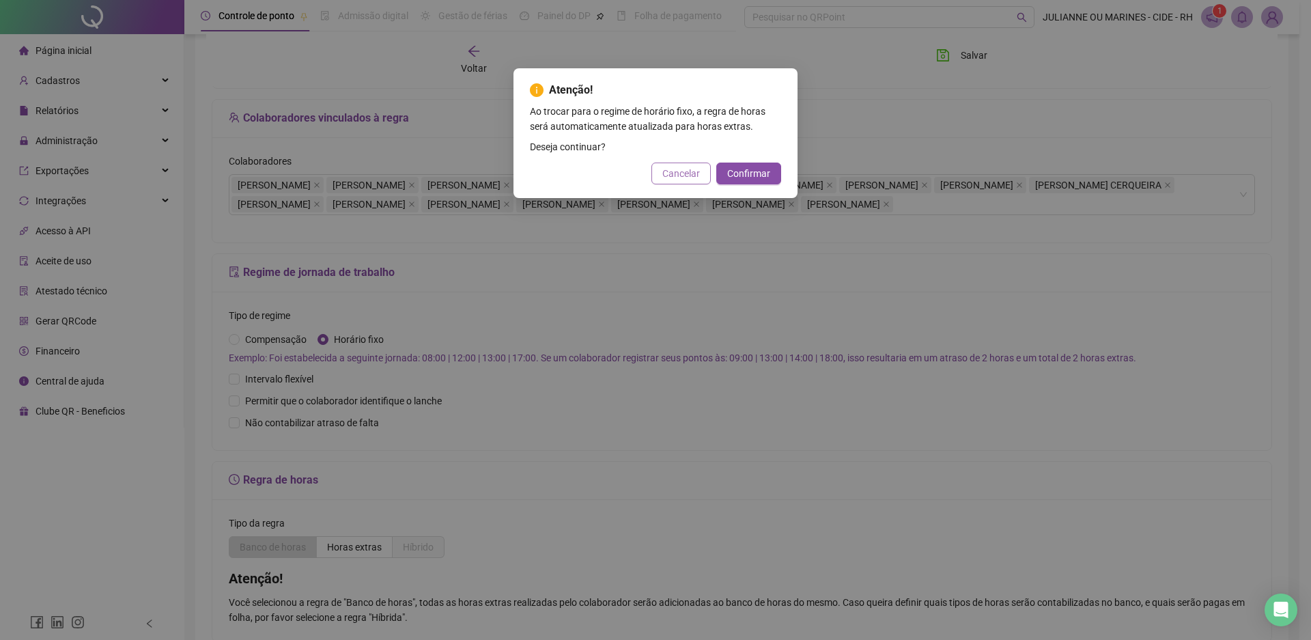
click at [660, 180] on button "Cancelar" at bounding box center [680, 174] width 59 height 22
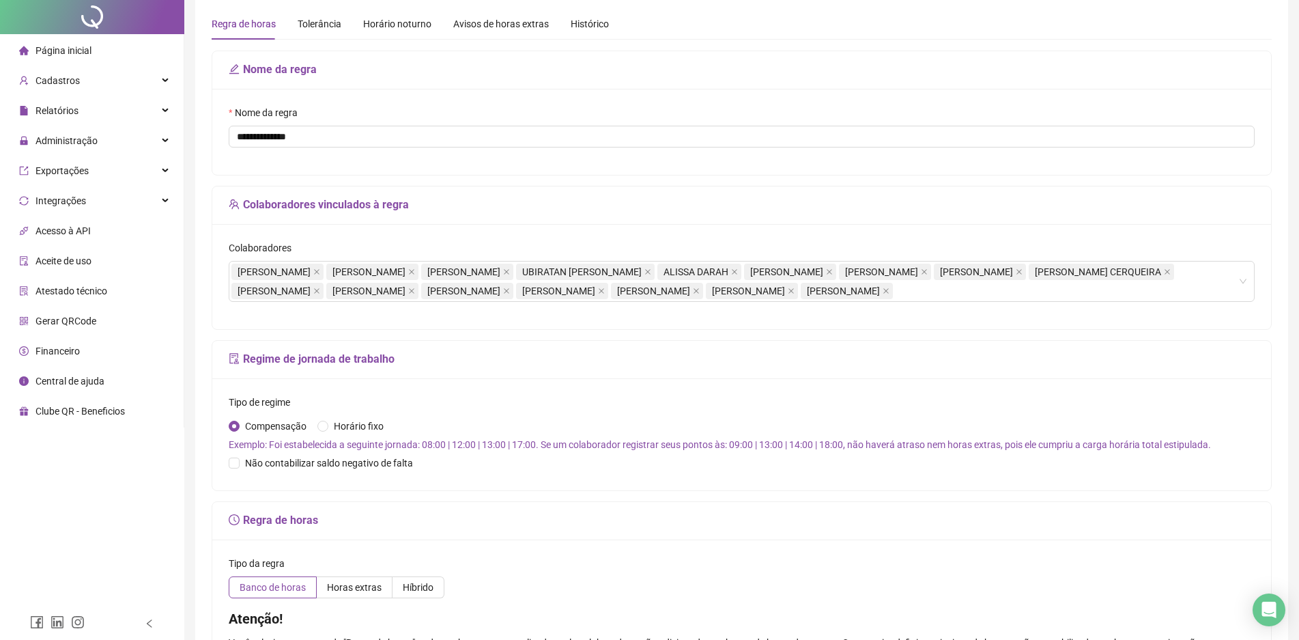
scroll to position [0, 0]
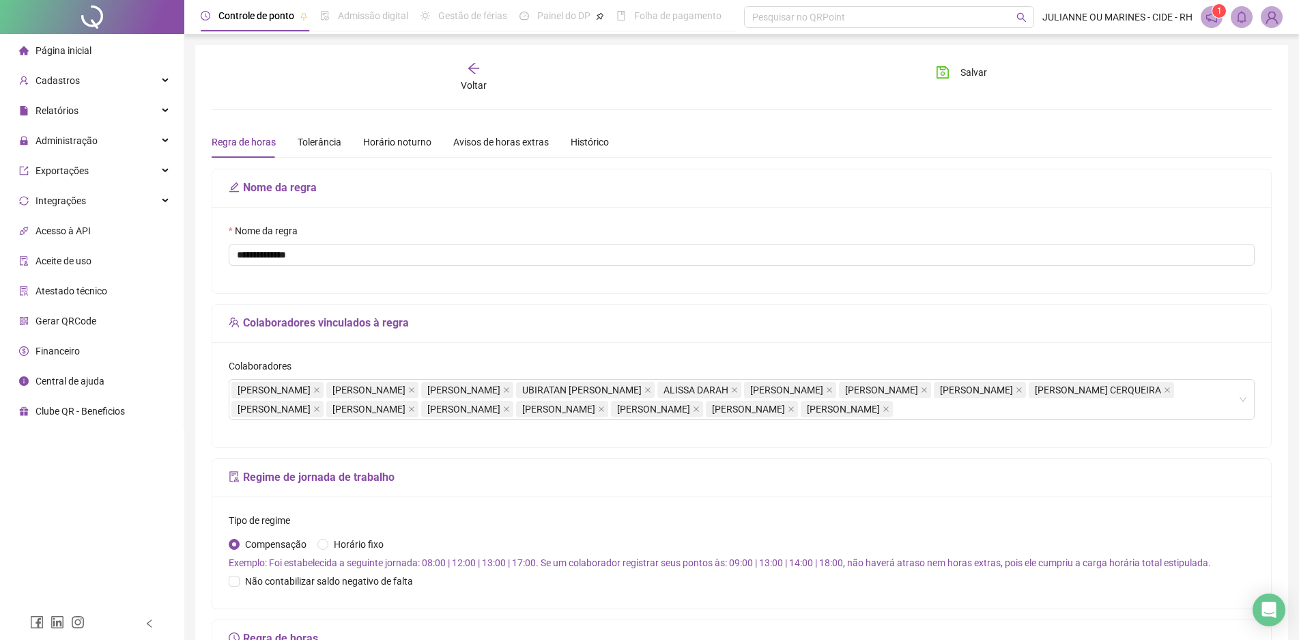
click at [968, 58] on div "**********" at bounding box center [741, 431] width 1093 height 772
click at [962, 74] on span "Salvar" at bounding box center [974, 72] width 27 height 15
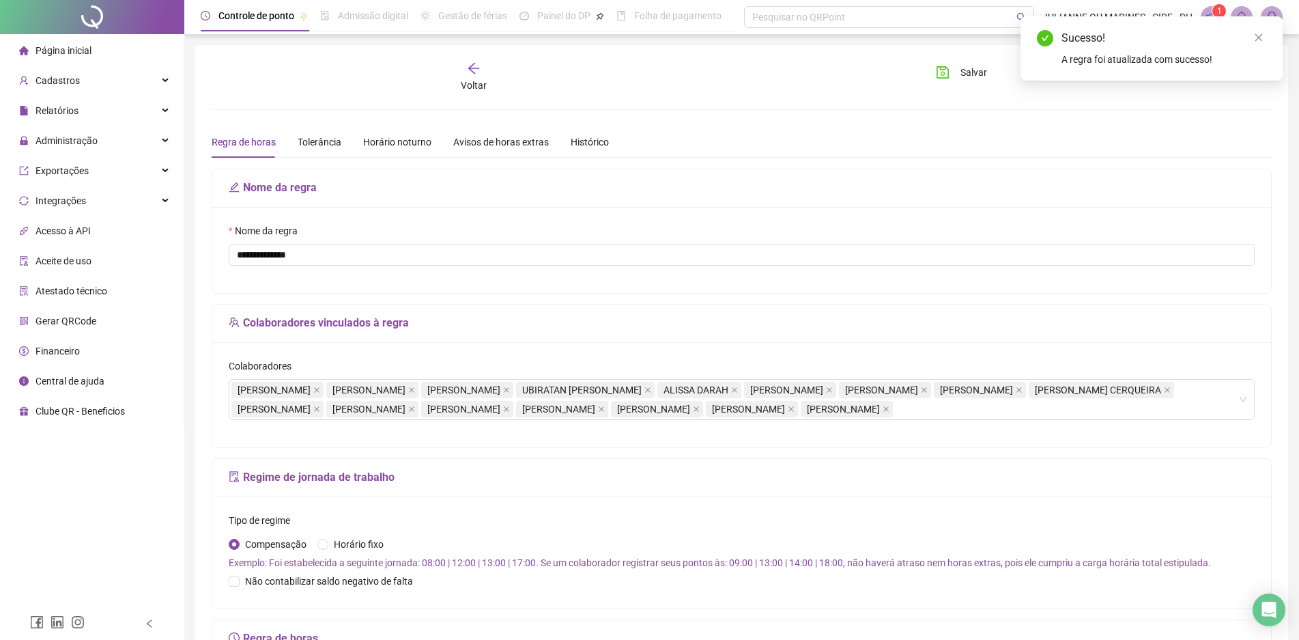
click at [473, 76] on div "Voltar" at bounding box center [475, 76] width 168 height 31
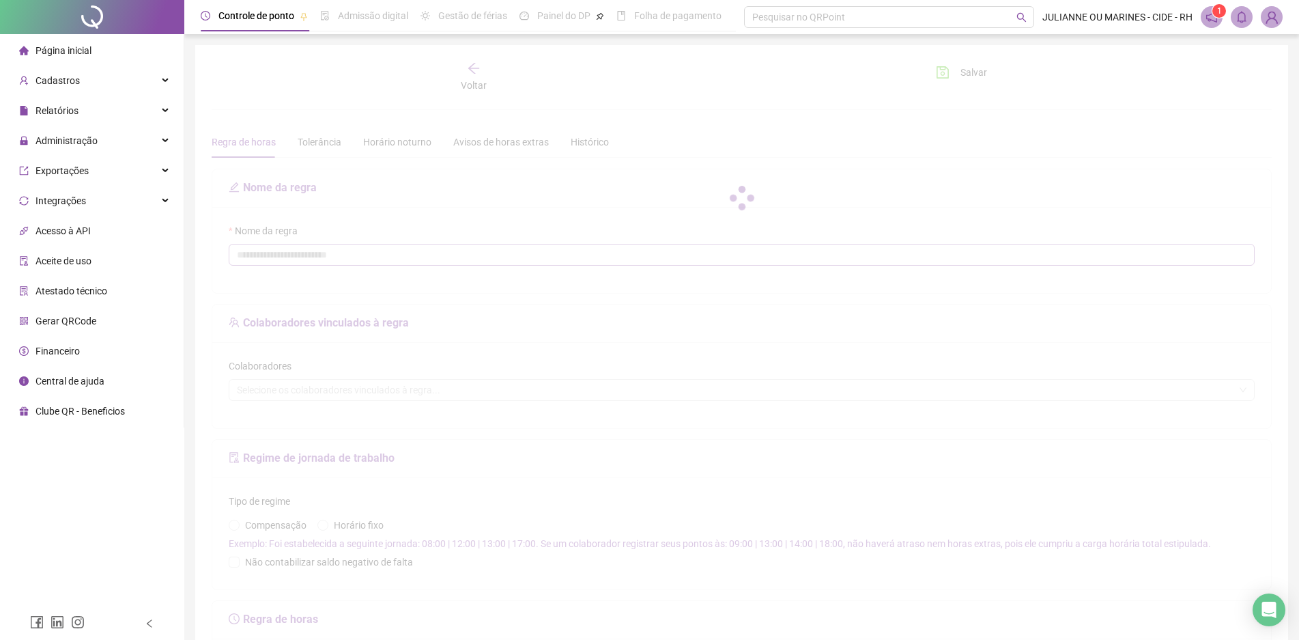
type input "**********"
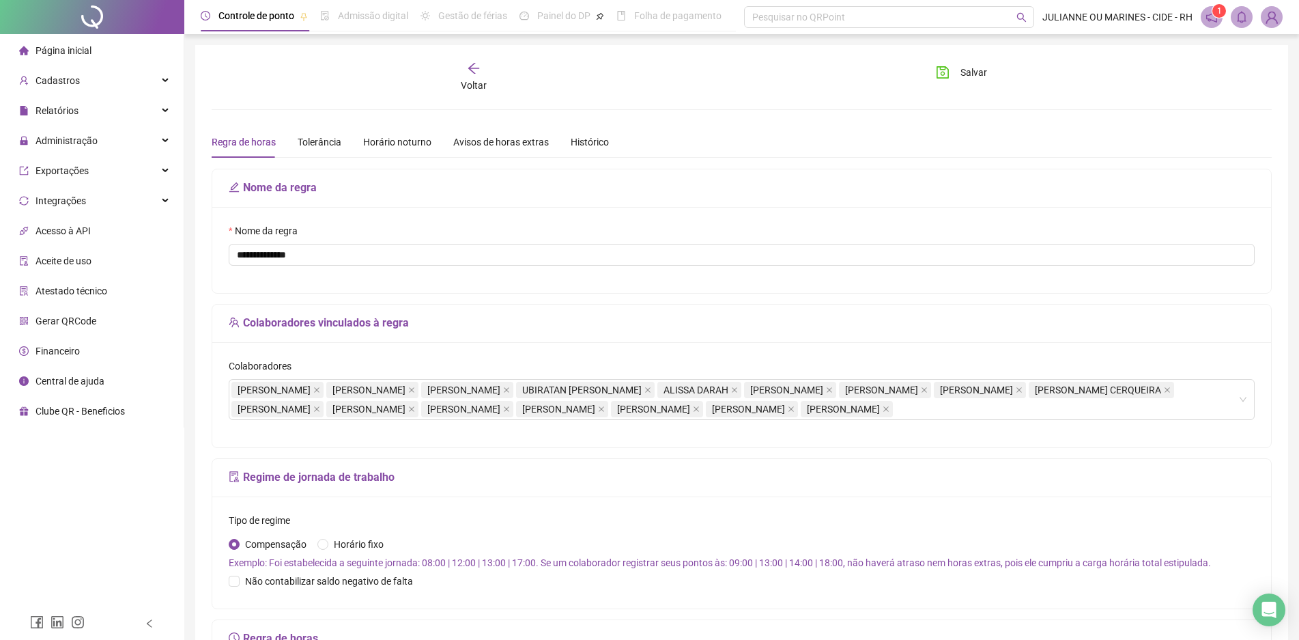
click at [473, 72] on icon "arrow-left" at bounding box center [474, 68] width 14 height 14
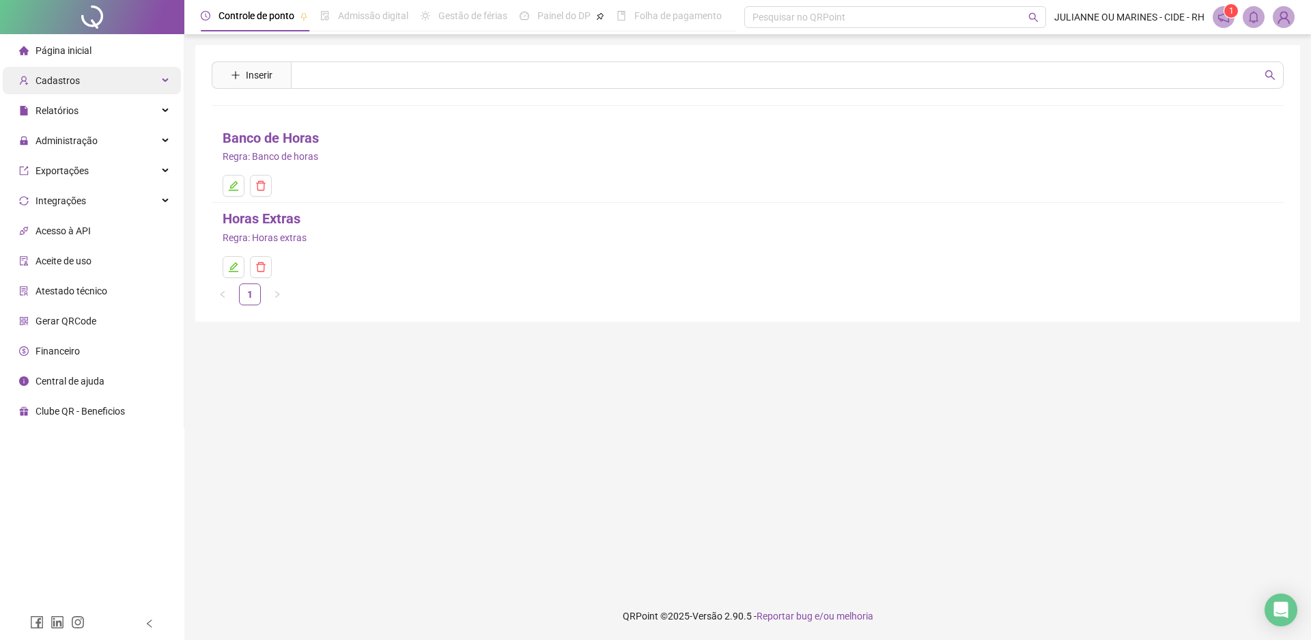
click at [92, 75] on div "Cadastros" at bounding box center [92, 80] width 178 height 27
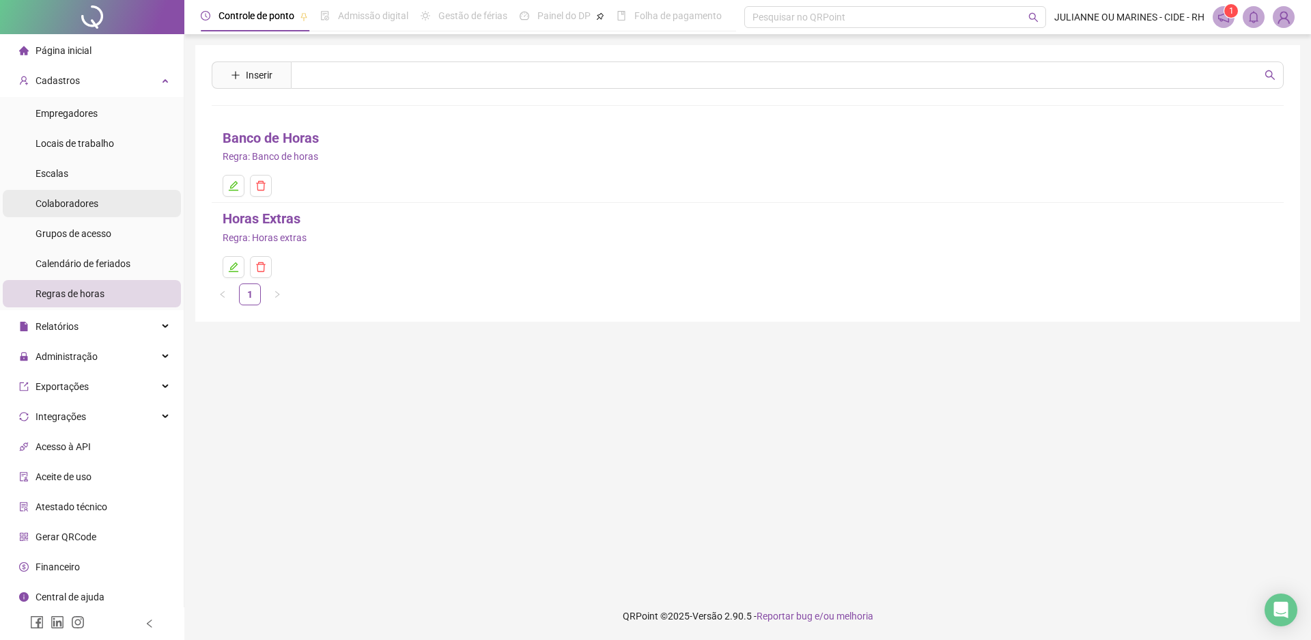
click at [81, 203] on span "Colaboradores" at bounding box center [67, 203] width 63 height 11
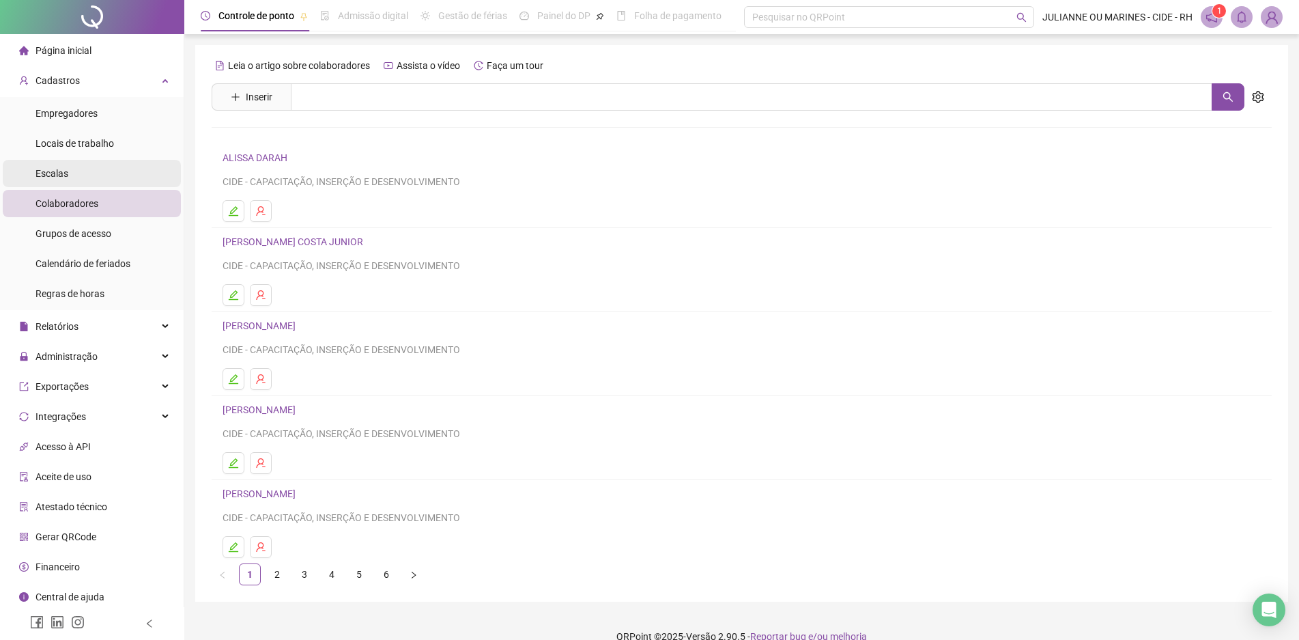
click at [113, 177] on li "Escalas" at bounding box center [92, 173] width 178 height 27
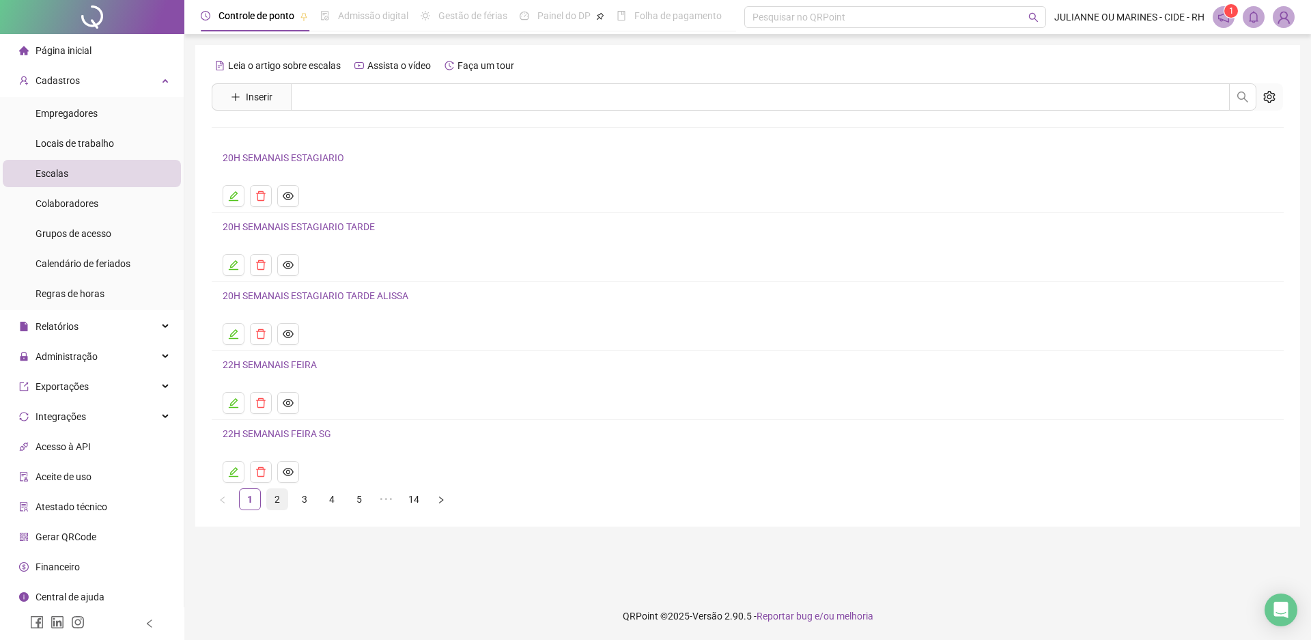
click at [275, 494] on link "2" at bounding box center [277, 499] width 20 height 20
click at [300, 503] on link "3" at bounding box center [304, 499] width 20 height 20
click at [235, 262] on icon "edit" at bounding box center [233, 264] width 11 height 11
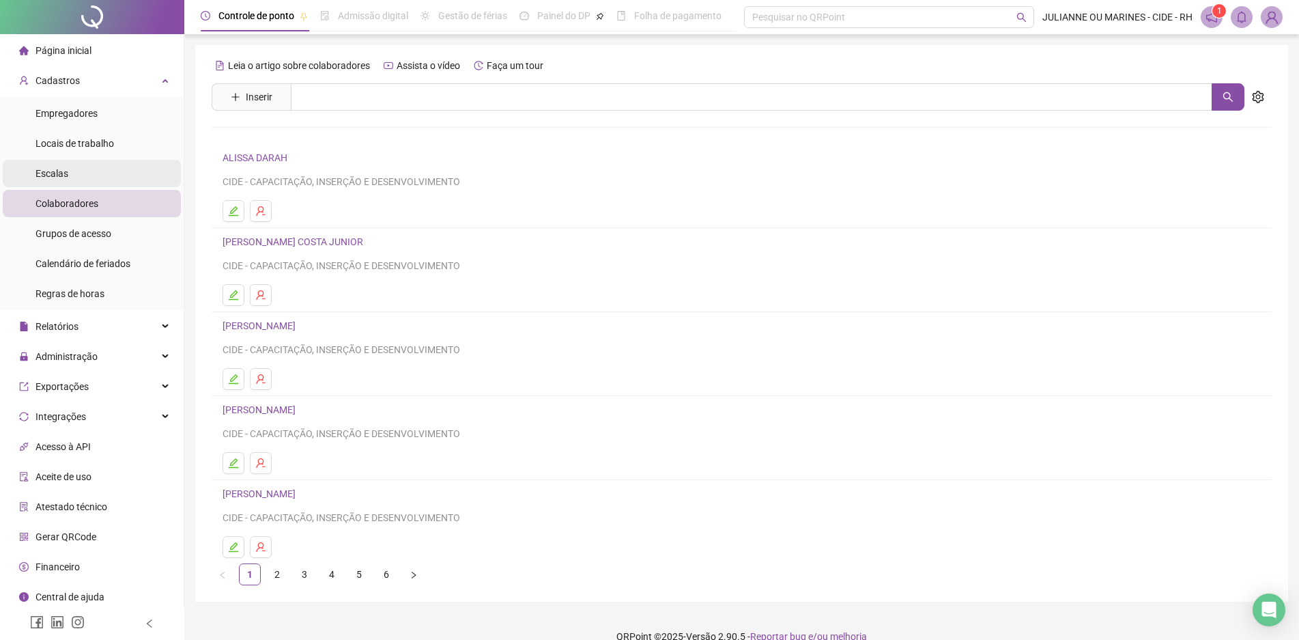
click at [82, 169] on li "Escalas" at bounding box center [92, 173] width 178 height 27
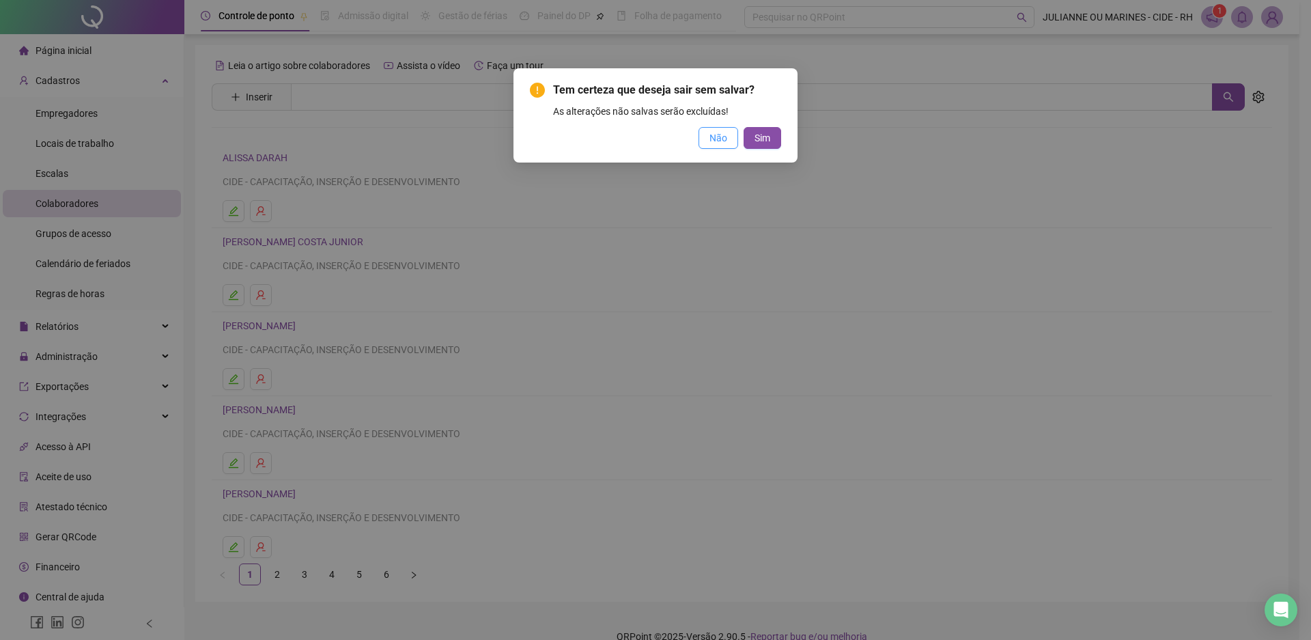
click at [727, 139] on span "Não" at bounding box center [718, 137] width 18 height 15
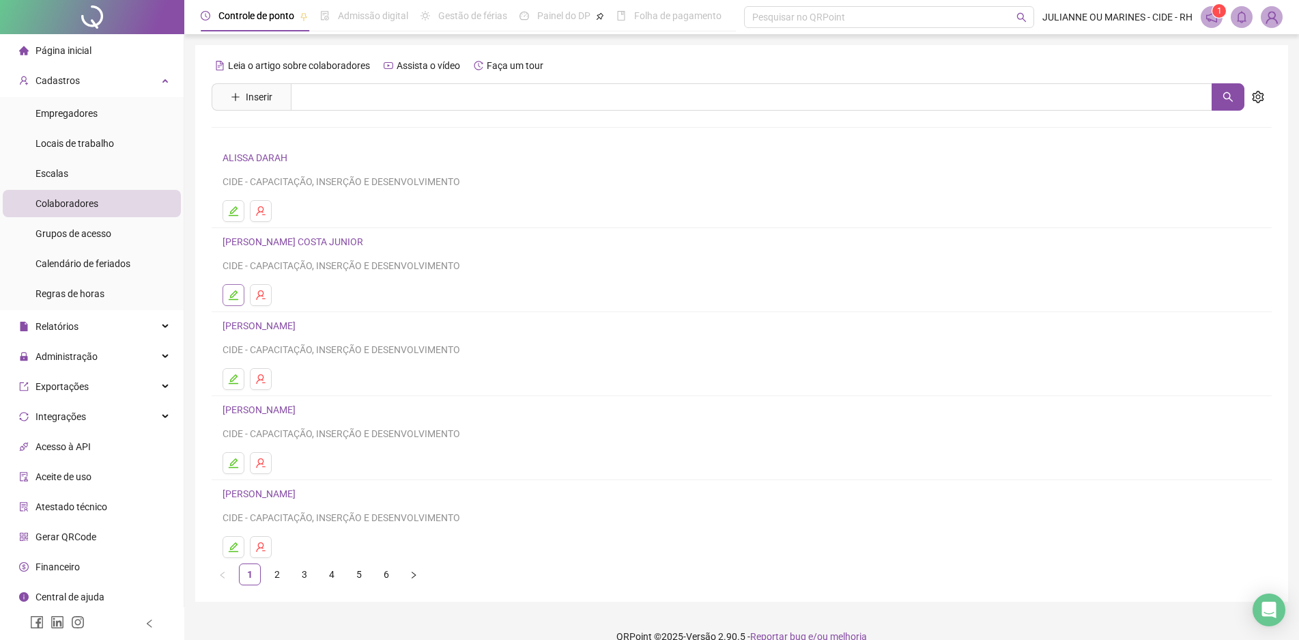
click at [234, 294] on icon "edit" at bounding box center [233, 295] width 11 height 11
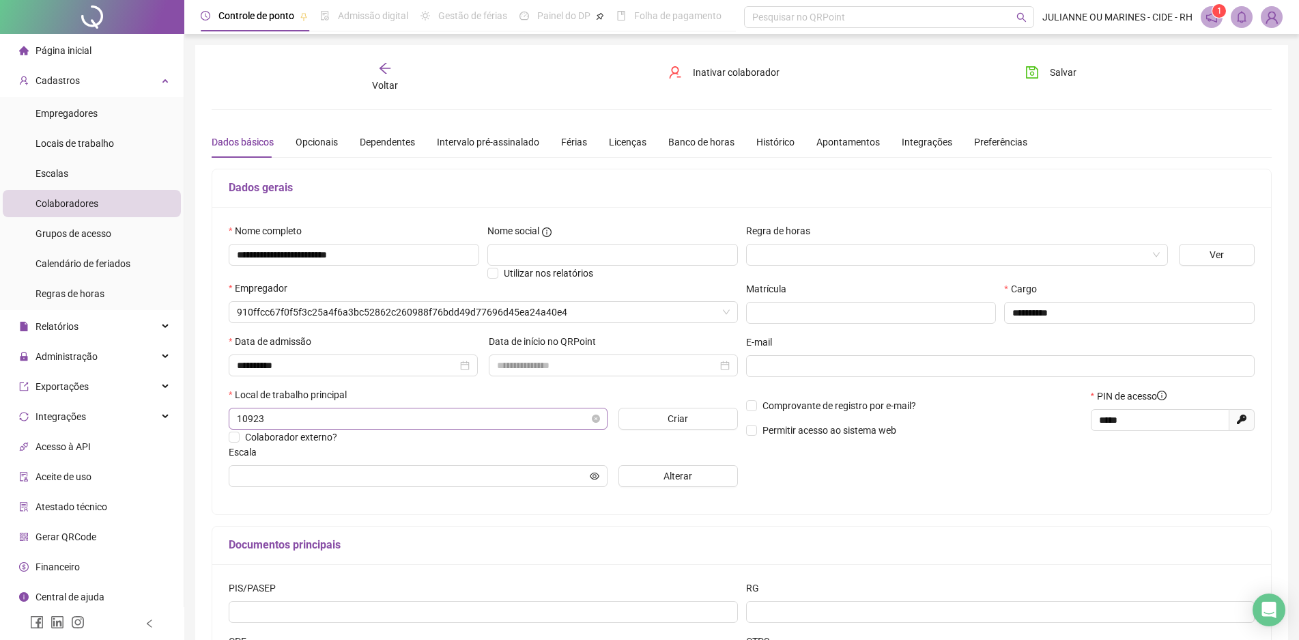
type input "**********"
